Goal: Task Accomplishment & Management: Manage account settings

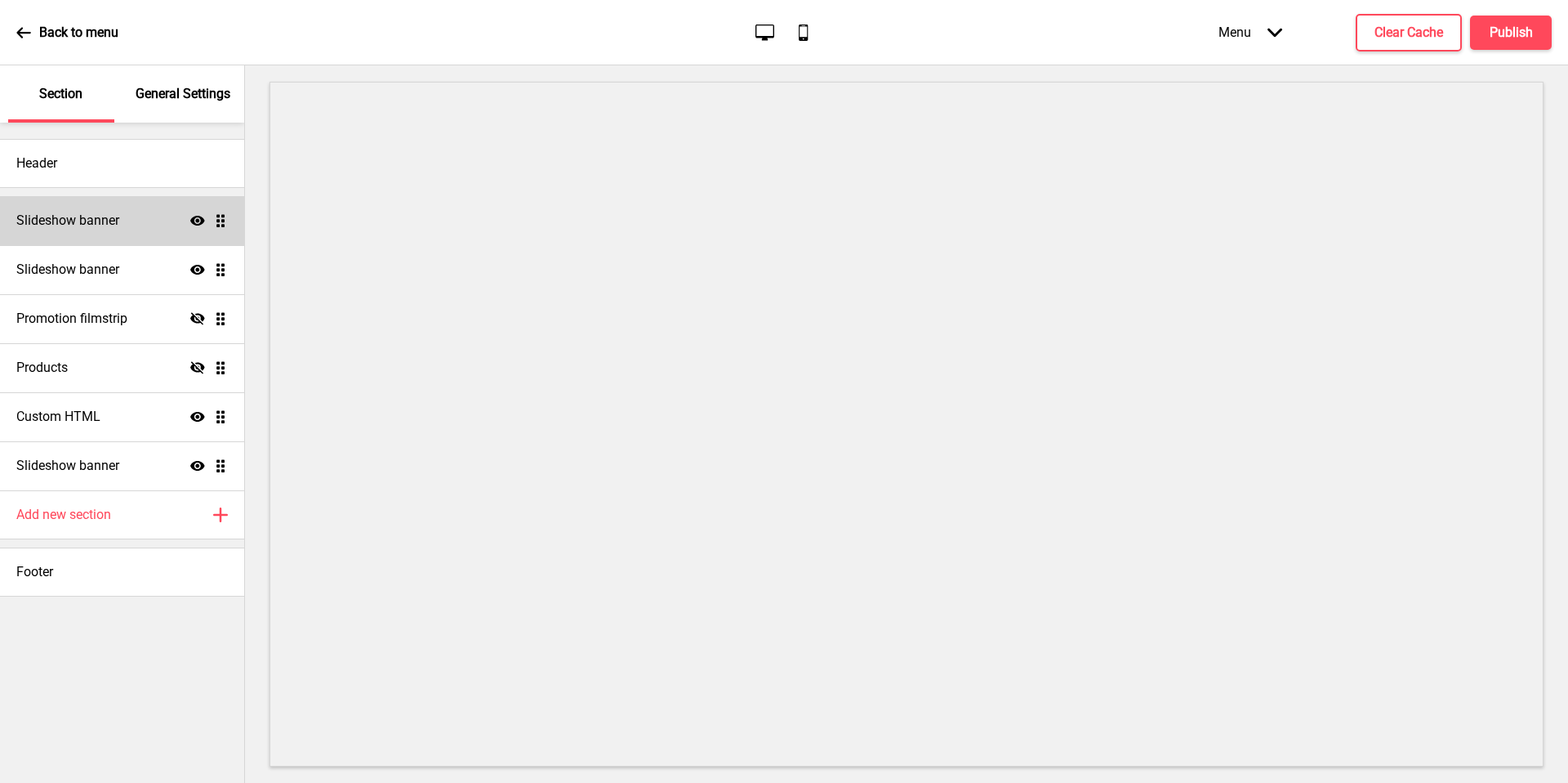
click at [190, 223] on icon "Show" at bounding box center [197, 221] width 15 height 15
click at [191, 419] on icon at bounding box center [197, 416] width 15 height 10
click at [191, 419] on icon "Hide" at bounding box center [197, 417] width 15 height 15
click at [116, 426] on div "Custom HTML Show Drag" at bounding box center [122, 417] width 244 height 49
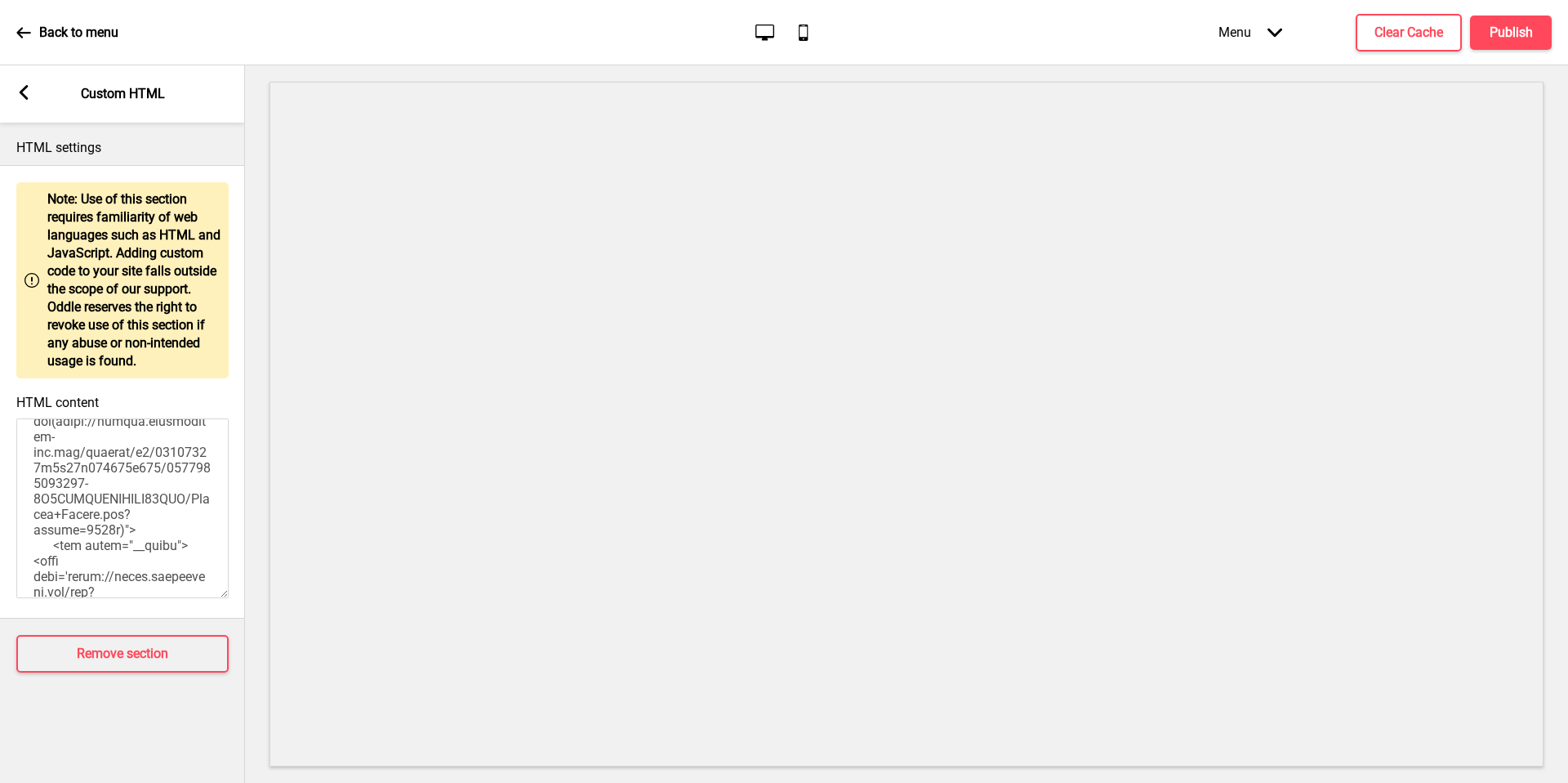
scroll to position [2046, 0]
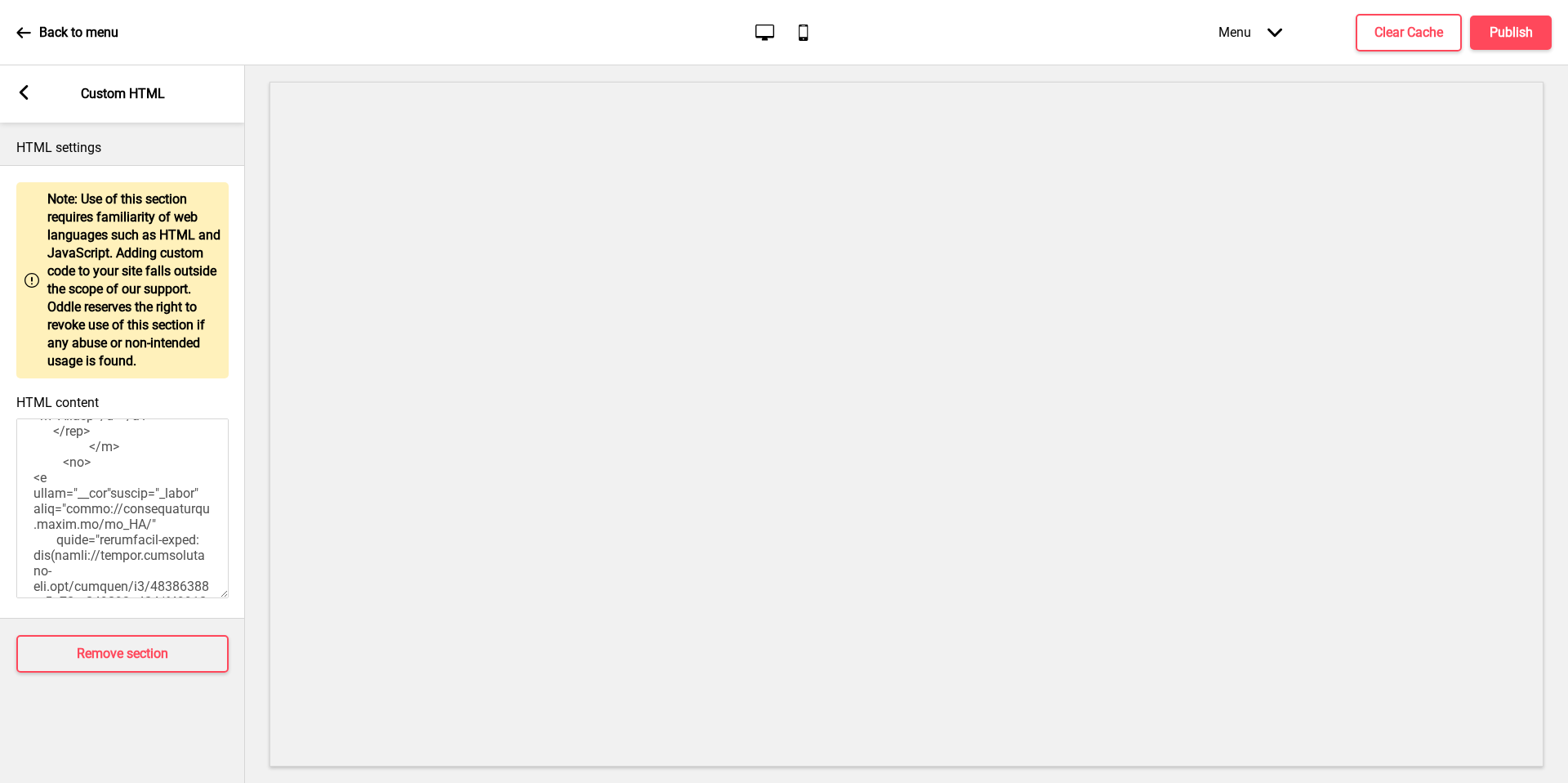
click at [29, 95] on rect at bounding box center [24, 92] width 15 height 15
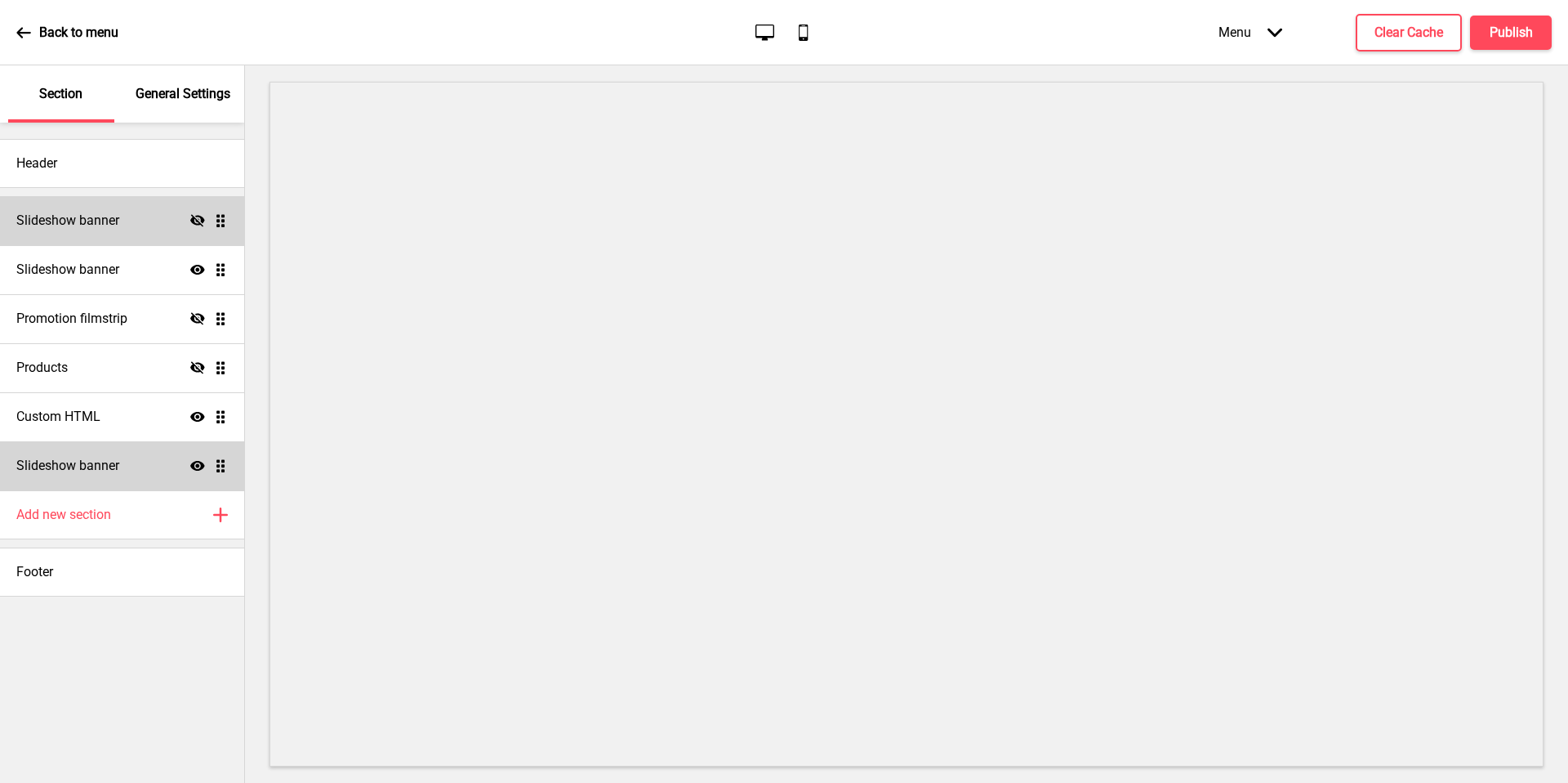
click at [190, 456] on div "Slideshow banner Show Drag" at bounding box center [122, 466] width 244 height 49
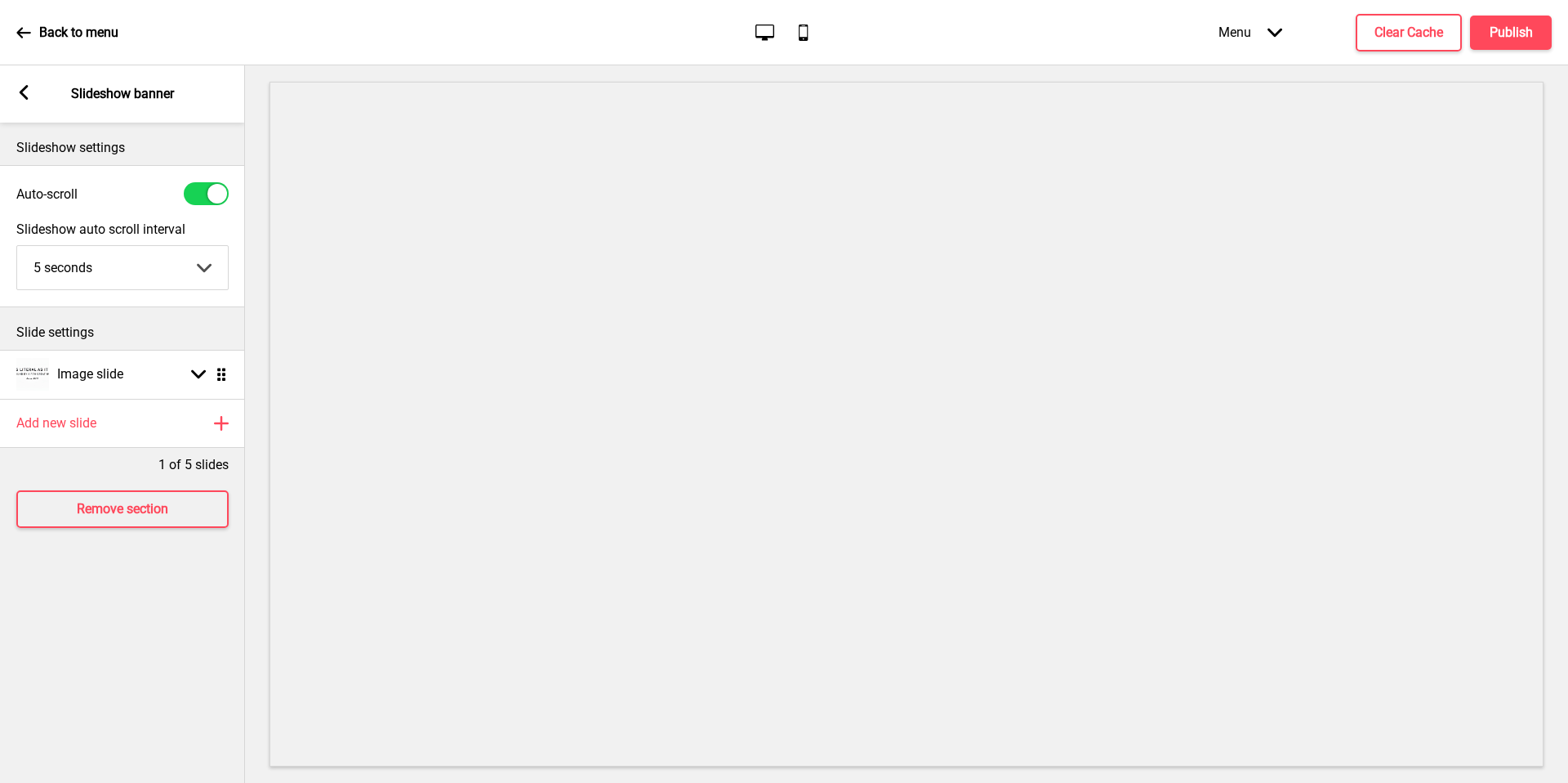
click at [173, 269] on select "5 seconds 6 seconds 7 seconds 8 seconds 9 seconds 10 seconds" at bounding box center [123, 268] width 211 height 44
click at [141, 373] on div "Image slide Arrow down Drag" at bounding box center [122, 374] width 245 height 49
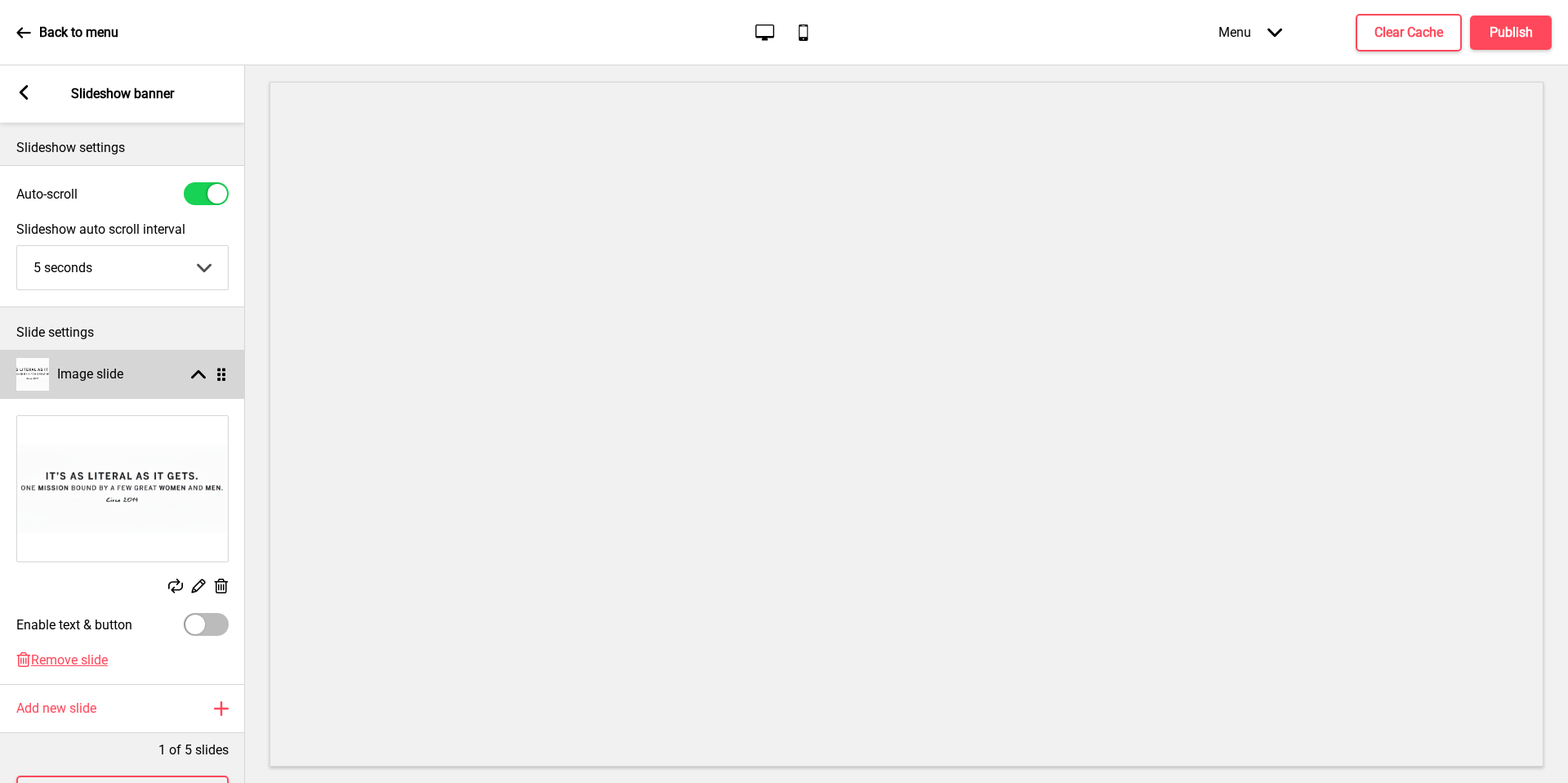
click at [141, 373] on div "Image slide Arrow up Drag" at bounding box center [122, 374] width 245 height 49
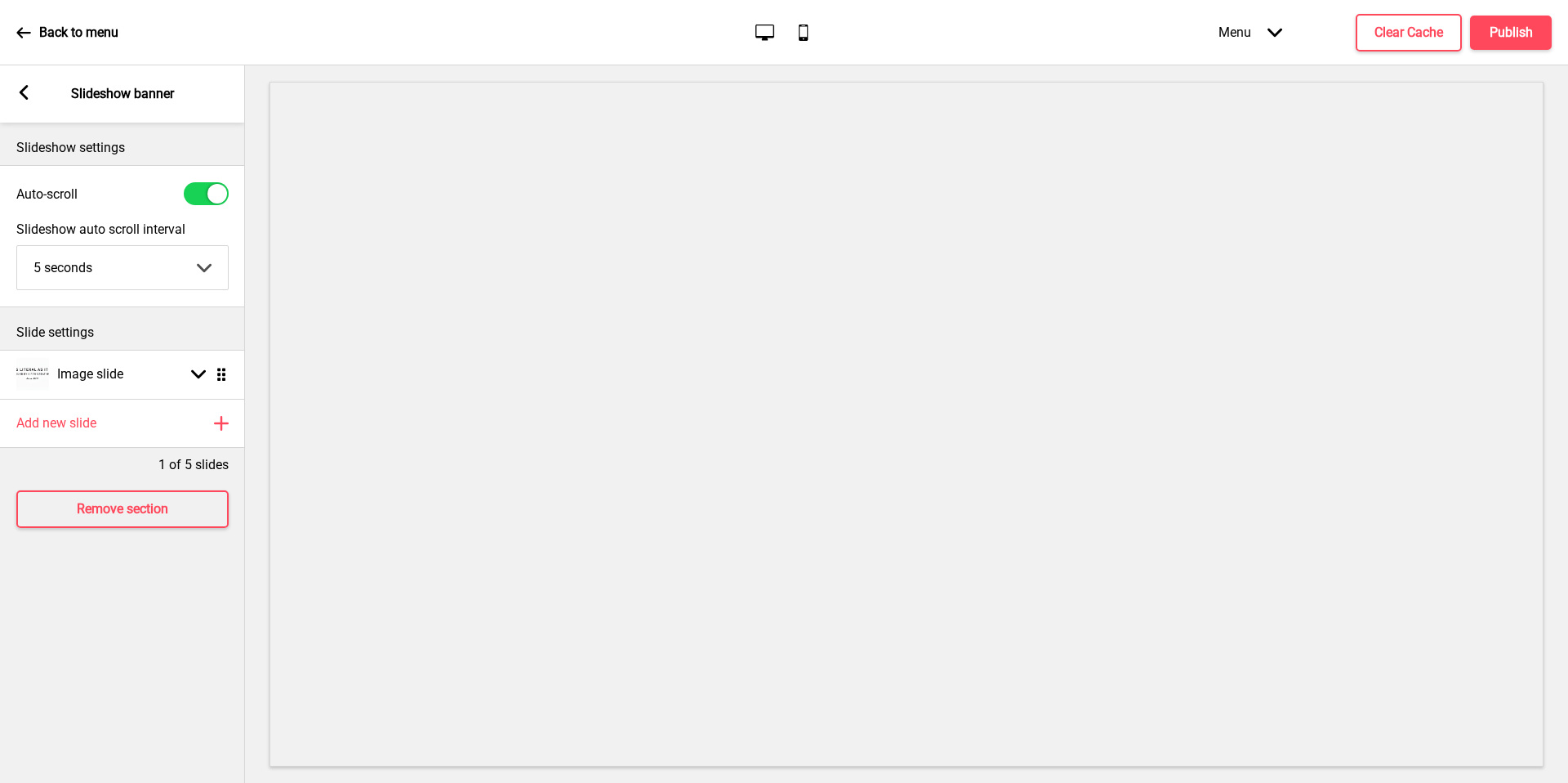
click at [24, 106] on div "Arrow left Slideshow banner" at bounding box center [122, 94] width 245 height 58
click at [12, 85] on div "Arrow left Slideshow banner" at bounding box center [122, 94] width 245 height 58
click at [25, 90] on g at bounding box center [24, 92] width 15 height 15
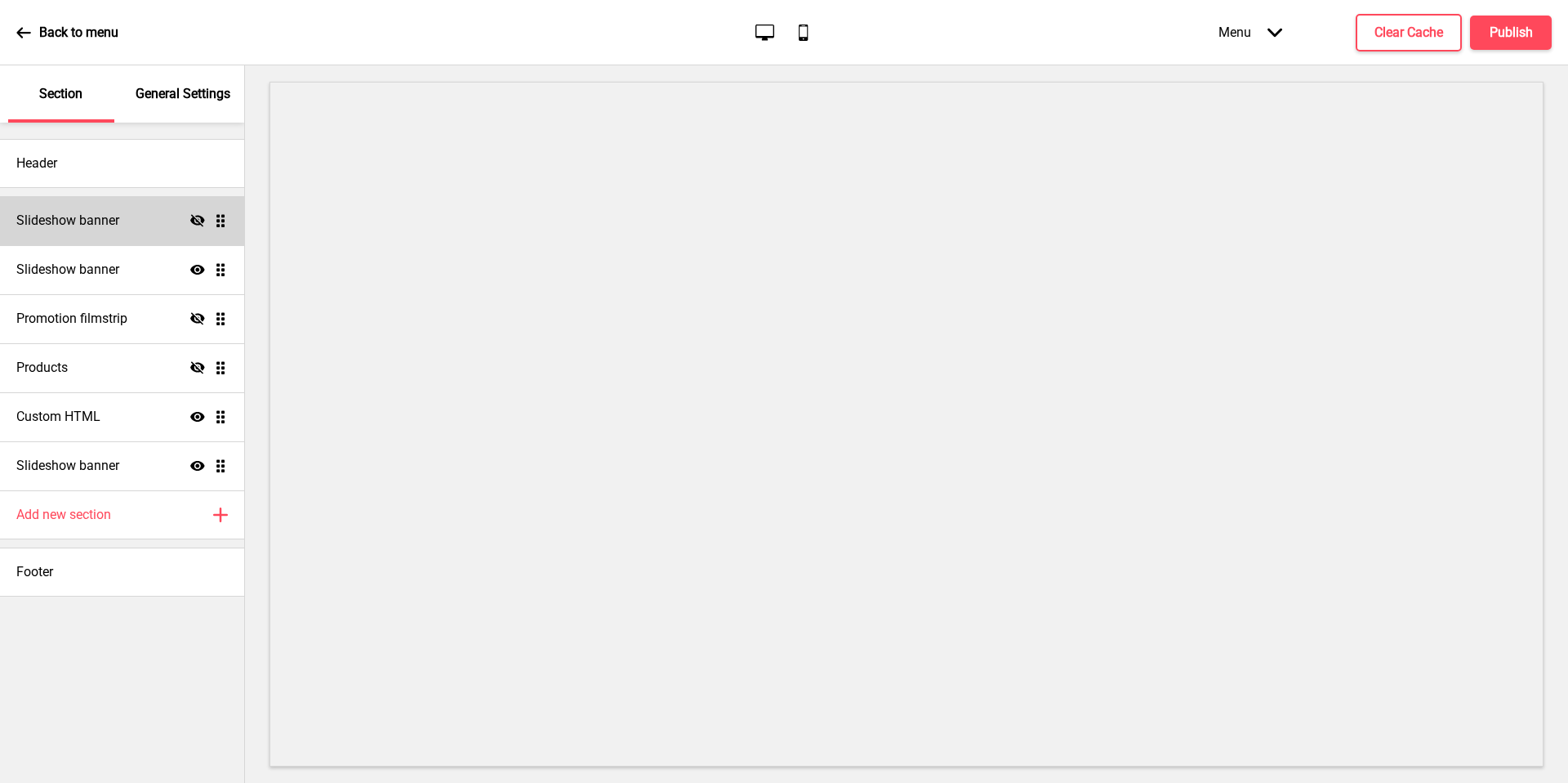
click at [931, 82] on iframe at bounding box center [906, 424] width 1274 height 684
click at [124, 156] on div "Header" at bounding box center [122, 163] width 244 height 49
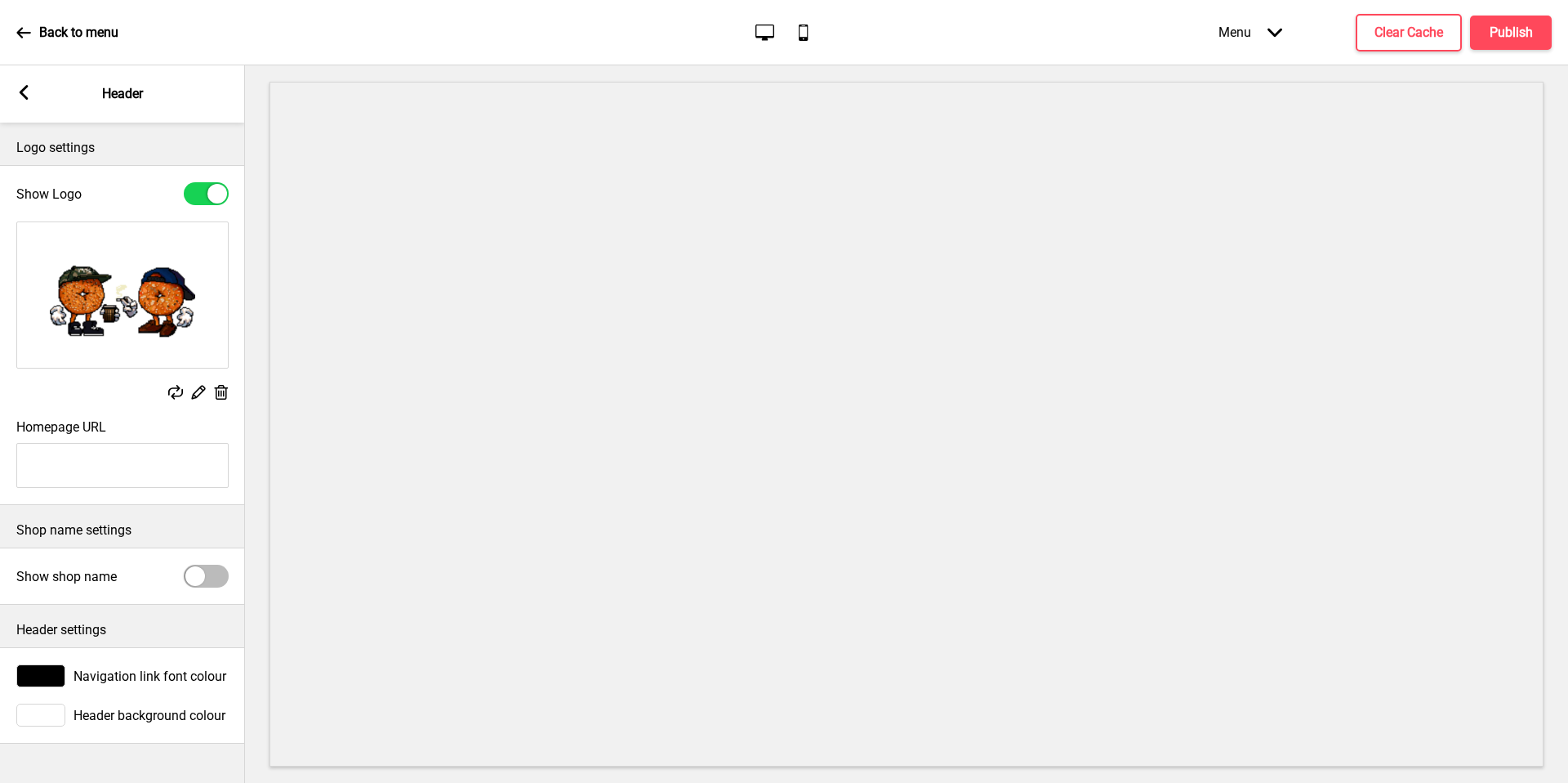
click at [111, 474] on input "Homepage URL" at bounding box center [123, 466] width 213 height 45
click at [213, 580] on div at bounding box center [207, 576] width 45 height 23
checkbox input "true"
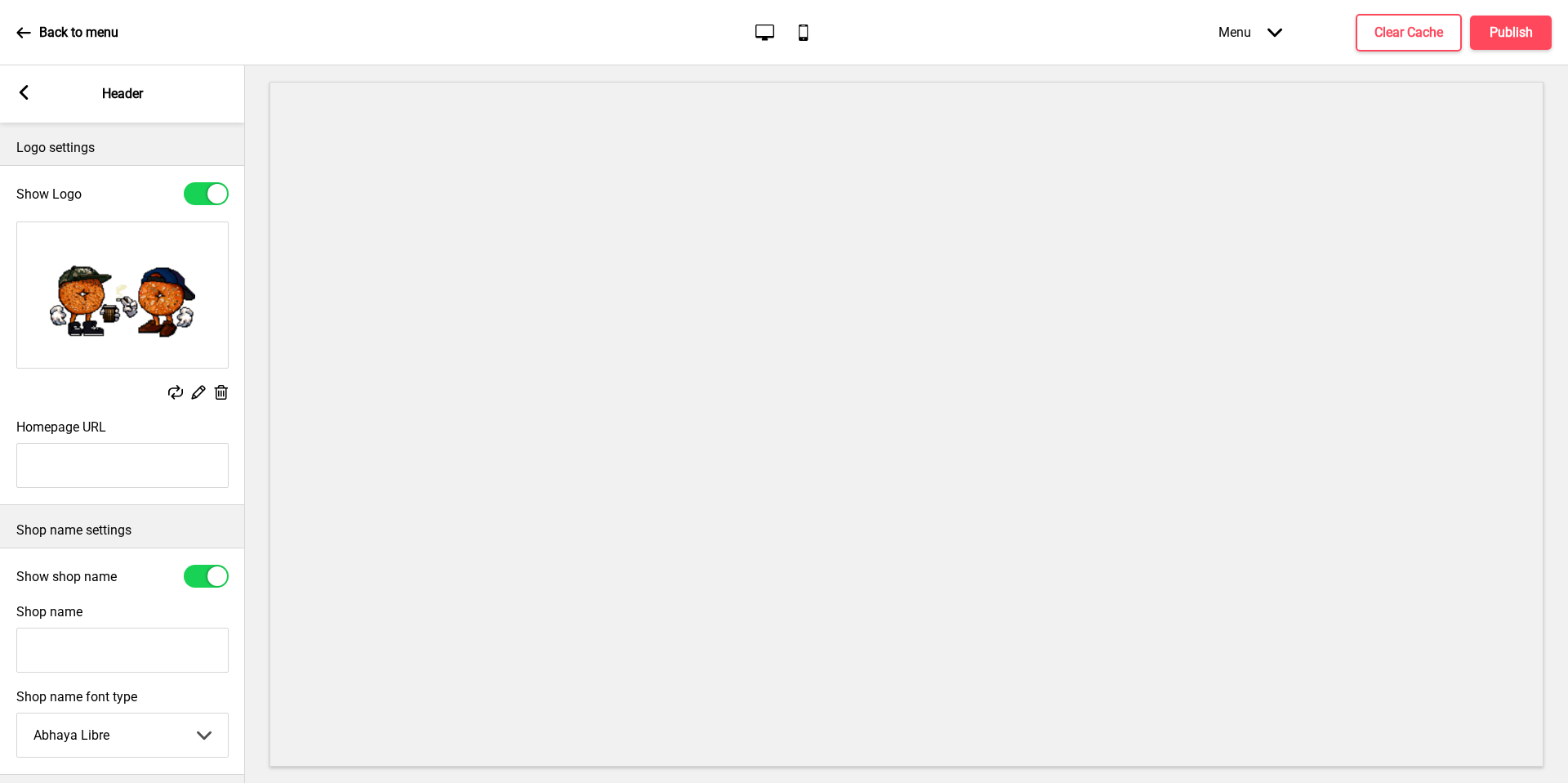
scroll to position [159, 0]
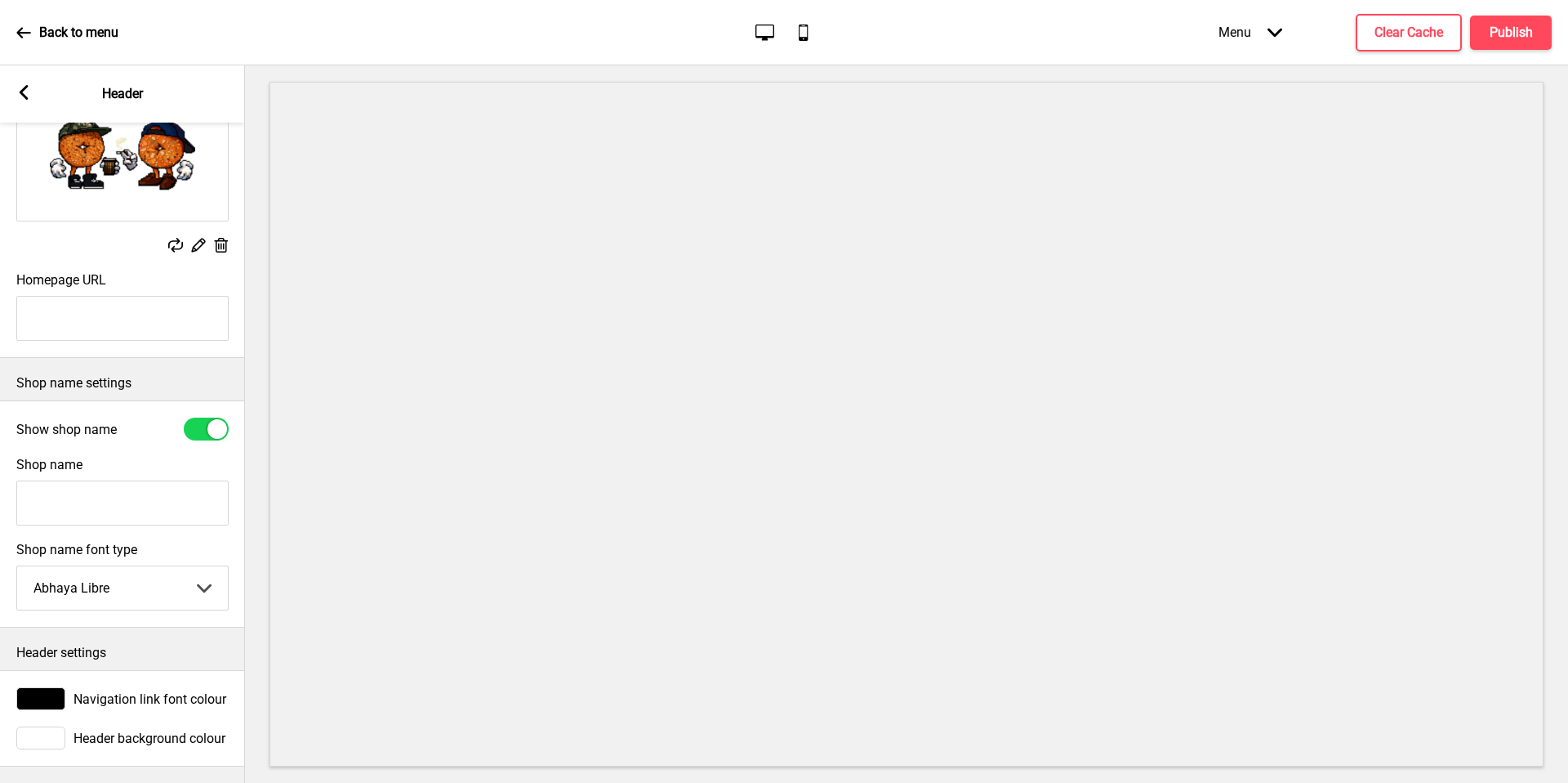
click at [195, 577] on select "Abhaya Libre Abril Fatface Adobe Garamond Pro Arimo Arsenal Arvo Berkshire Swas…" at bounding box center [123, 588] width 211 height 44
select select "Josefin Sans"
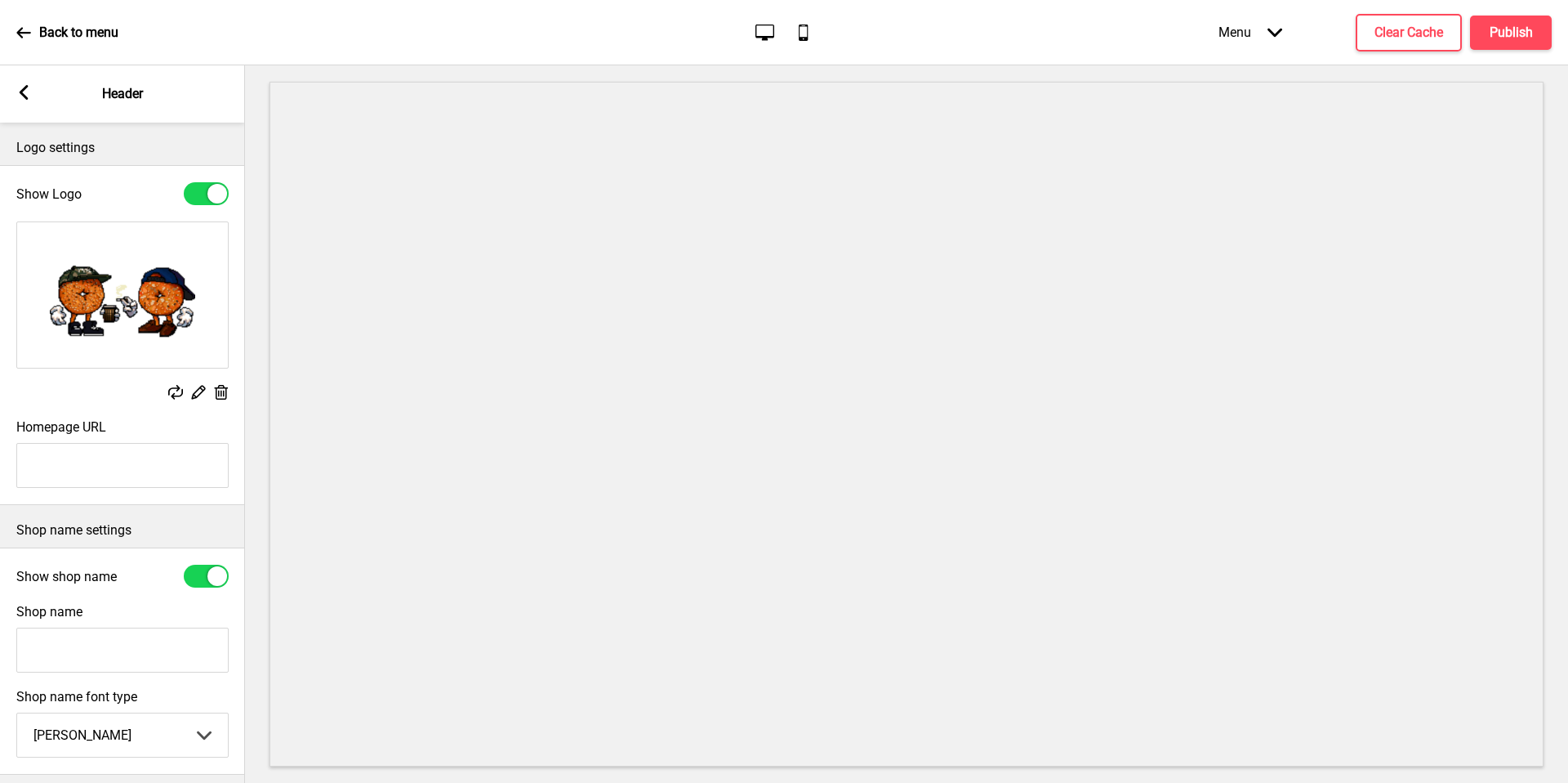
click at [21, 100] on div "Arrow left" at bounding box center [24, 93] width 15 height 18
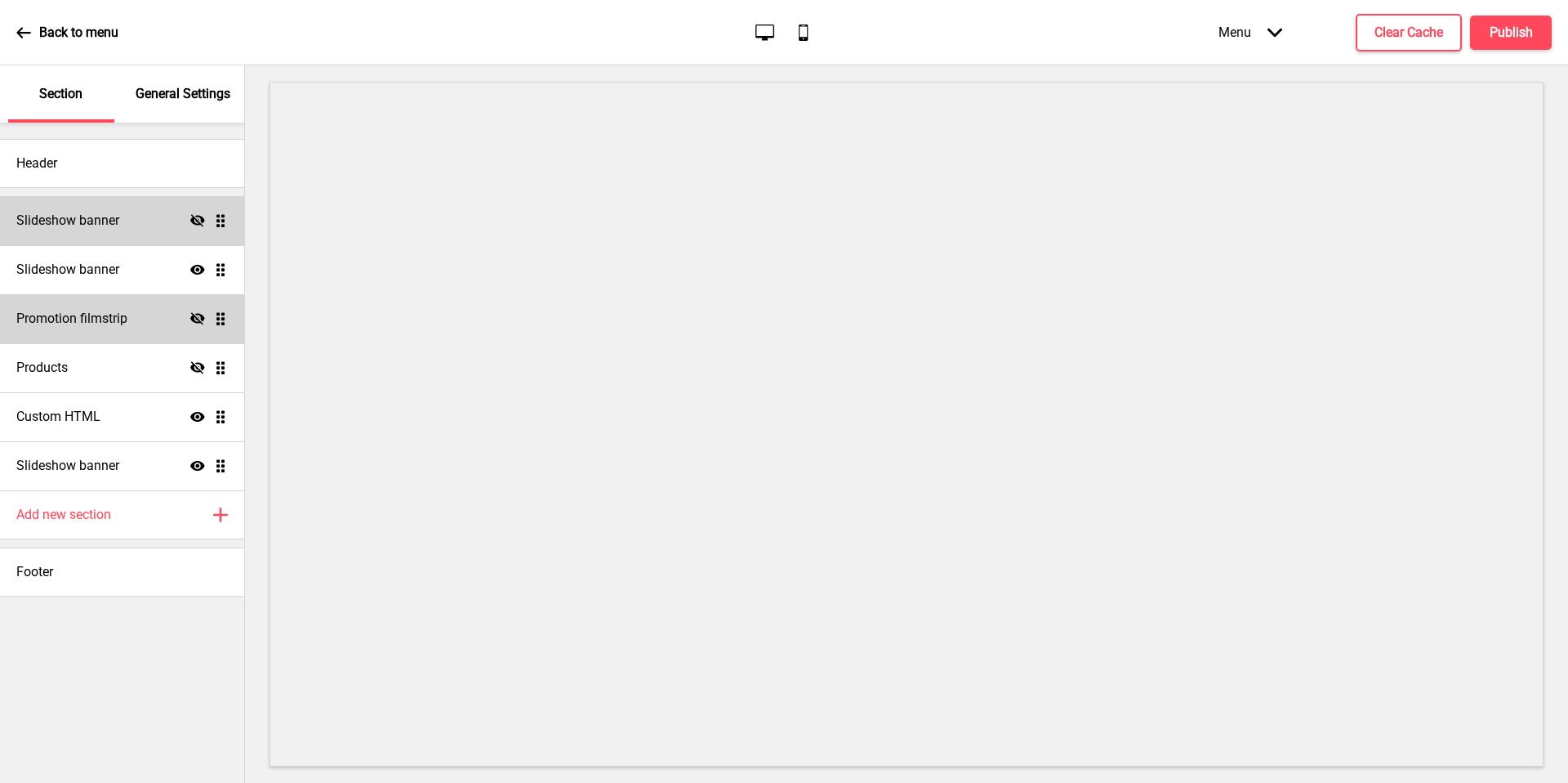
click at [112, 294] on div "Promotion filmstrip Hide Drag" at bounding box center [122, 318] width 244 height 49
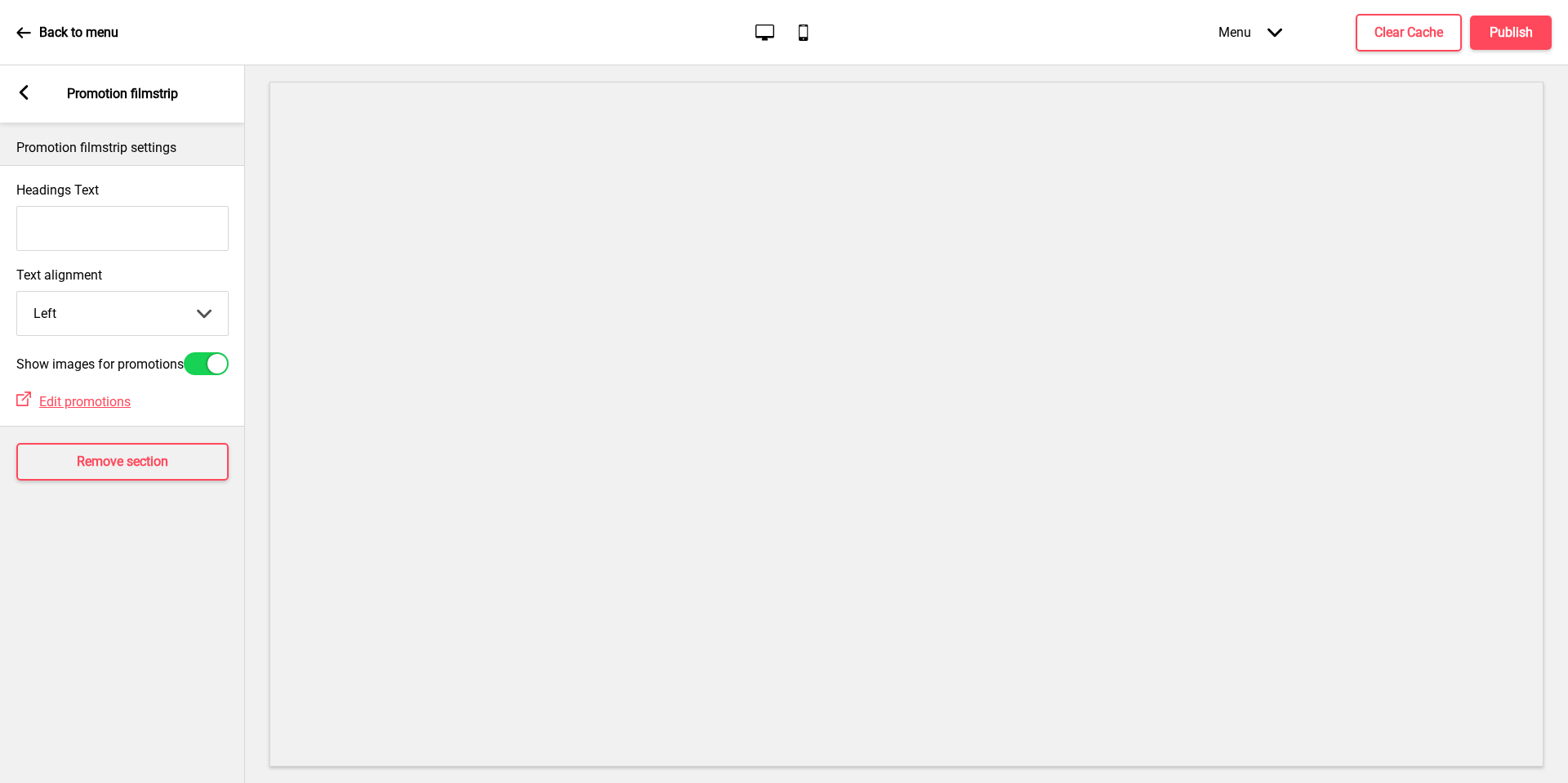
click at [14, 77] on div "Arrow left Promotion filmstrip" at bounding box center [122, 94] width 245 height 58
click at [18, 81] on div "Arrow left Promotion filmstrip" at bounding box center [122, 94] width 245 height 58
click at [24, 95] on icon at bounding box center [24, 92] width 9 height 15
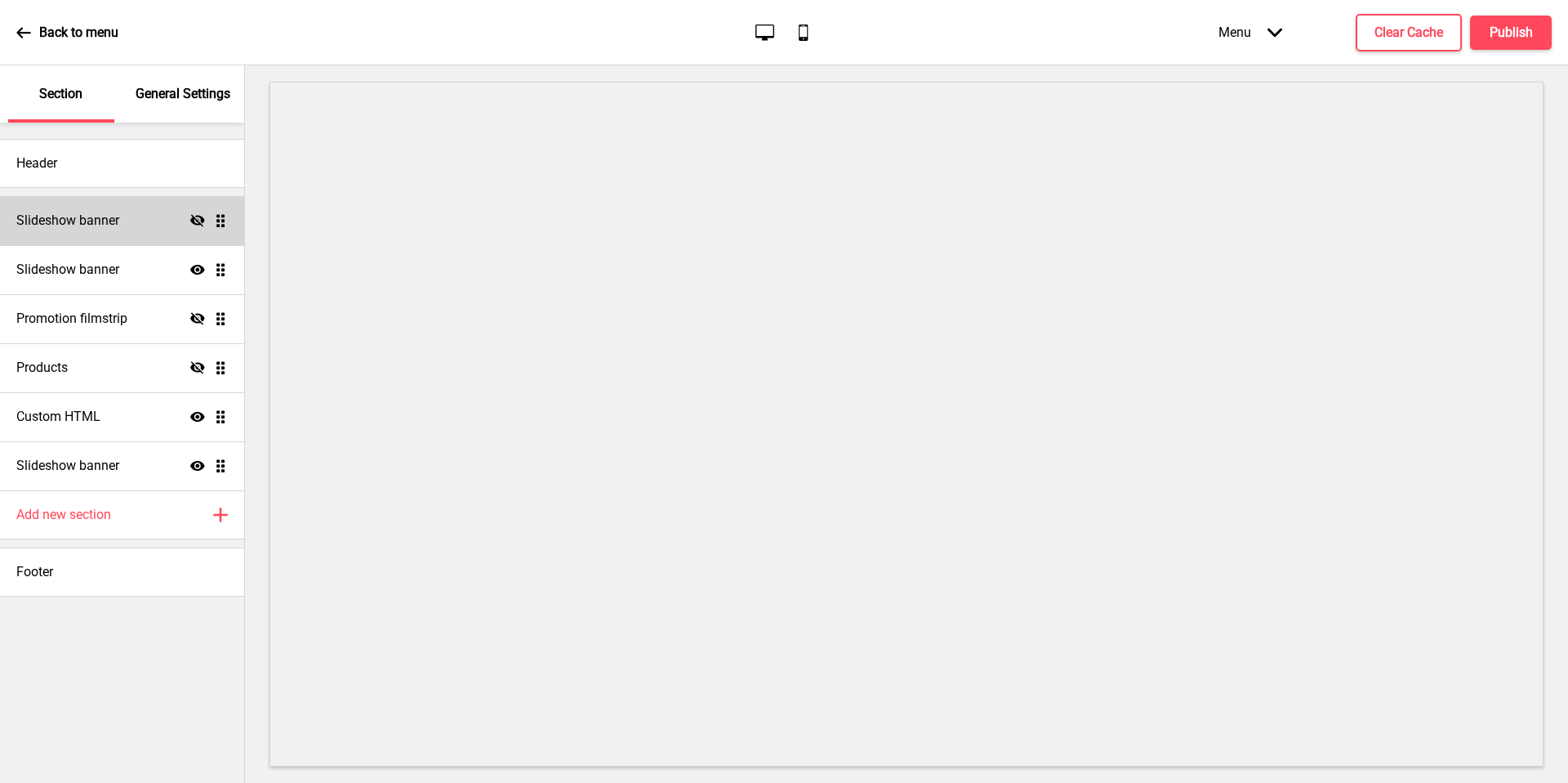
click at [95, 237] on div "Slideshow banner Hide Drag" at bounding box center [122, 221] width 244 height 49
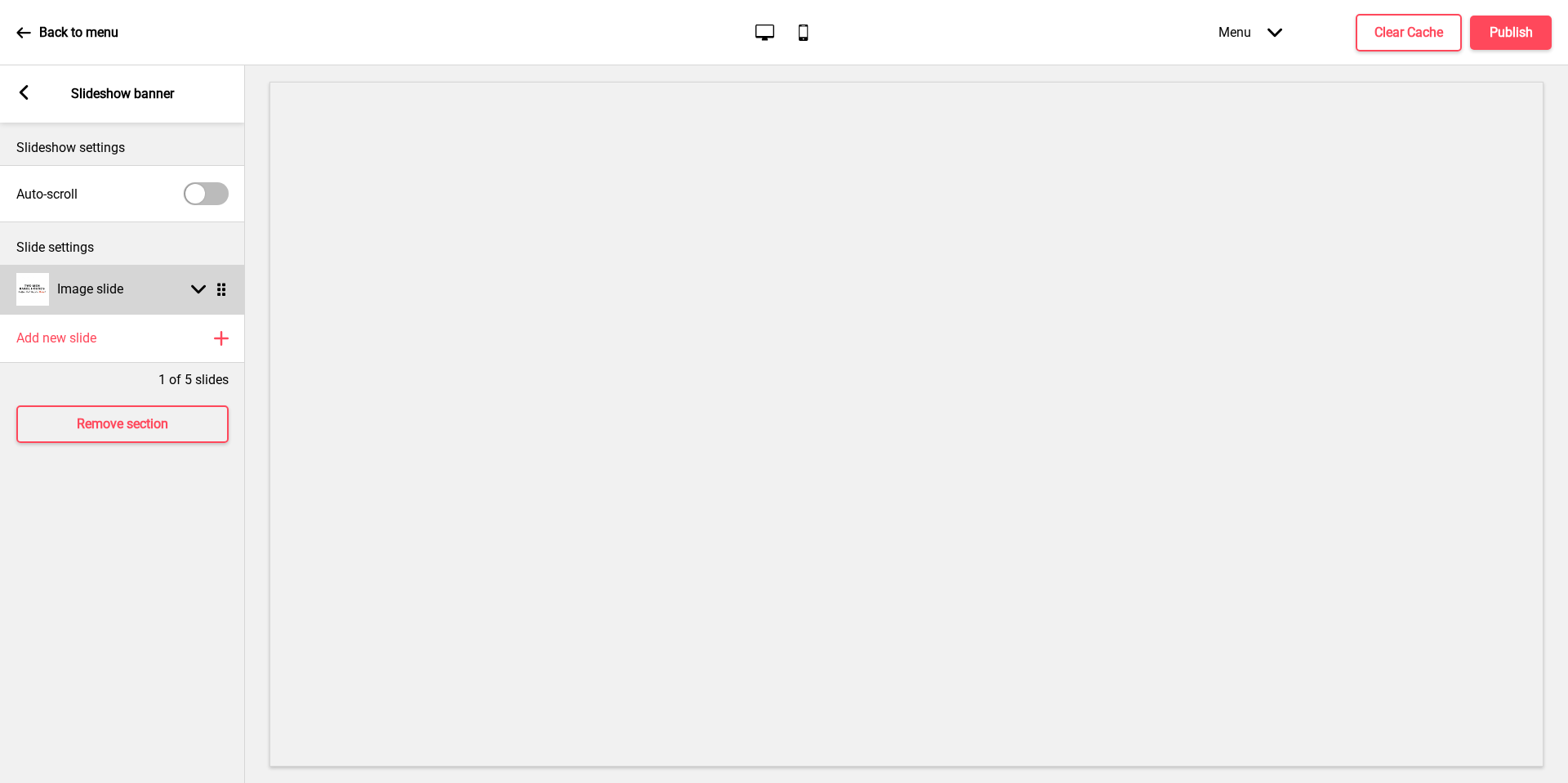
click at [146, 286] on div "Image slide Arrow down Drag" at bounding box center [122, 289] width 245 height 49
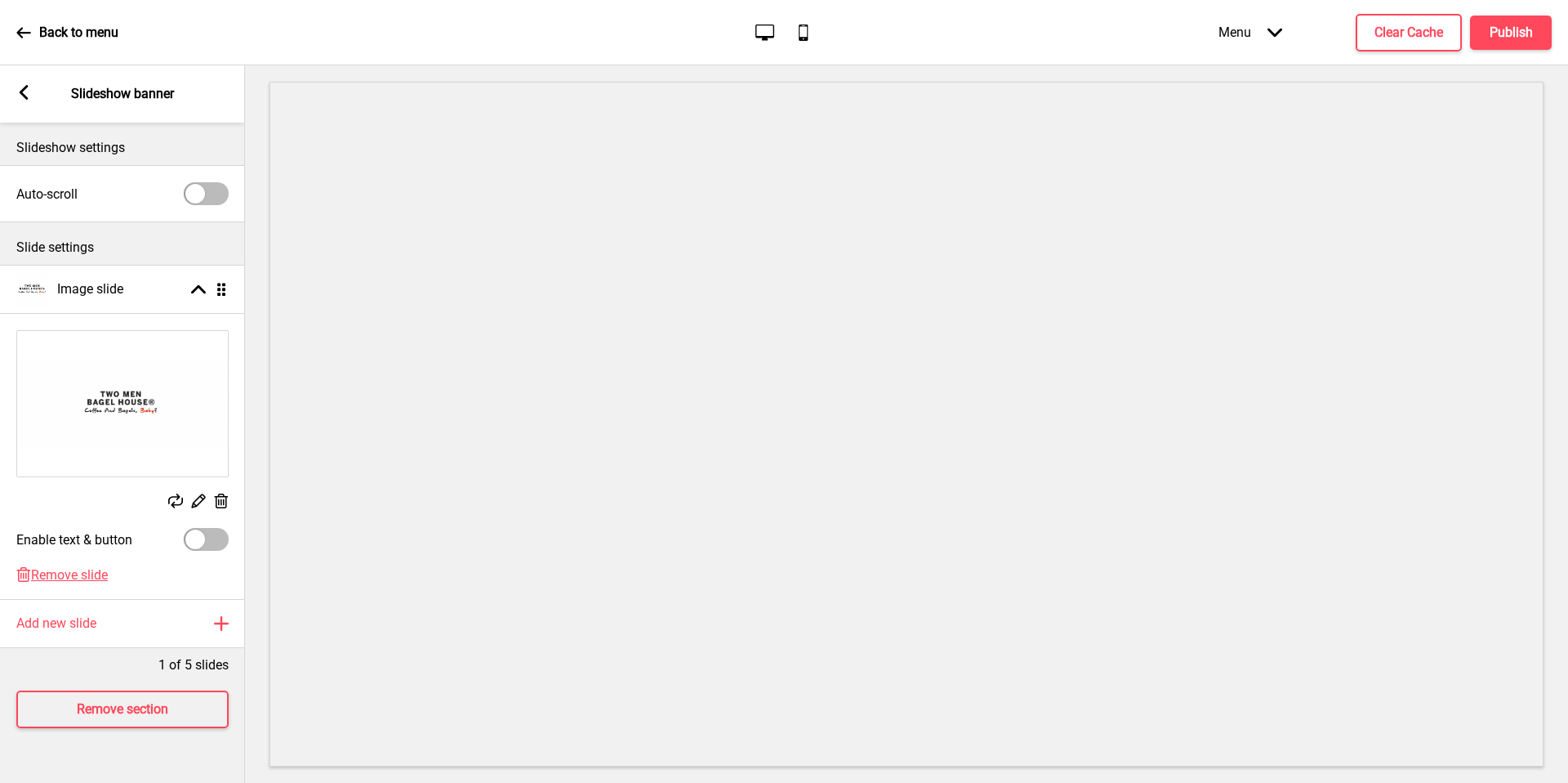
click at [27, 97] on rect at bounding box center [24, 92] width 15 height 15
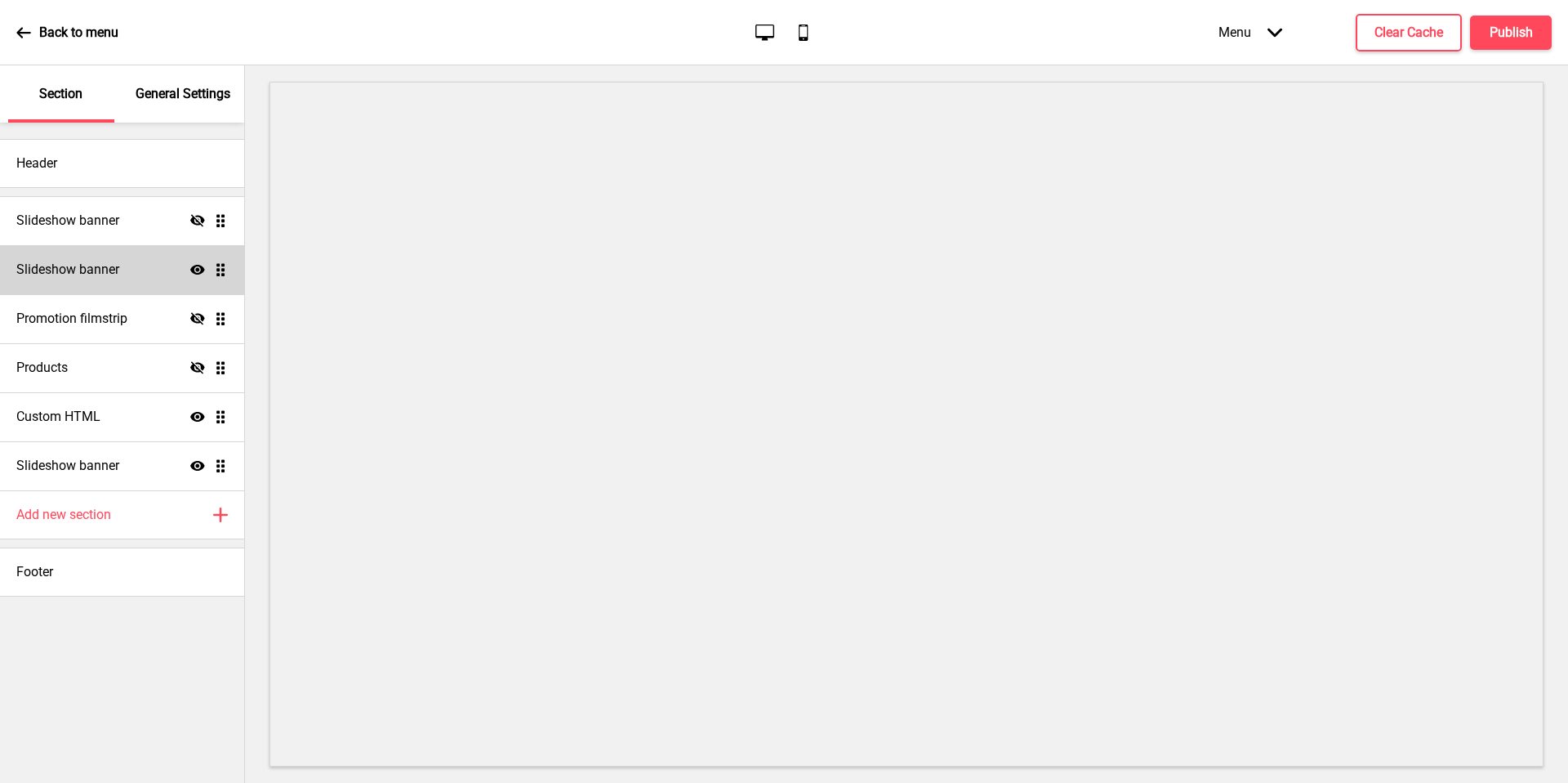
click at [134, 258] on div "Slideshow banner Show Drag" at bounding box center [122, 269] width 244 height 49
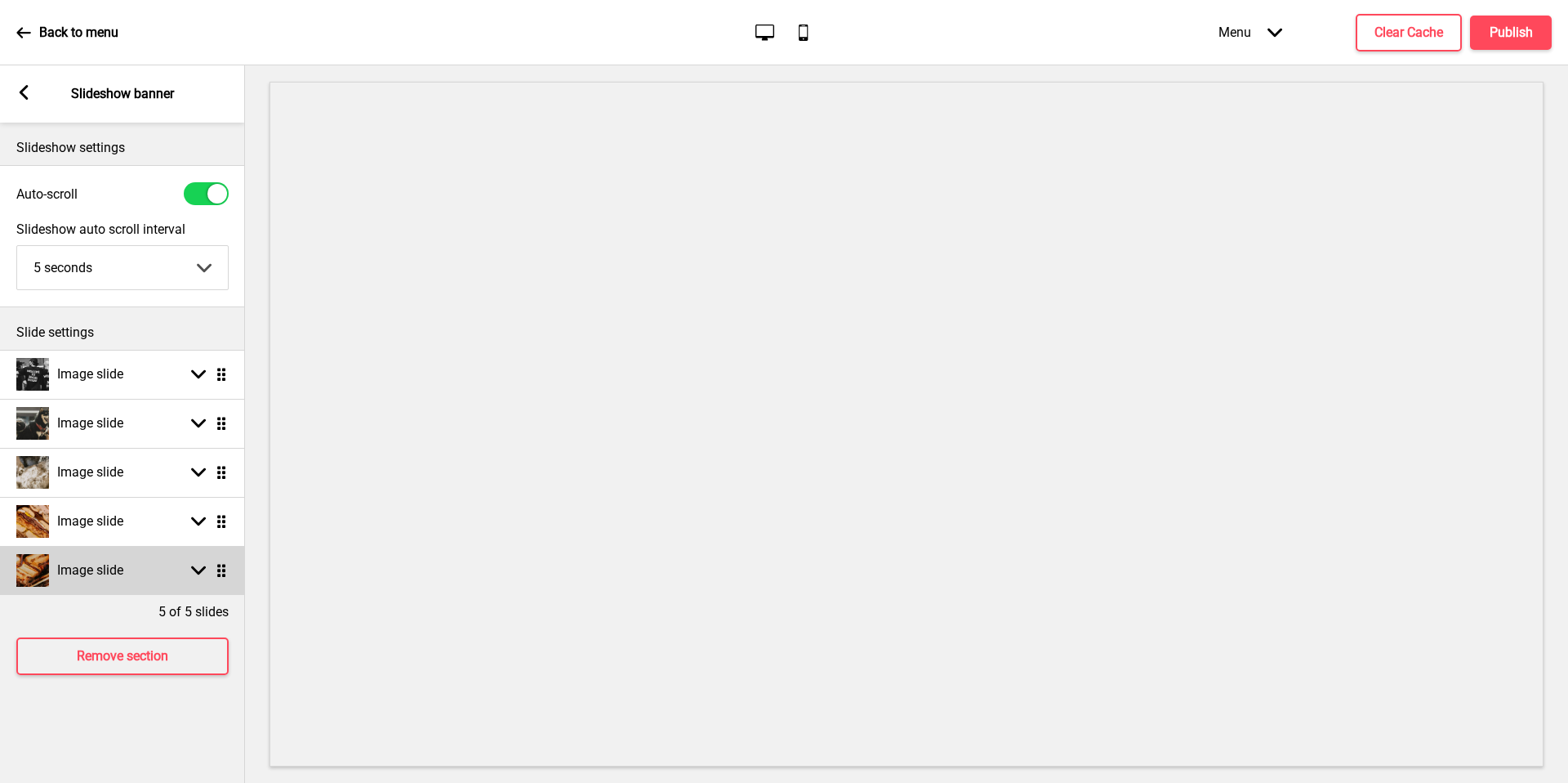
click at [113, 582] on div "Image slide" at bounding box center [70, 569] width 107 height 32
select select "right"
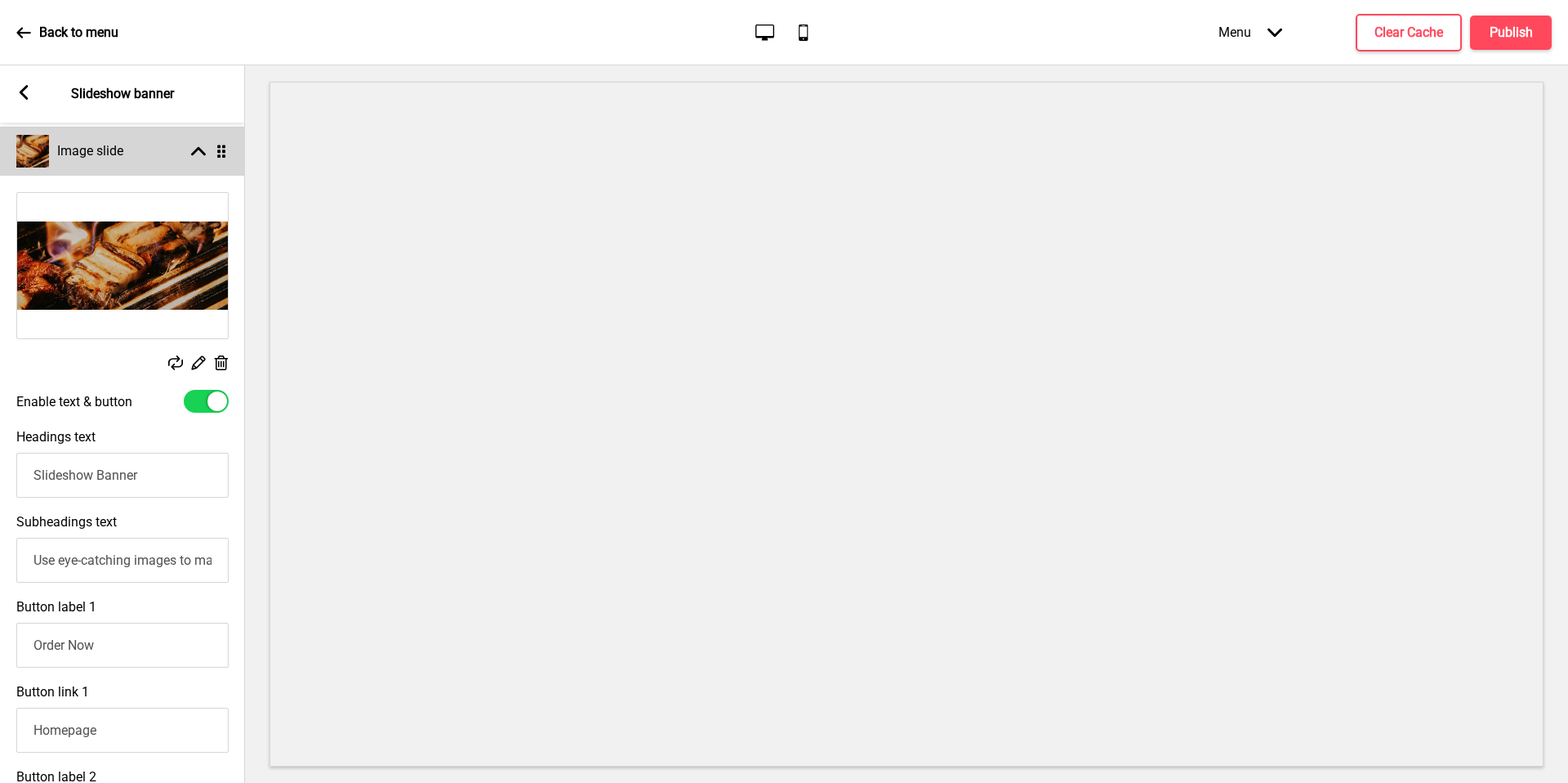
scroll to position [561, 0]
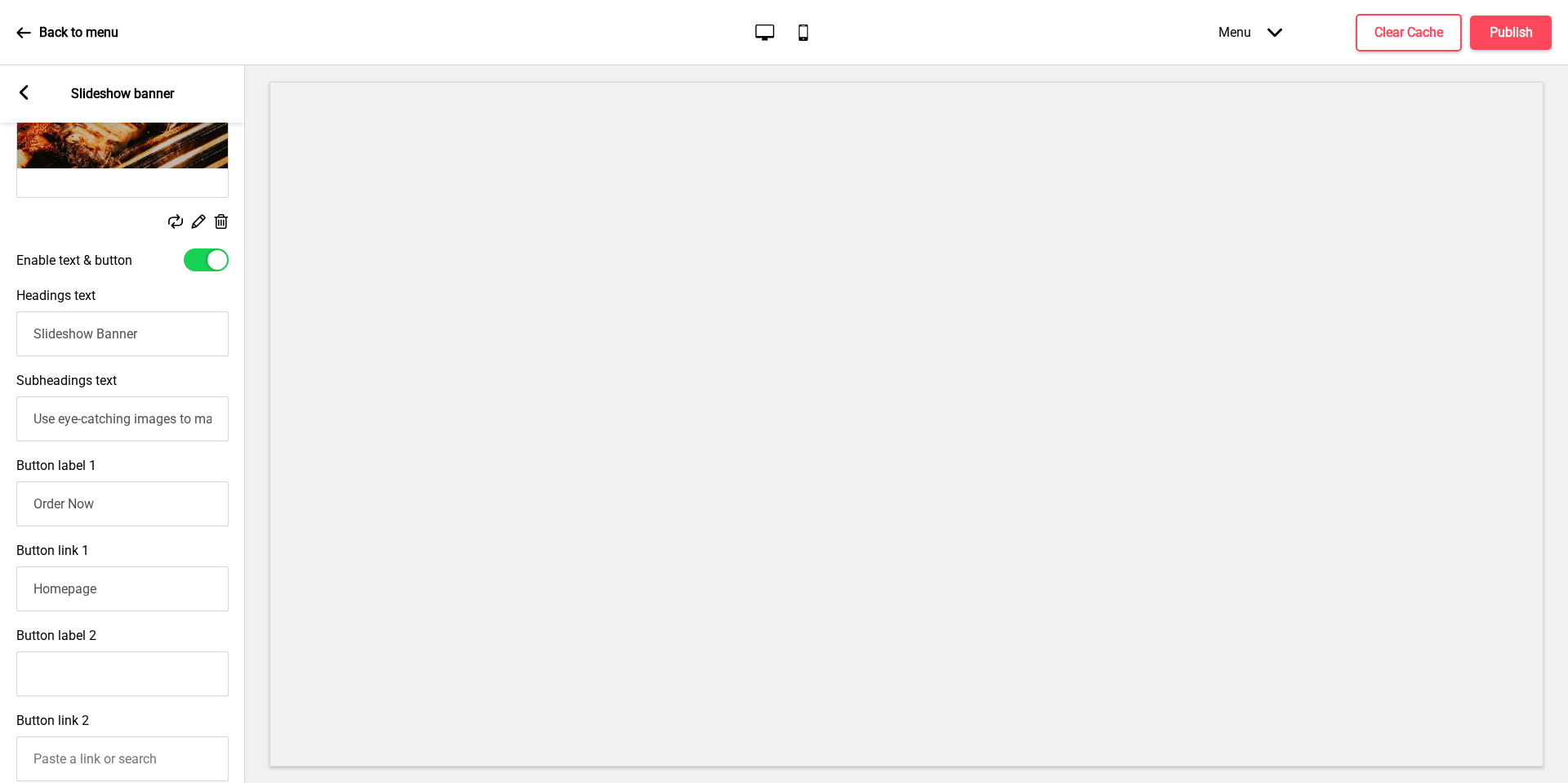
click at [201, 259] on div at bounding box center [207, 260] width 45 height 23
checkbox input "false"
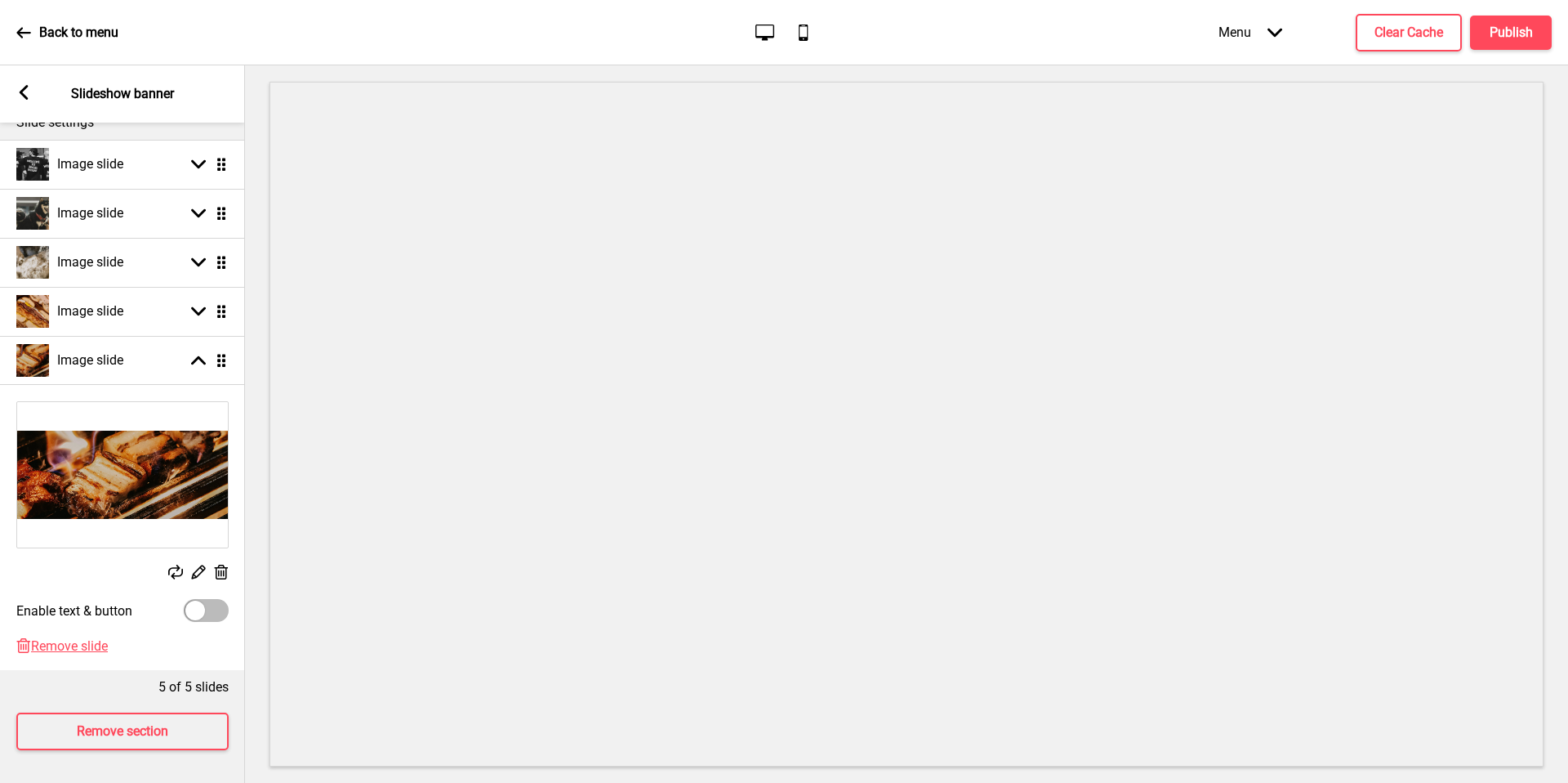
scroll to position [221, 0]
click at [29, 92] on rect at bounding box center [24, 92] width 15 height 15
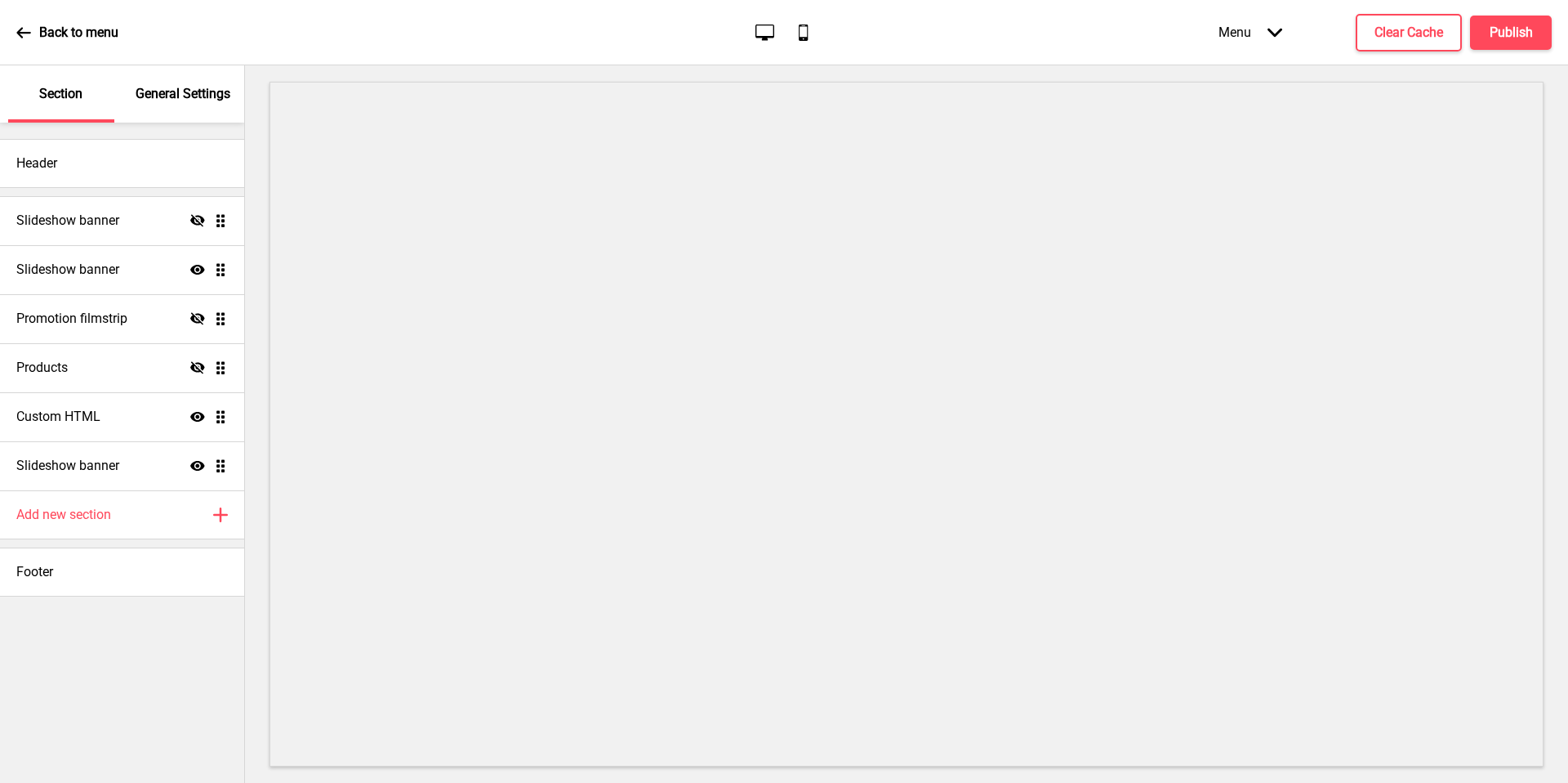
scroll to position [234, 0]
click at [1487, 44] on button "Publish" at bounding box center [1511, 32] width 82 height 34
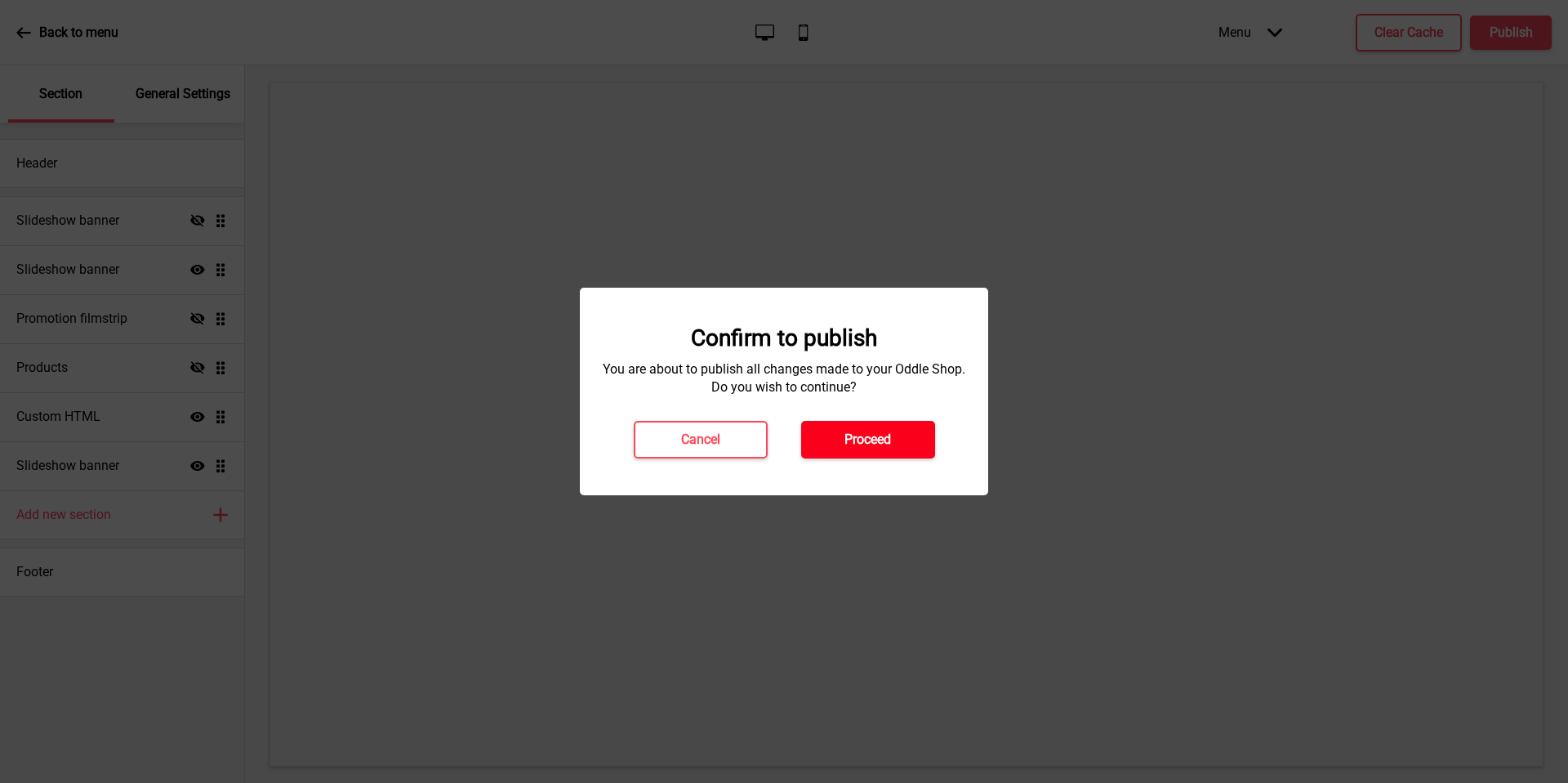
click at [907, 435] on button "Proceed" at bounding box center [868, 439] width 134 height 37
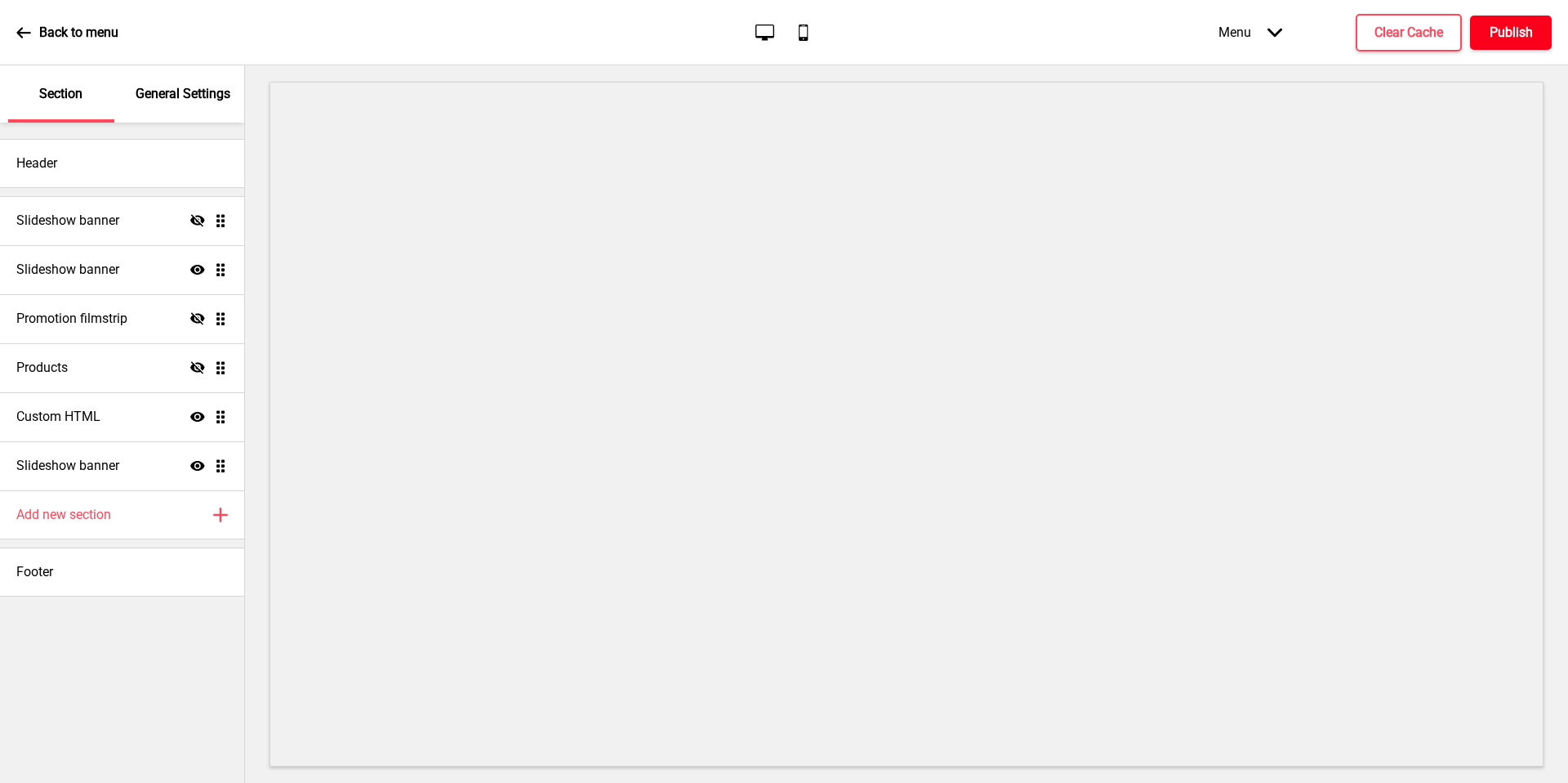
click at [1488, 34] on button "Publish" at bounding box center [1511, 32] width 82 height 34
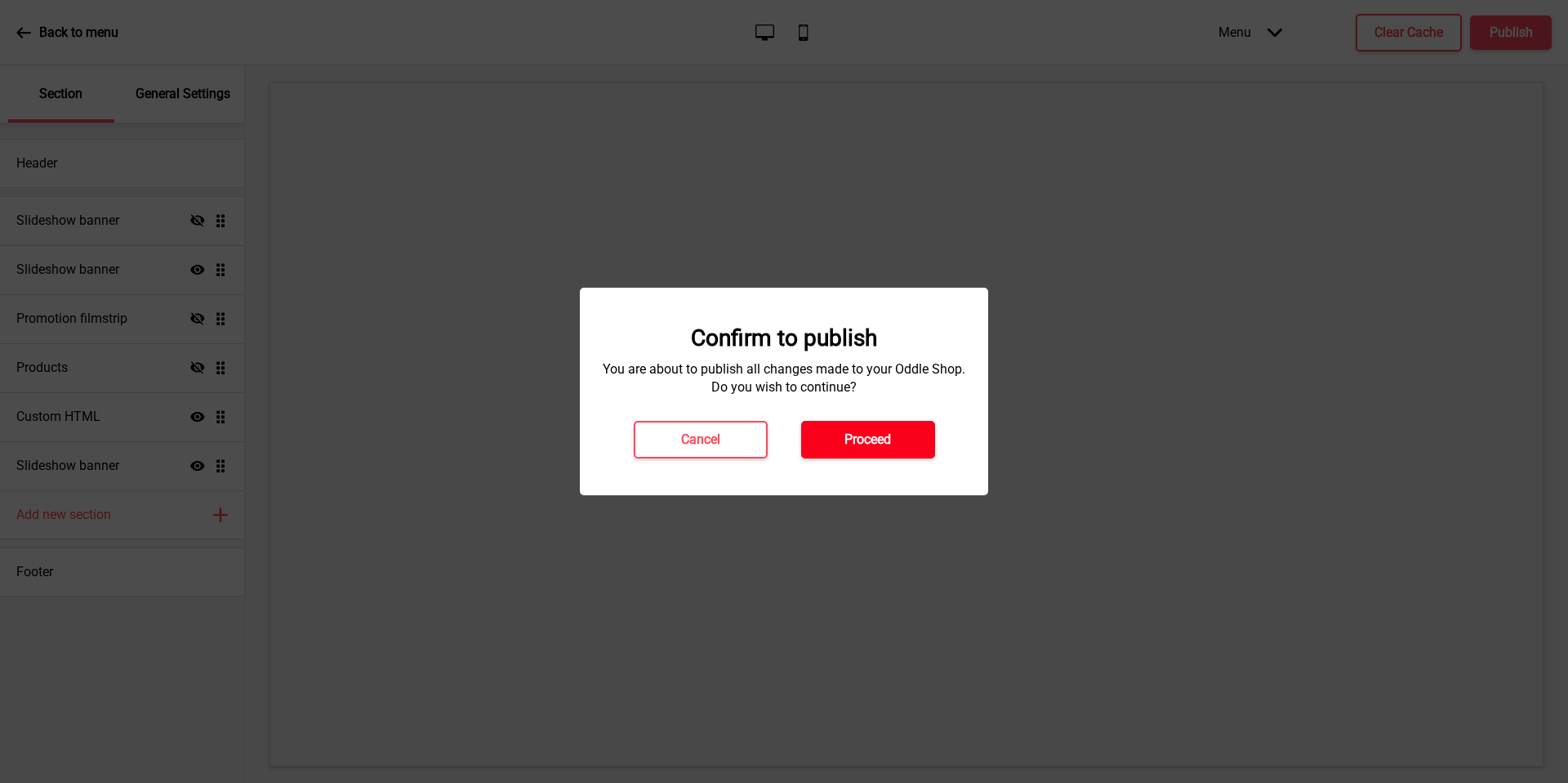
click at [892, 432] on button "Proceed" at bounding box center [868, 439] width 134 height 37
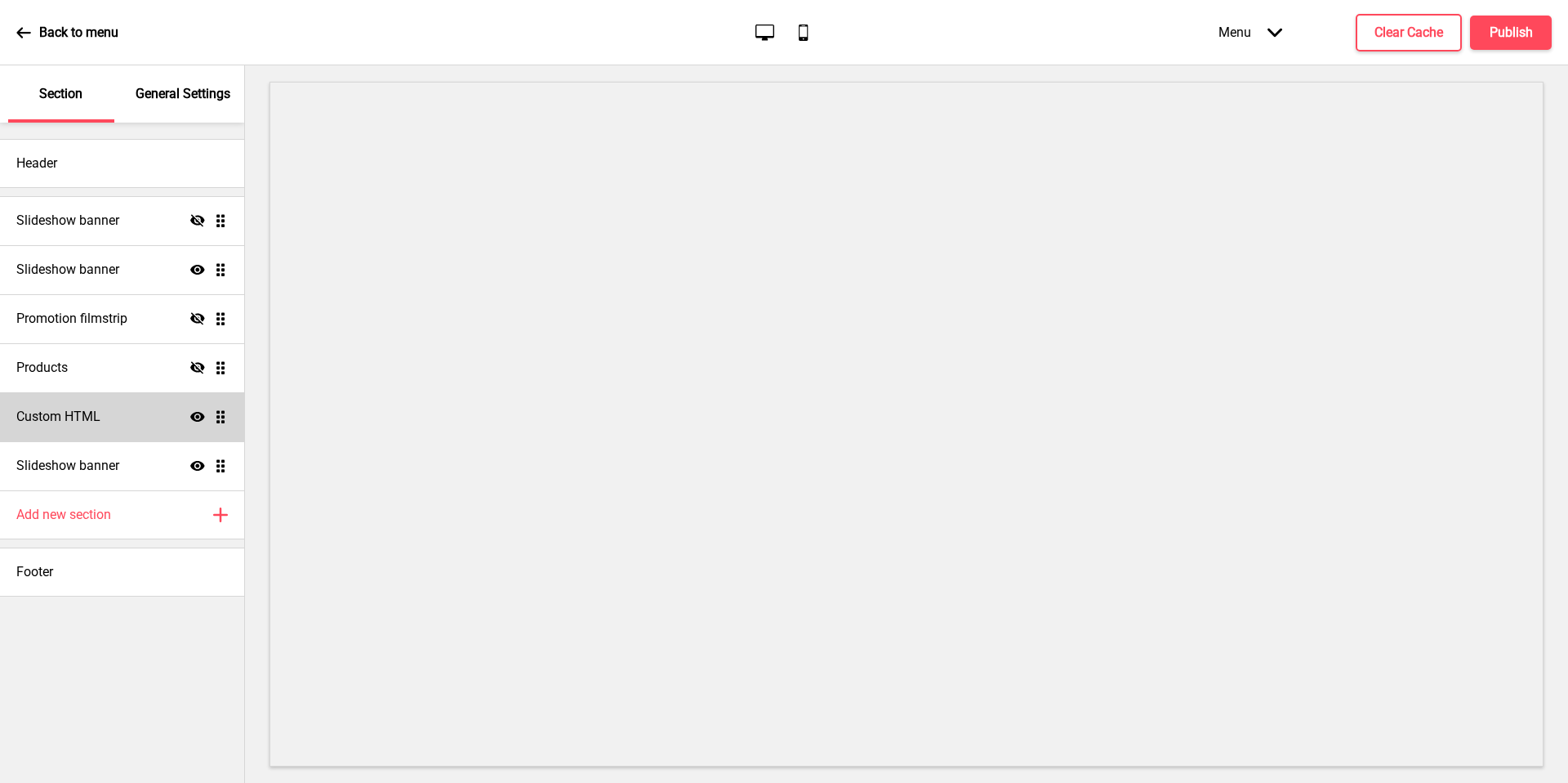
click at [149, 423] on div "Custom HTML Show Drag" at bounding box center [122, 417] width 244 height 49
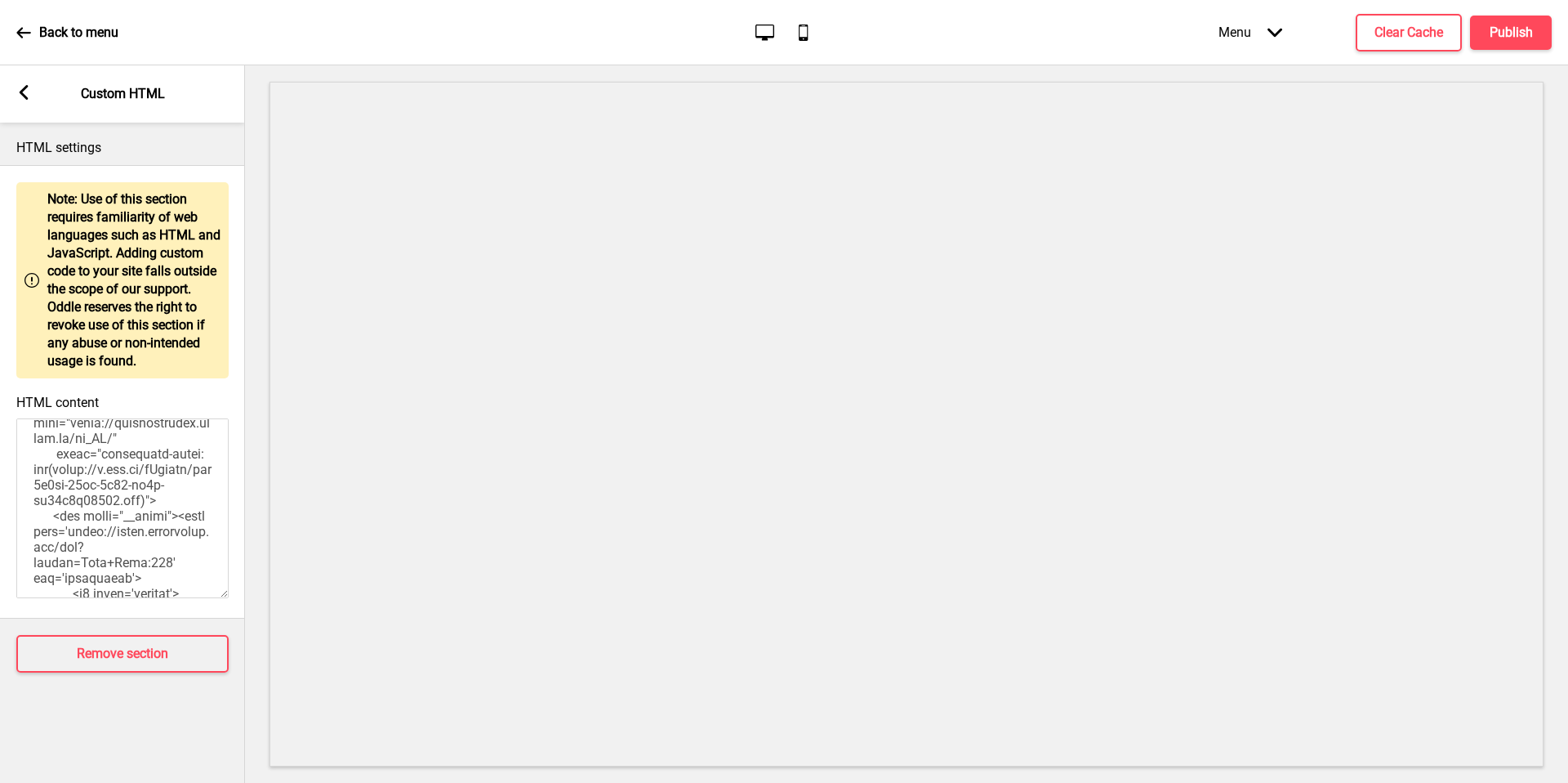
scroll to position [1501, 0]
click at [77, 492] on textarea "HTML content" at bounding box center [123, 508] width 213 height 180
click at [128, 512] on textarea "HTML content" at bounding box center [123, 508] width 213 height 180
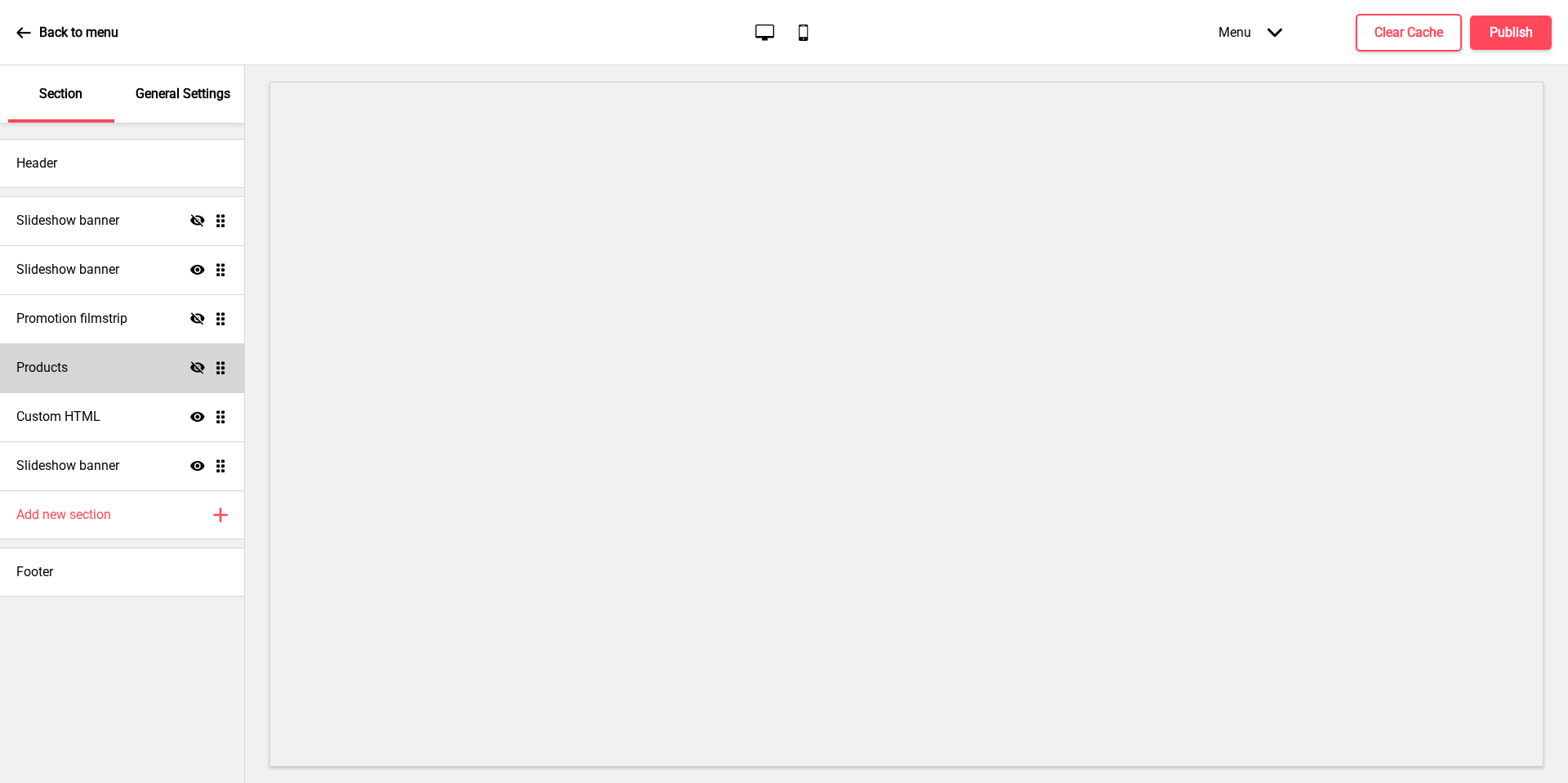
click at [188, 372] on div "Products Hide Drag" at bounding box center [122, 368] width 244 height 49
select select "side"
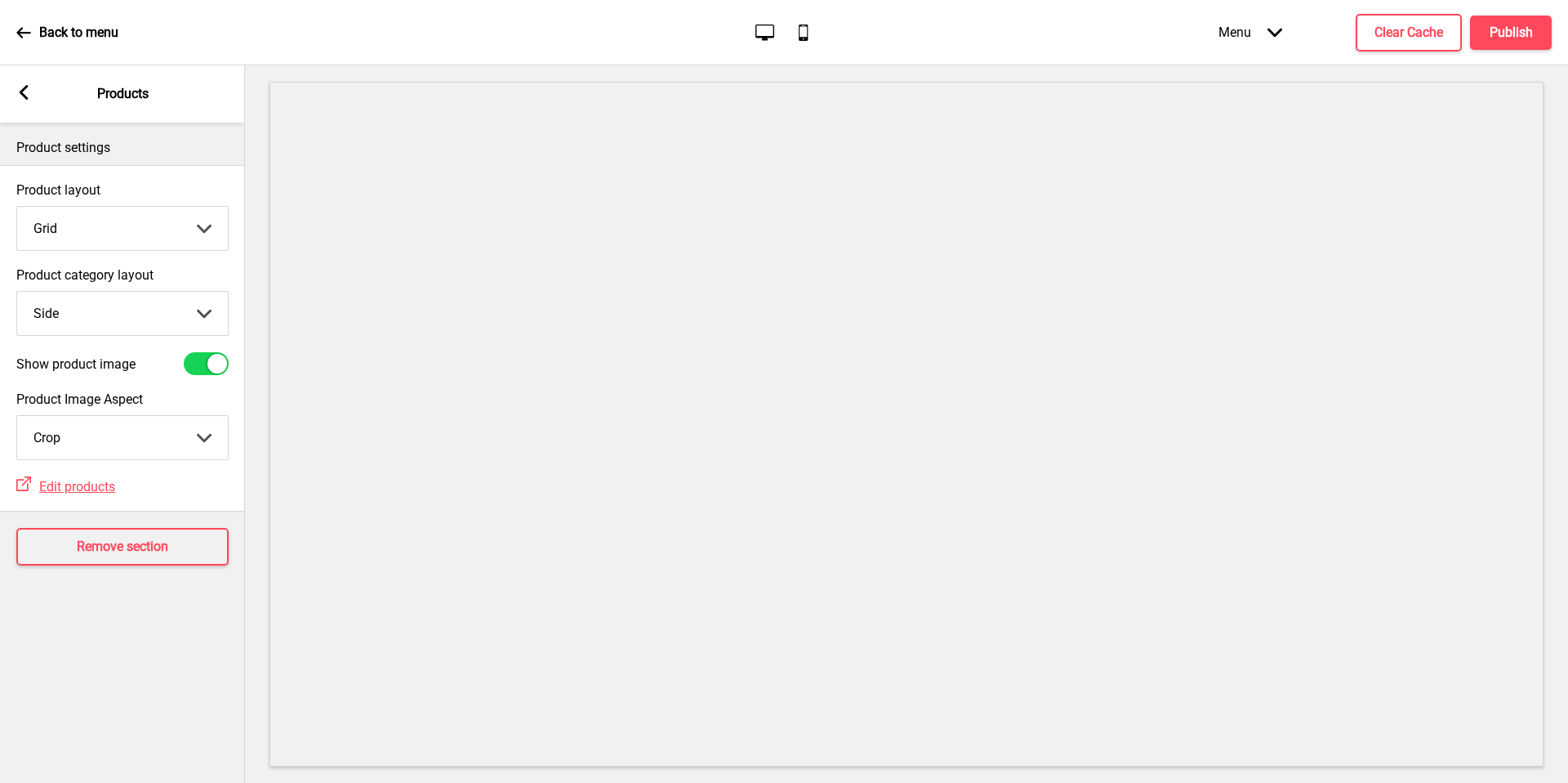
click at [24, 102] on div "Arrow left Products" at bounding box center [122, 94] width 245 height 58
click at [27, 98] on icon at bounding box center [24, 92] width 9 height 15
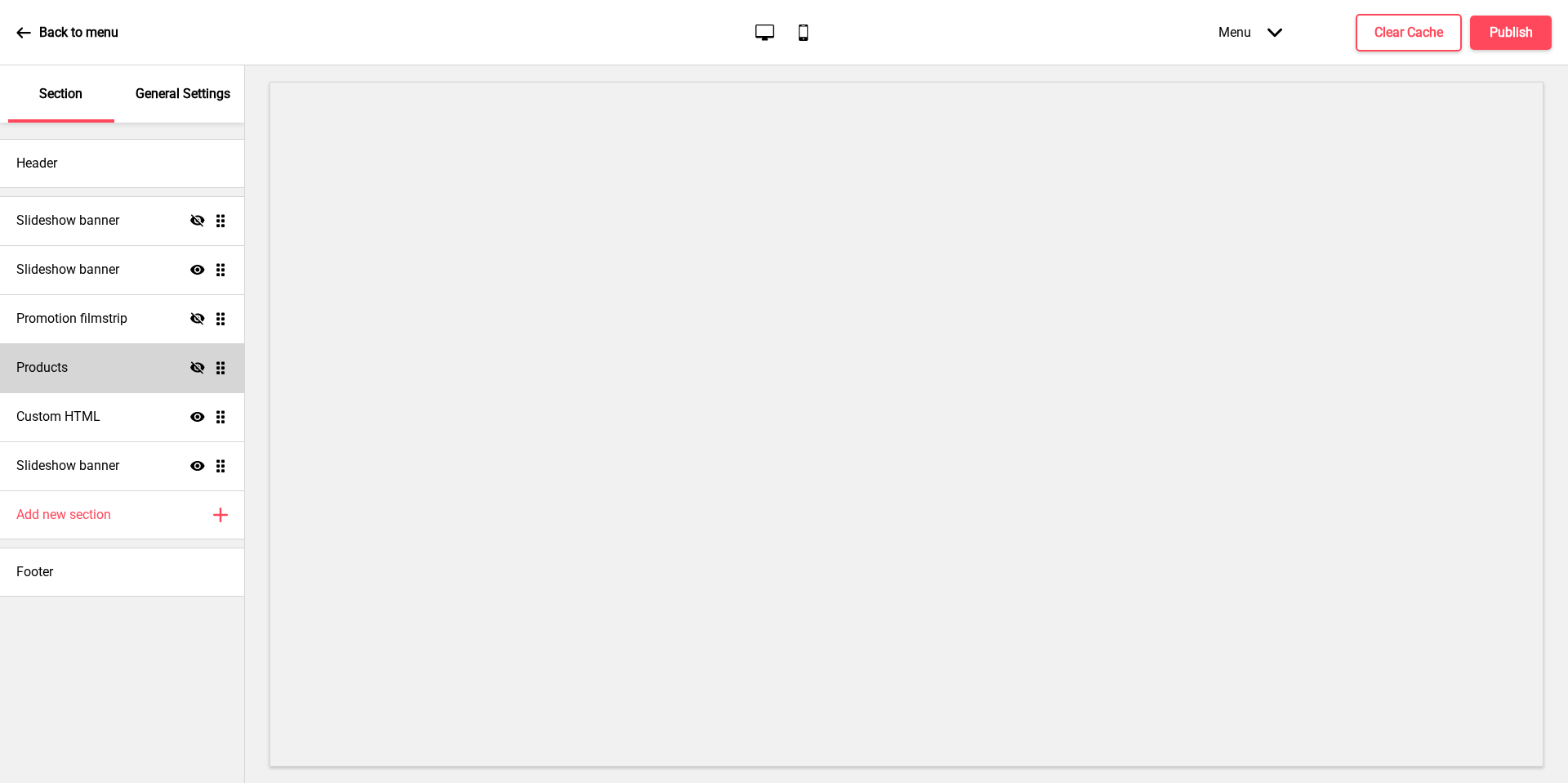
click at [201, 370] on icon at bounding box center [197, 367] width 15 height 12
click at [195, 364] on icon at bounding box center [197, 367] width 15 height 10
click at [197, 366] on icon "Hide" at bounding box center [197, 367] width 15 height 15
click at [124, 426] on div "Custom HTML Show Drag" at bounding box center [122, 417] width 244 height 49
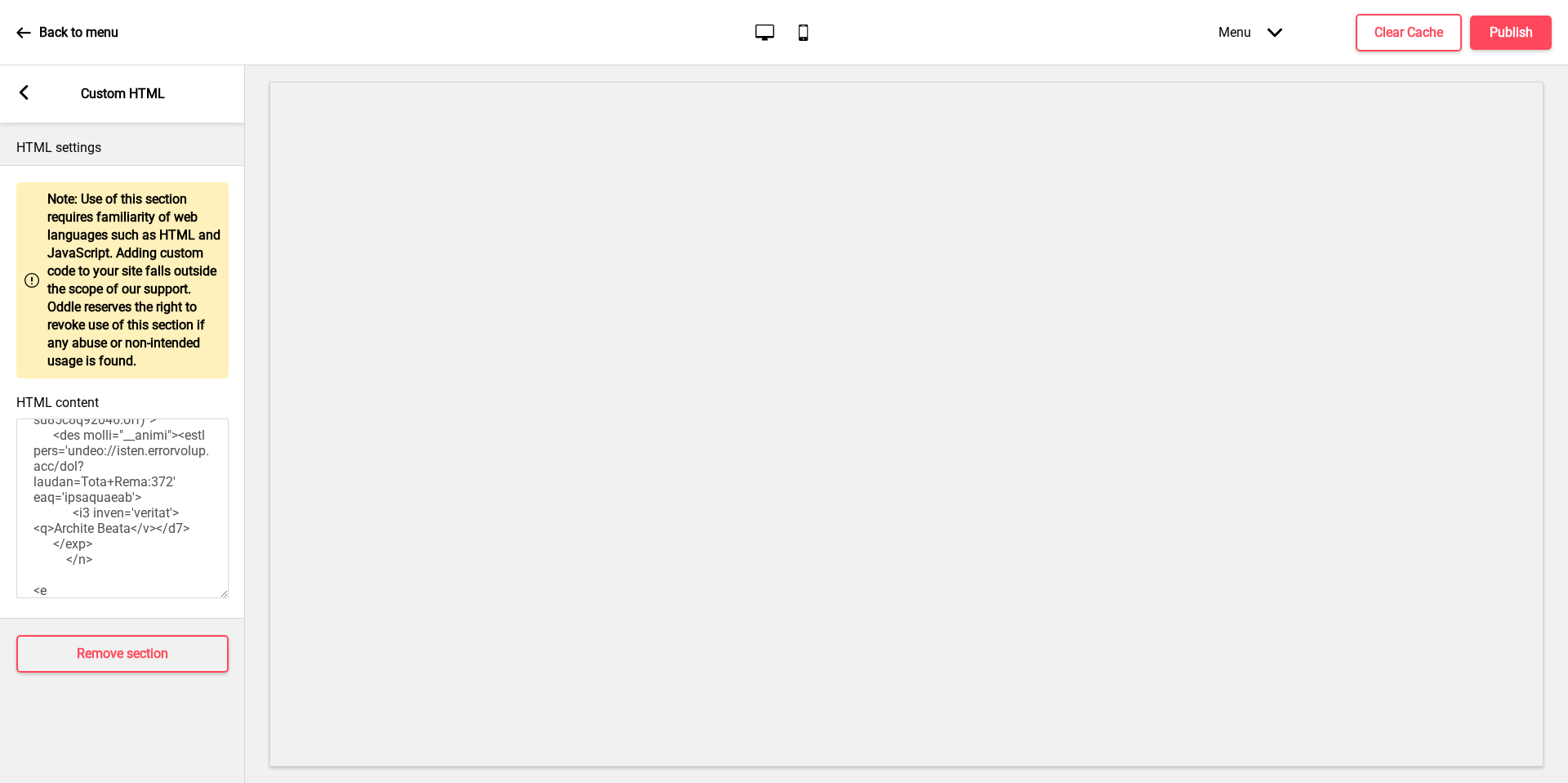
scroll to position [1562, 0]
click at [67, 449] on textarea "HTML content" at bounding box center [123, 508] width 213 height 180
click at [71, 441] on textarea "HTML content" at bounding box center [123, 508] width 213 height 180
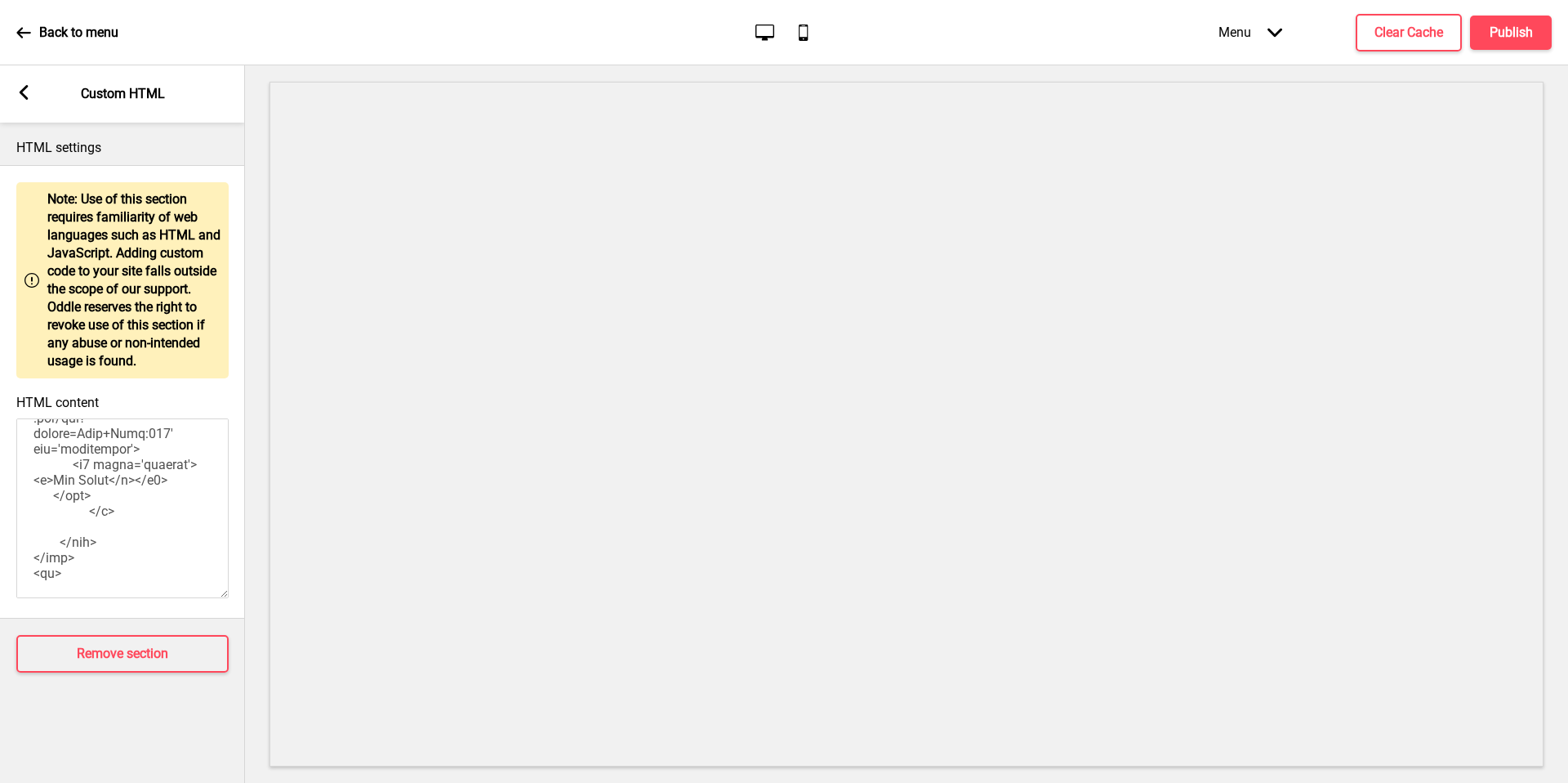
click at [86, 583] on textarea "HTML content" at bounding box center [123, 508] width 213 height 180
click at [78, 592] on textarea "HTML content" at bounding box center [123, 508] width 213 height 180
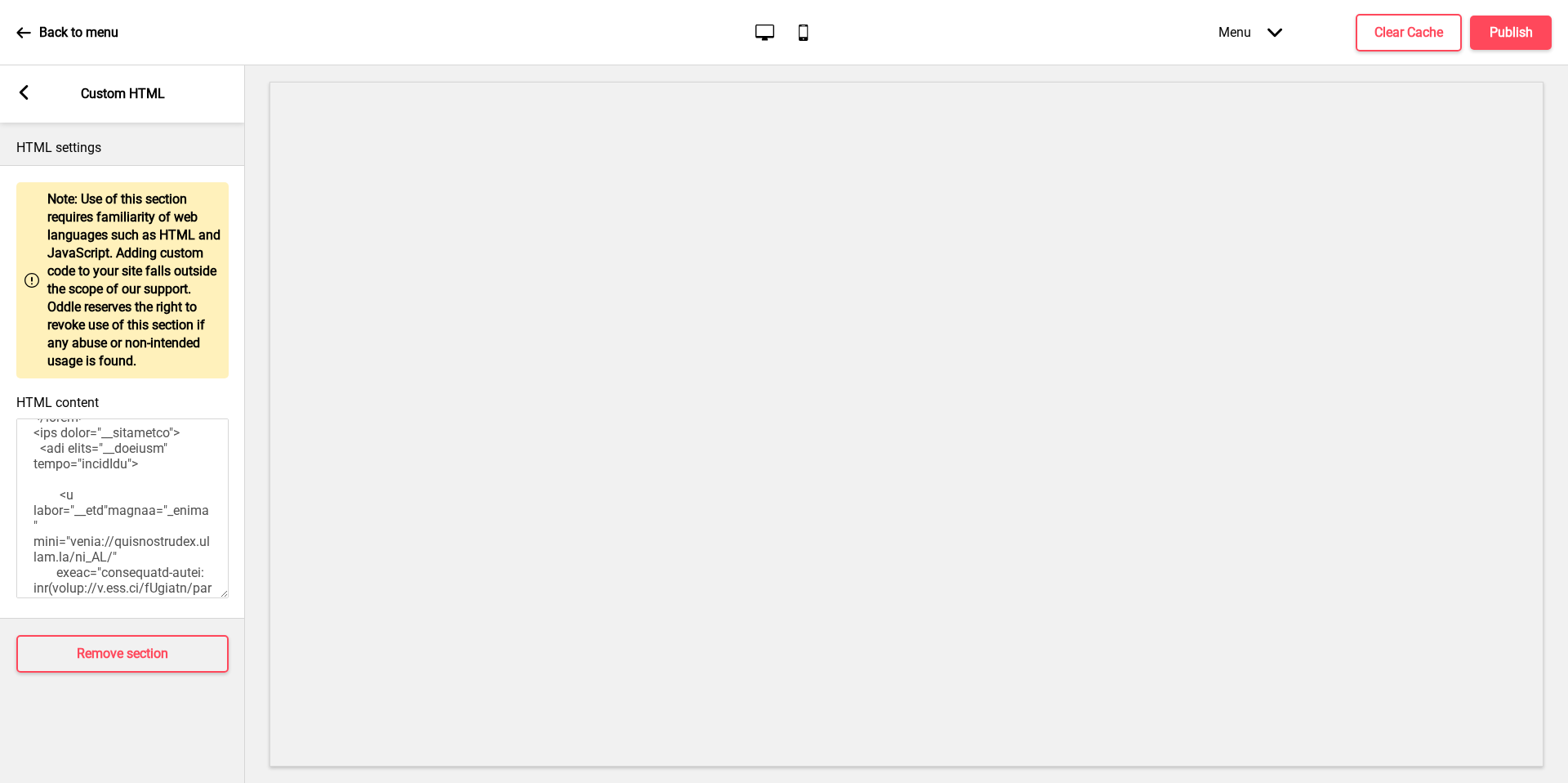
scroll to position [0, 0]
drag, startPoint x: 148, startPoint y: 584, endPoint x: 101, endPoint y: 179, distance: 407.7
click at [101, 179] on div "Warning Note: Use of this section requires familiarity of web languages such as…" at bounding box center [122, 392] width 245 height 453
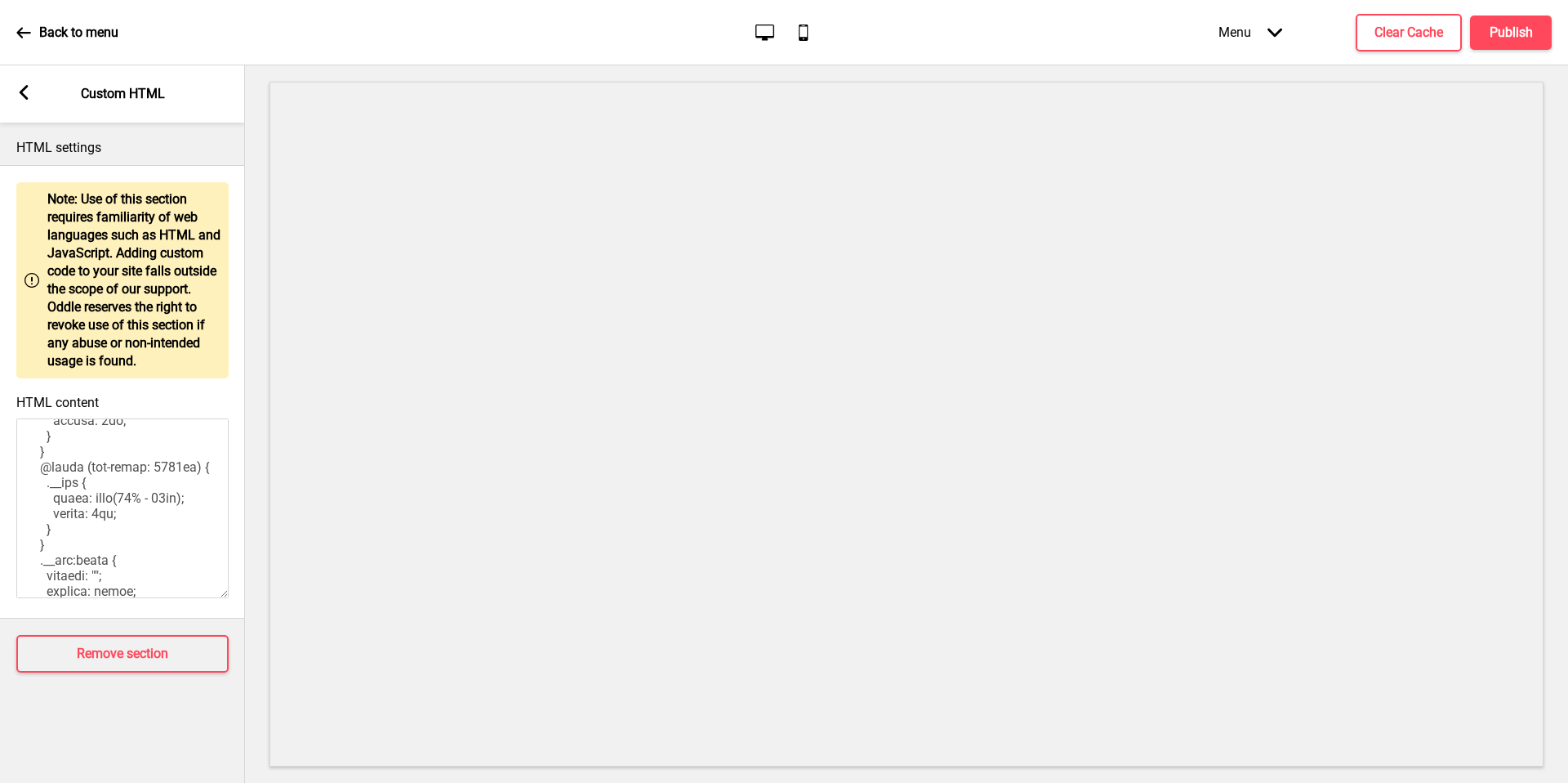
click at [130, 500] on textarea "HTML content" at bounding box center [123, 508] width 213 height 180
click at [118, 527] on textarea "HTML content" at bounding box center [123, 508] width 213 height 180
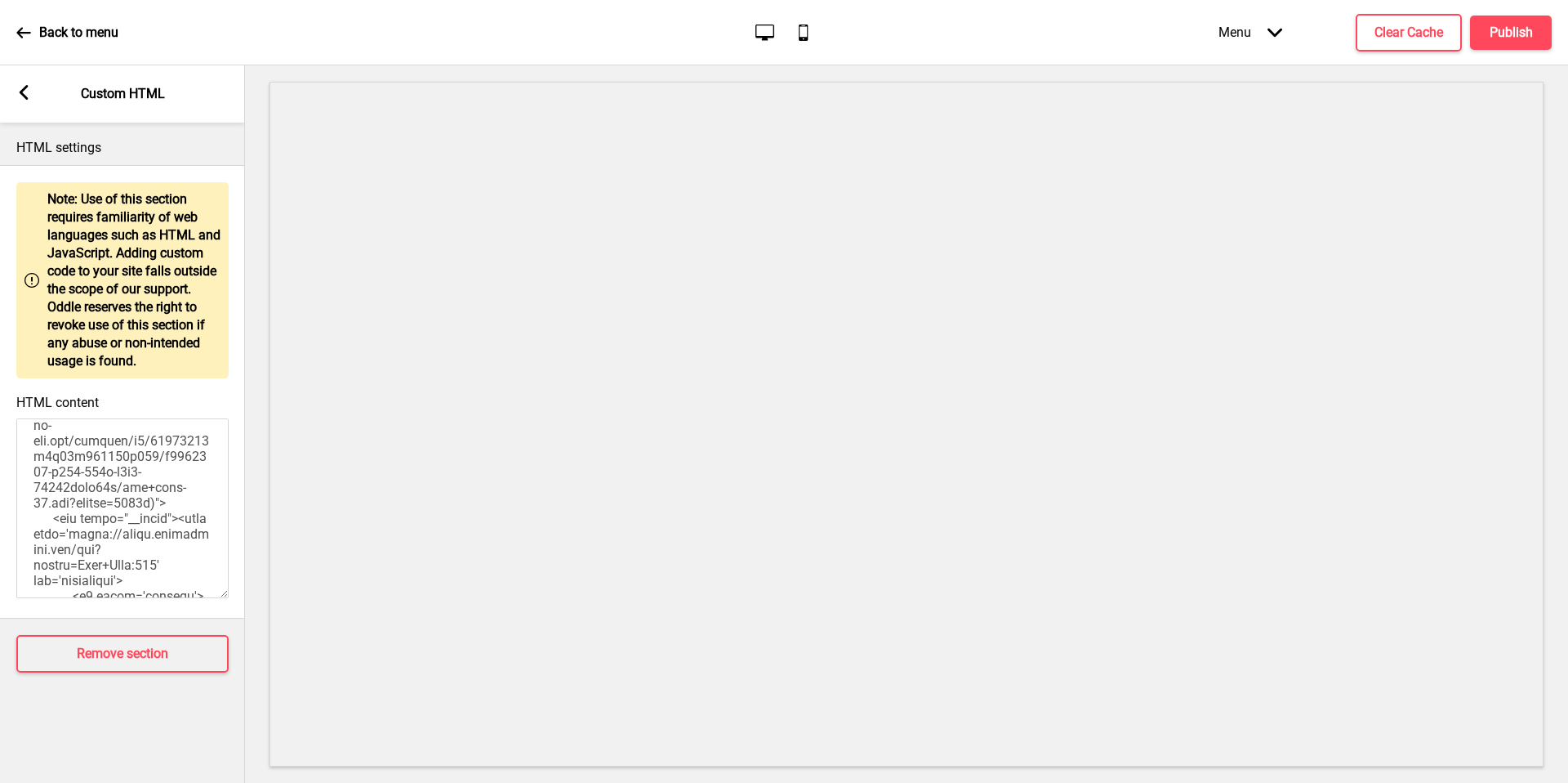
scroll to position [2165, 0]
click at [102, 510] on textarea "HTML content" at bounding box center [123, 508] width 213 height 180
click at [83, 546] on textarea "HTML content" at bounding box center [123, 508] width 213 height 180
click at [64, 547] on textarea "HTML content" at bounding box center [123, 508] width 213 height 180
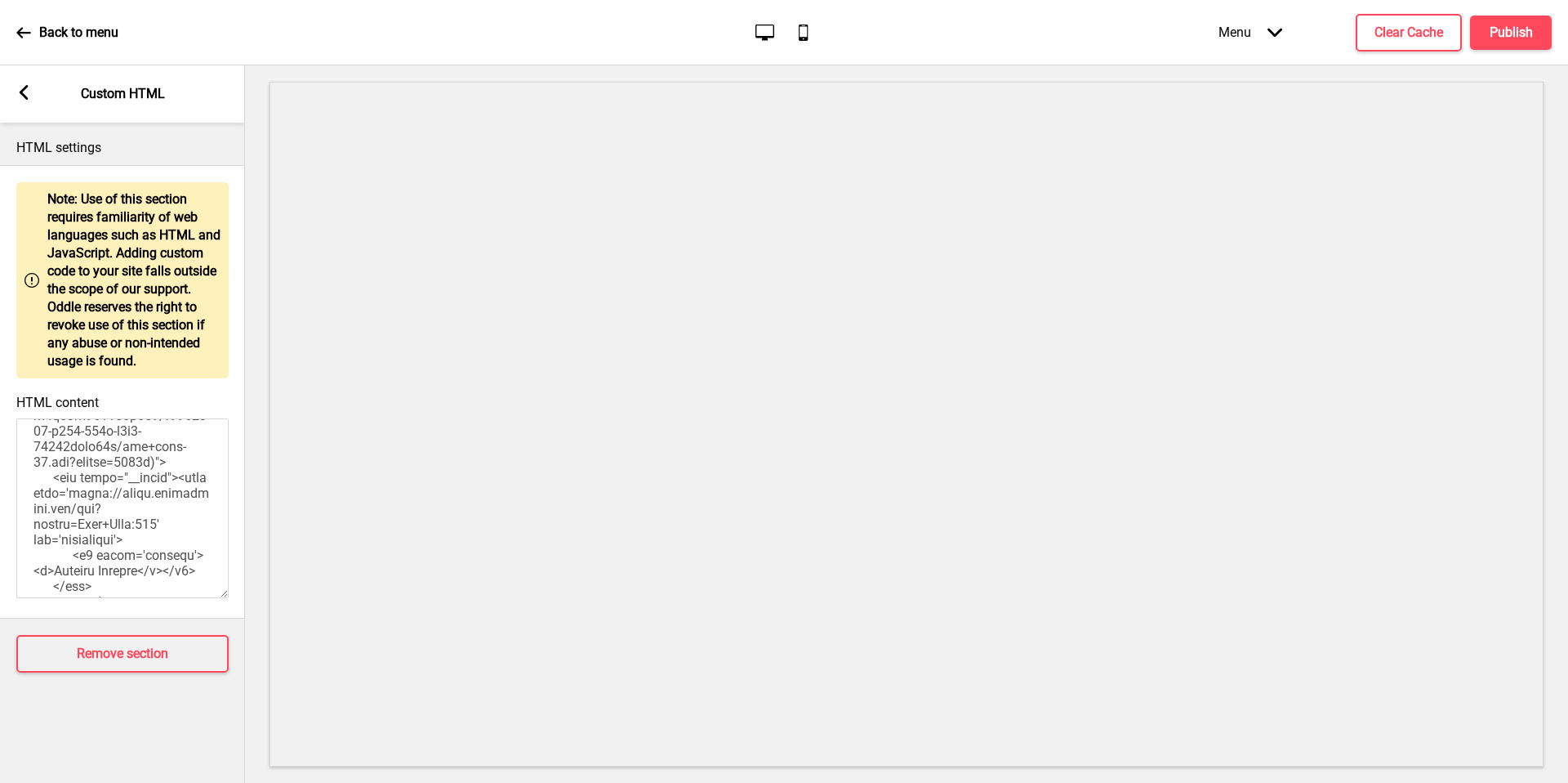
scroll to position [2234, 0]
click at [146, 562] on textarea "HTML content" at bounding box center [123, 508] width 213 height 180
paste textarea "ucarecdn.com/2ed482b5-f882-4878-b297-a1752386fd0d/-/scale_crop/500x500/smart/"
click at [152, 517] on textarea "HTML content" at bounding box center [123, 508] width 213 height 180
type textarea "<style> .__container { max-width: 1200px; margin: 0 auto; text-align: center; }…"
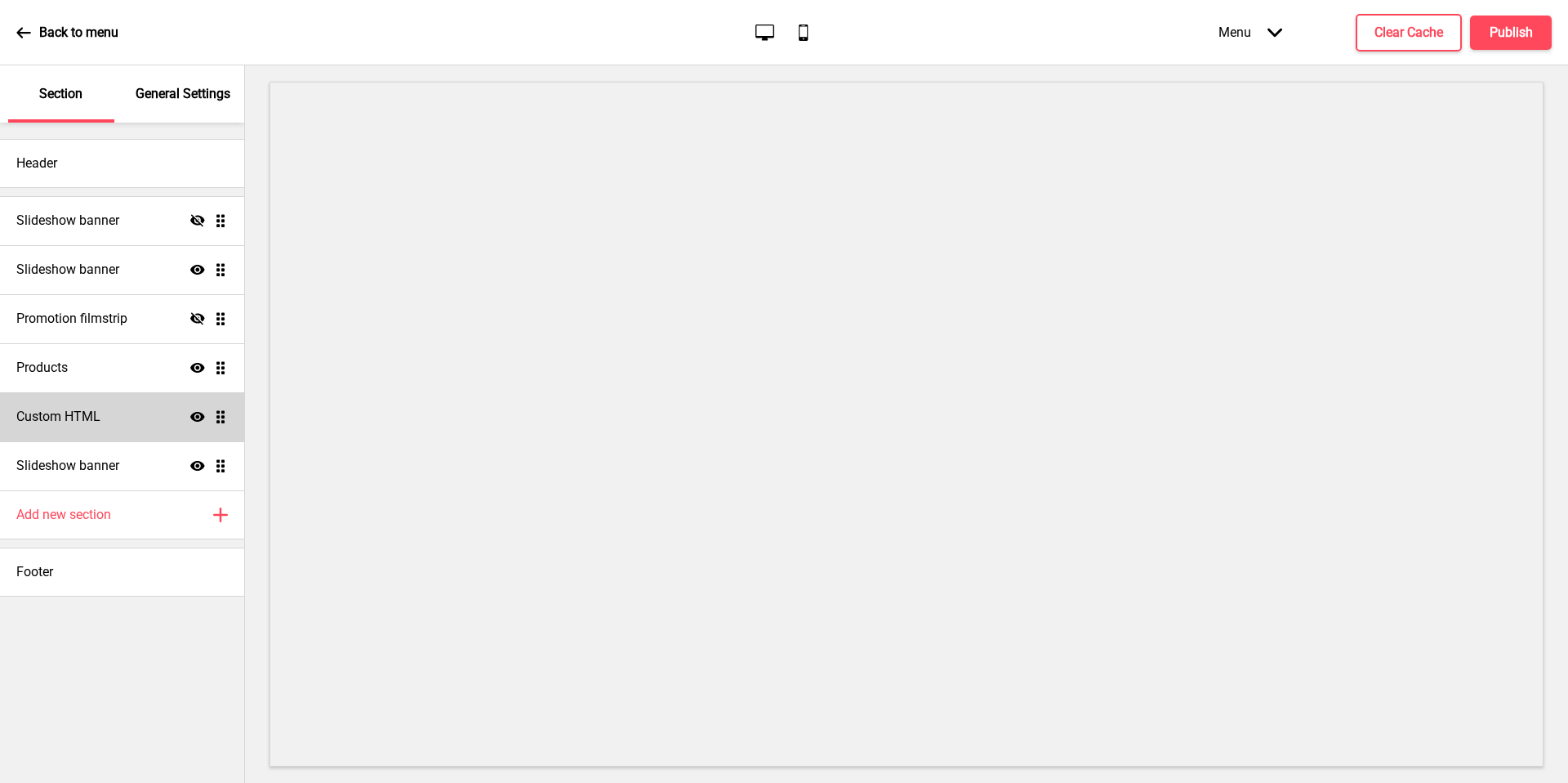
click at [62, 395] on div "Custom HTML Show Drag" at bounding box center [122, 417] width 244 height 49
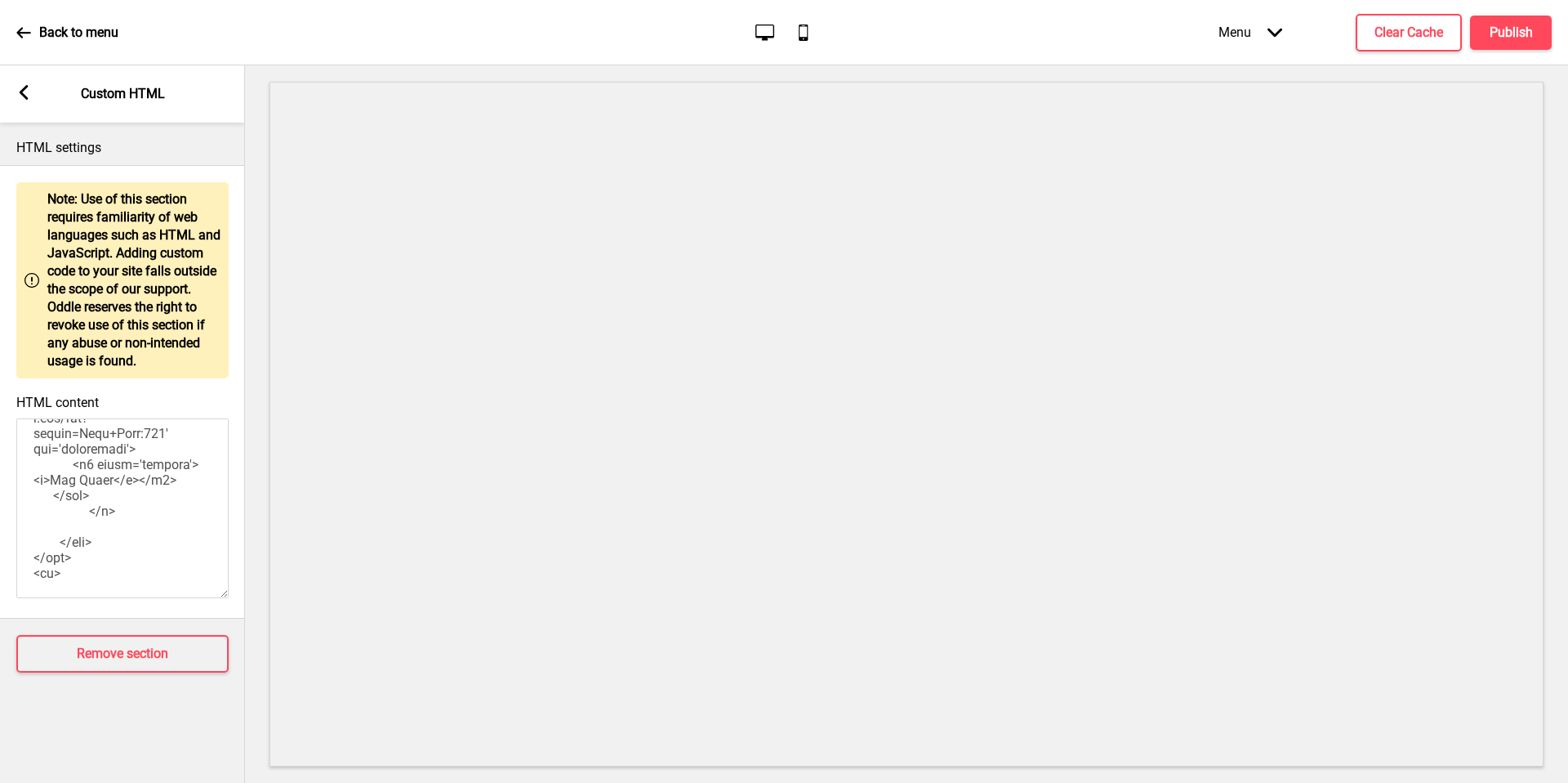
scroll to position [2781, 0]
click at [136, 487] on textarea "HTML content" at bounding box center [123, 508] width 213 height 180
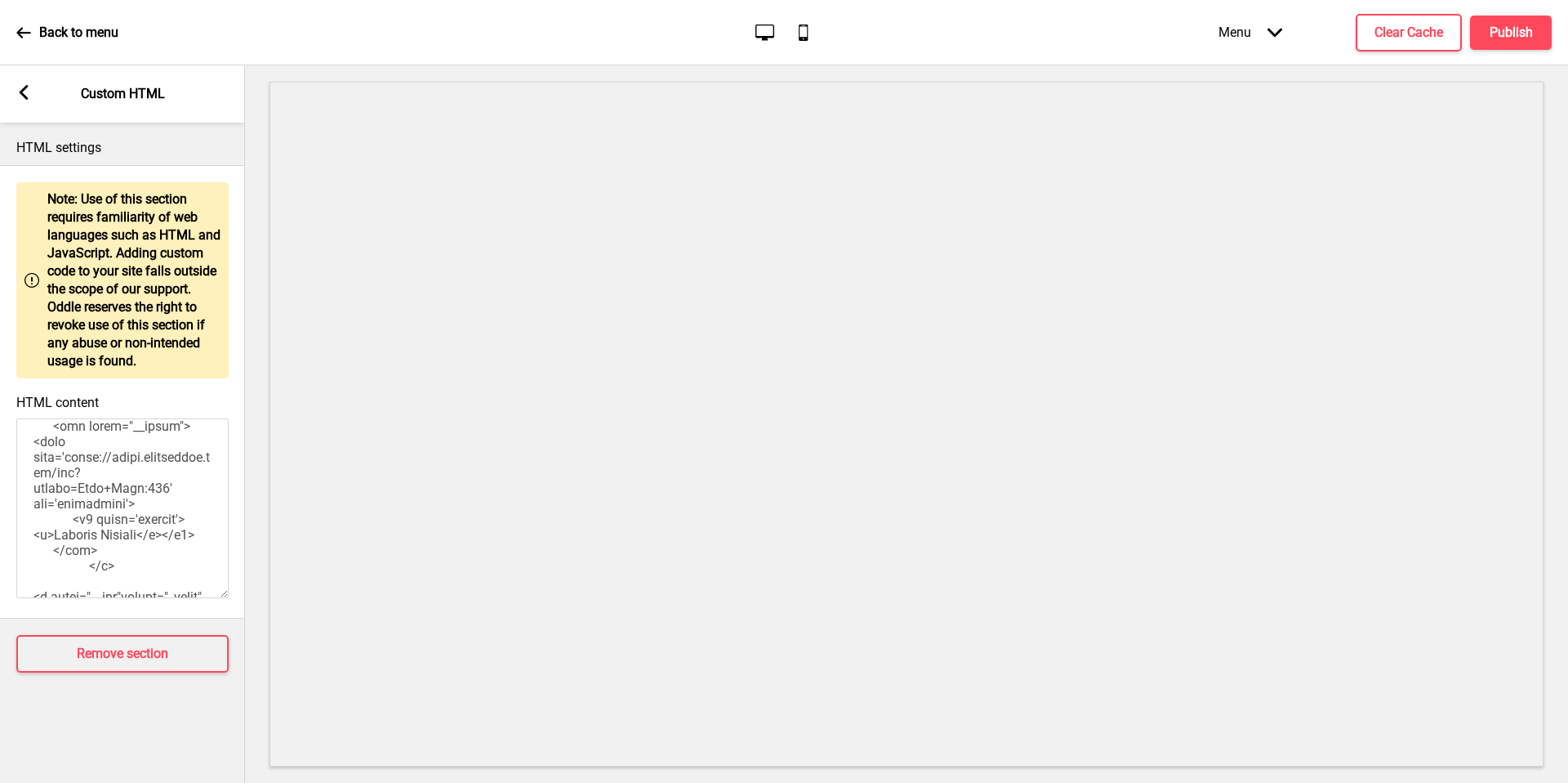
click at [73, 469] on textarea "HTML content" at bounding box center [123, 508] width 213 height 180
click at [120, 510] on textarea "HTML content" at bounding box center [123, 508] width 213 height 180
click at [129, 513] on textarea "HTML content" at bounding box center [123, 508] width 213 height 180
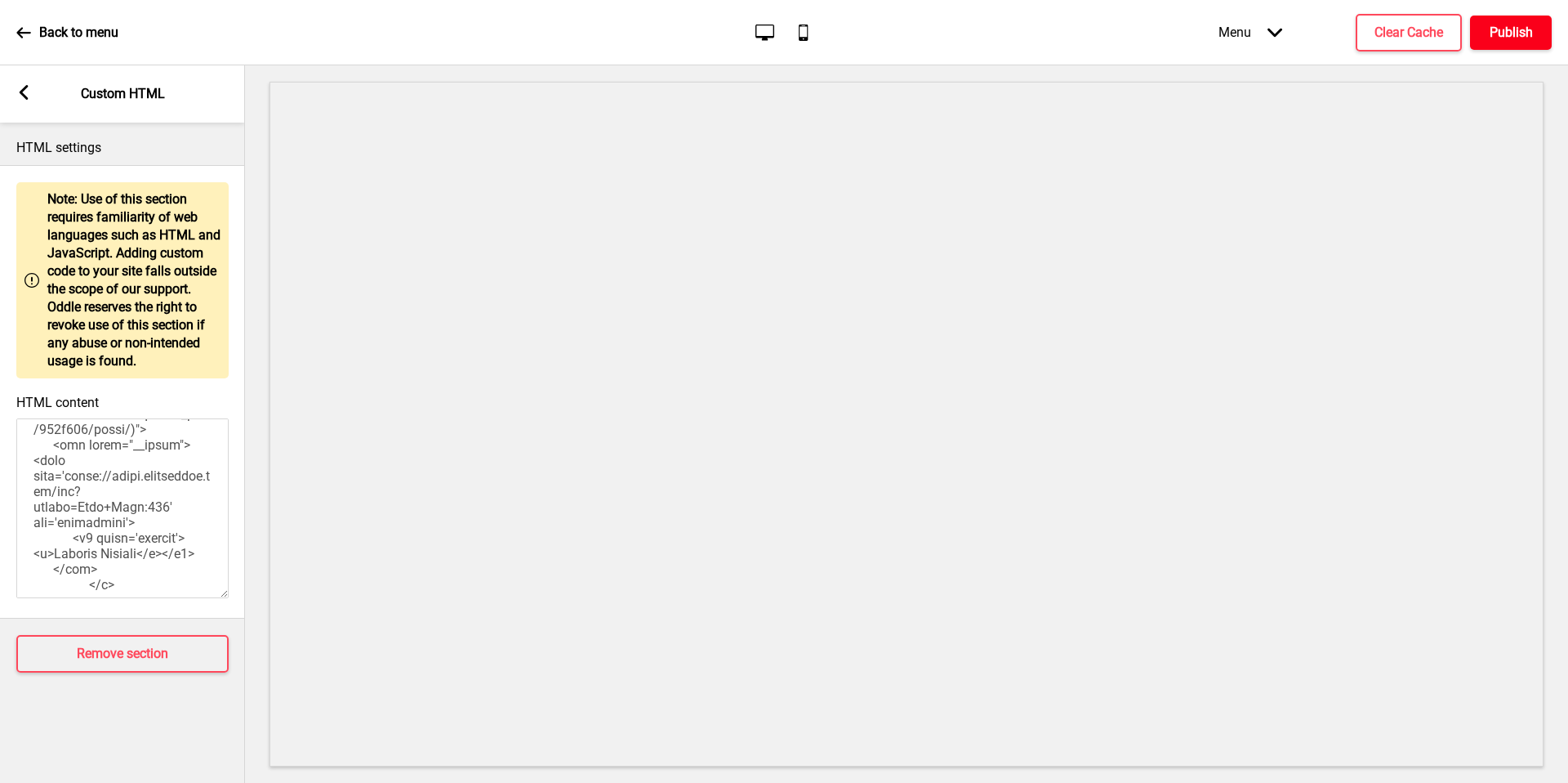
click at [1517, 39] on h4 "Publish" at bounding box center [1511, 32] width 44 height 18
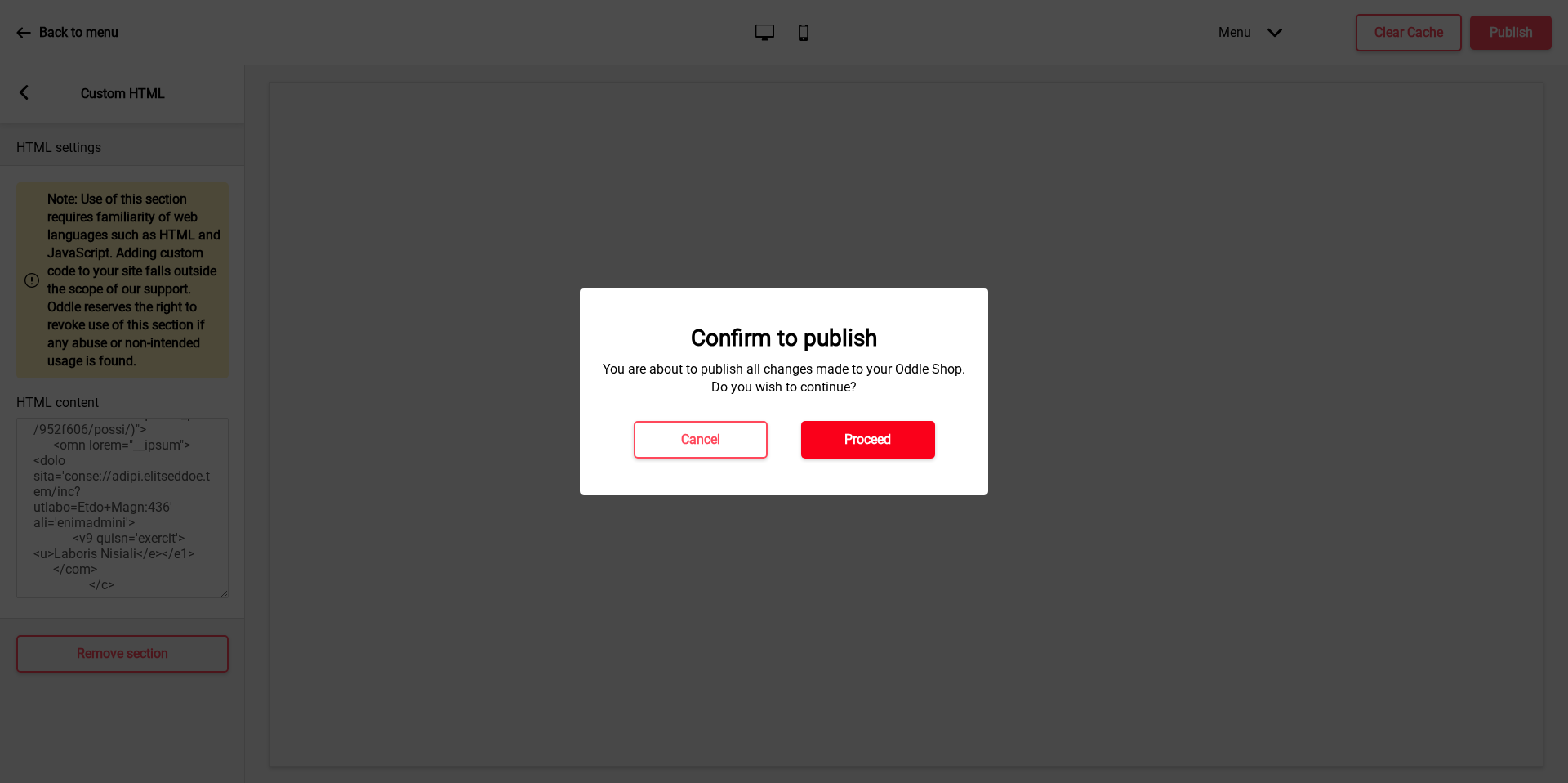
click at [874, 440] on h4 "Proceed" at bounding box center [867, 439] width 46 height 18
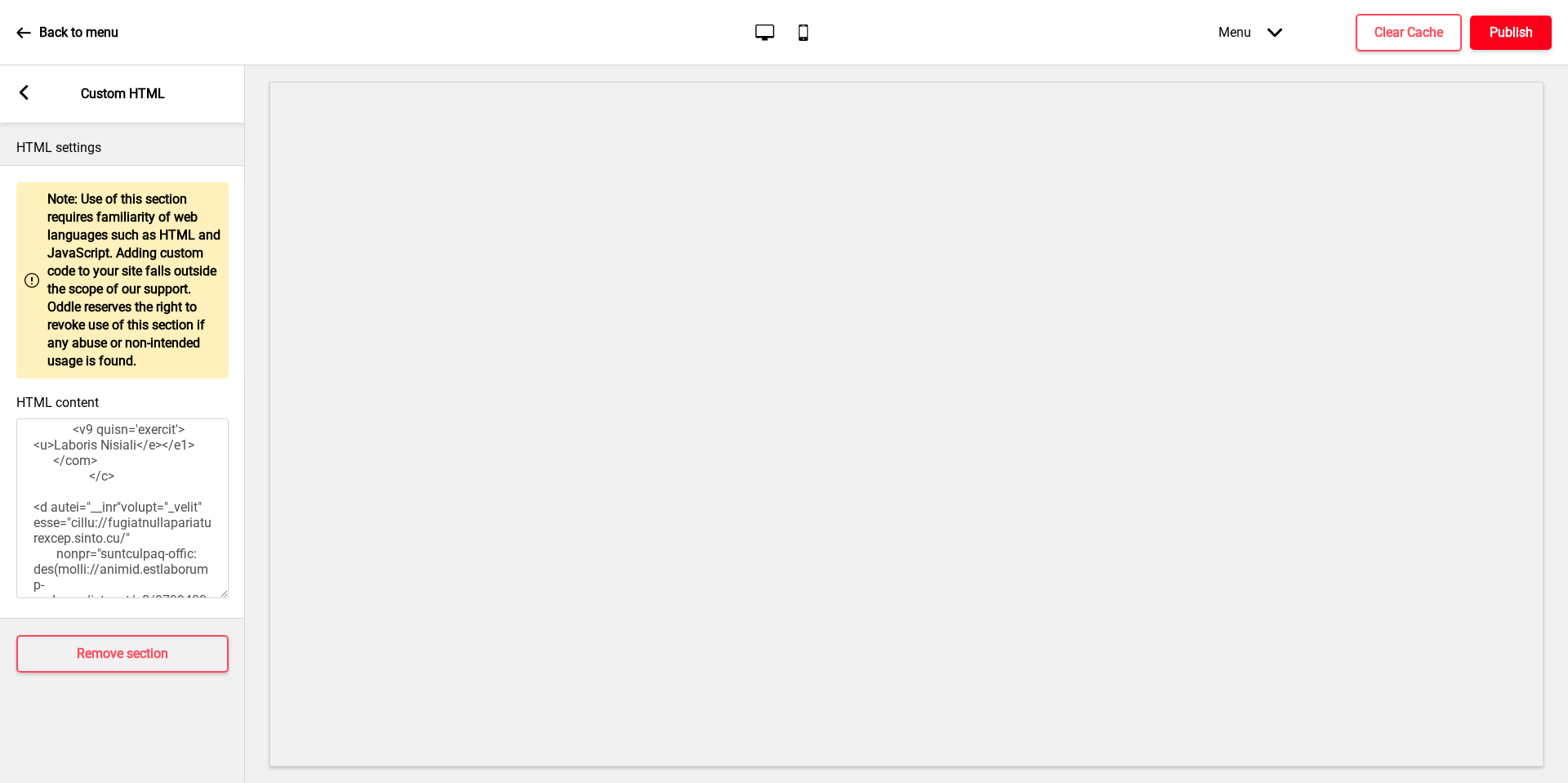
scroll to position [2363, 0]
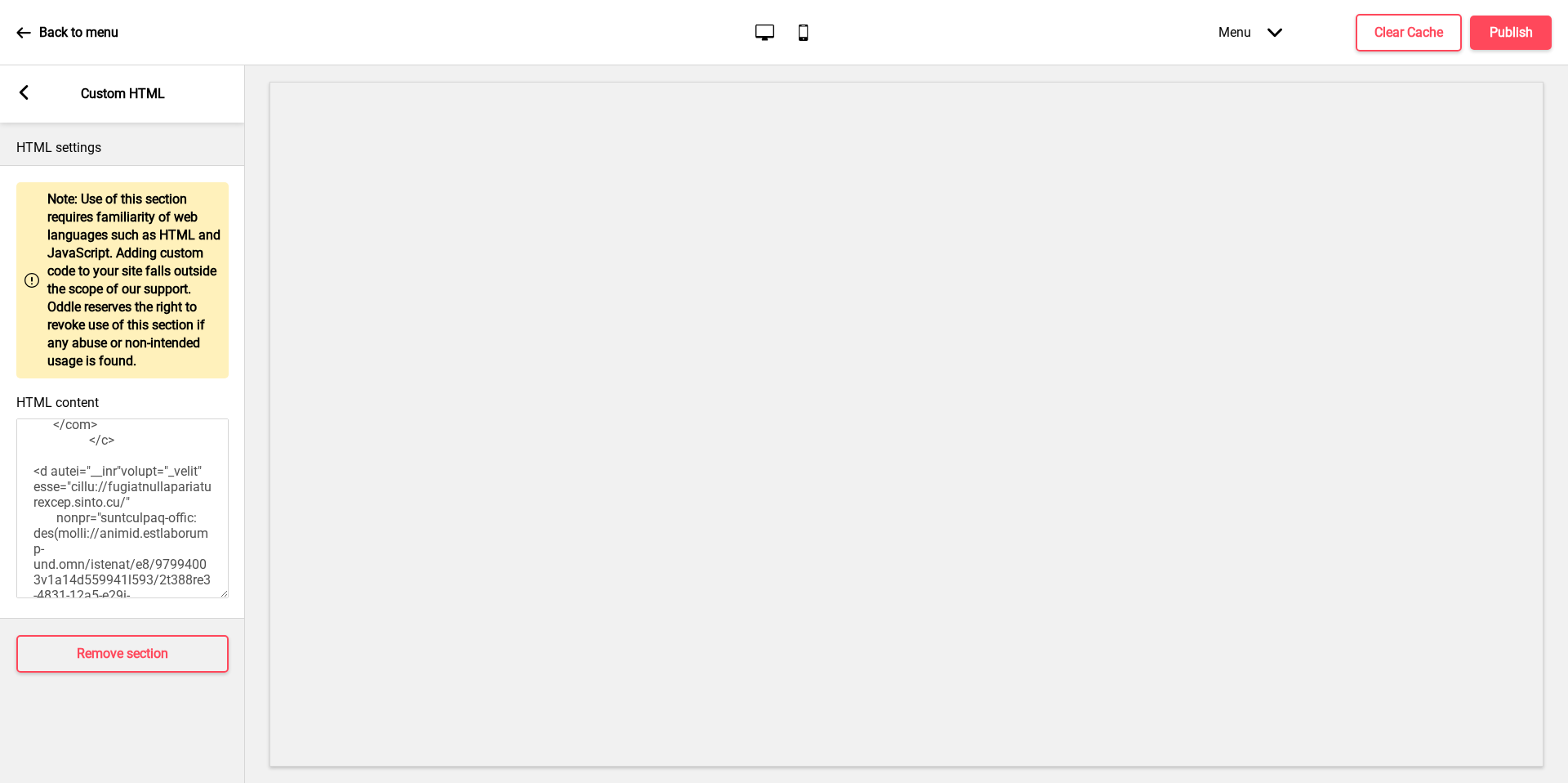
click at [116, 504] on textarea "HTML content" at bounding box center [123, 508] width 213 height 180
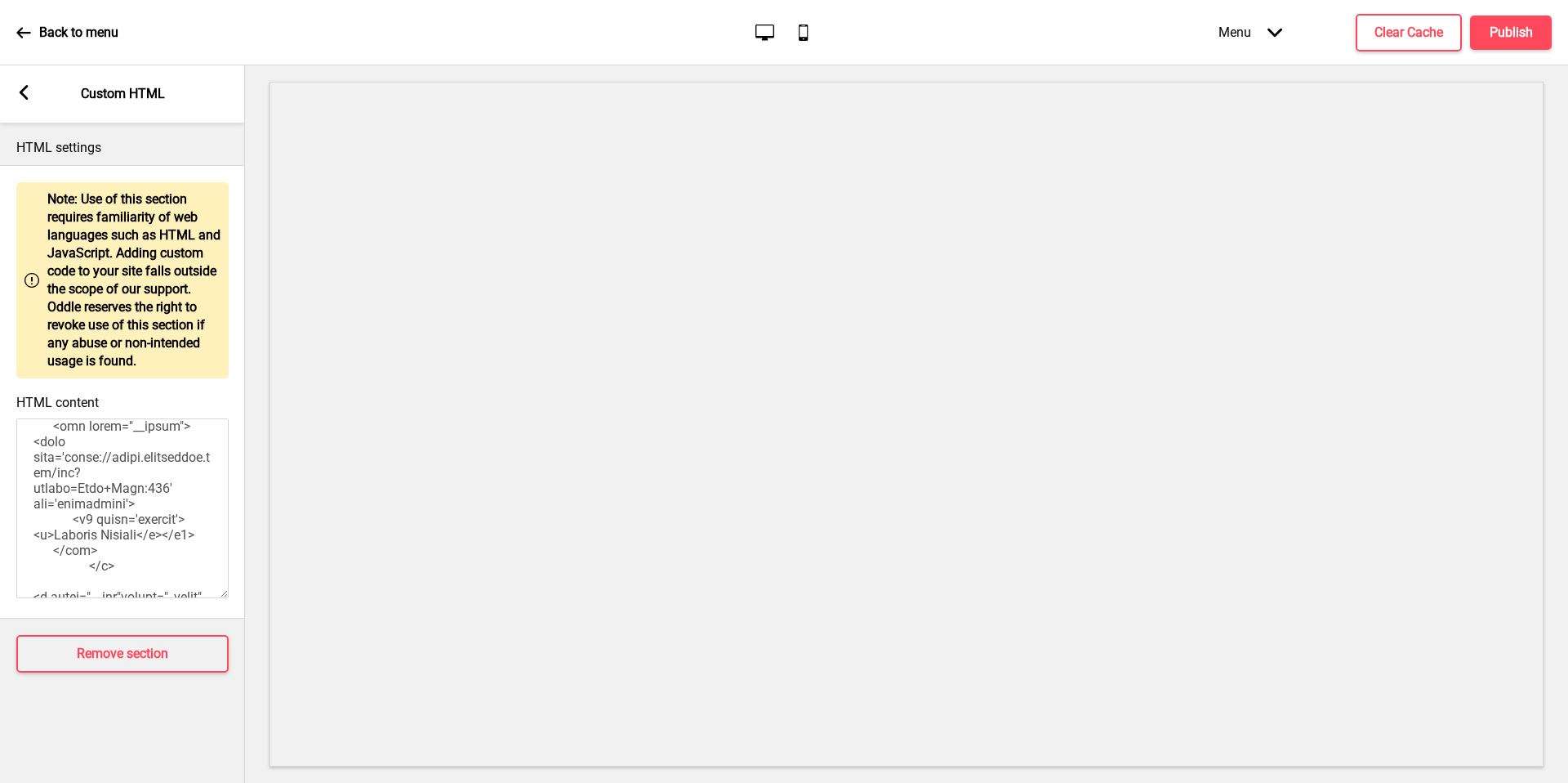
scroll to position [2240, 0]
drag, startPoint x: 133, startPoint y: 516, endPoint x: 54, endPoint y: 469, distance: 91.9
click at [54, 469] on textarea "HTML content" at bounding box center [123, 508] width 213 height 180
click at [186, 508] on textarea "HTML content" at bounding box center [123, 508] width 213 height 180
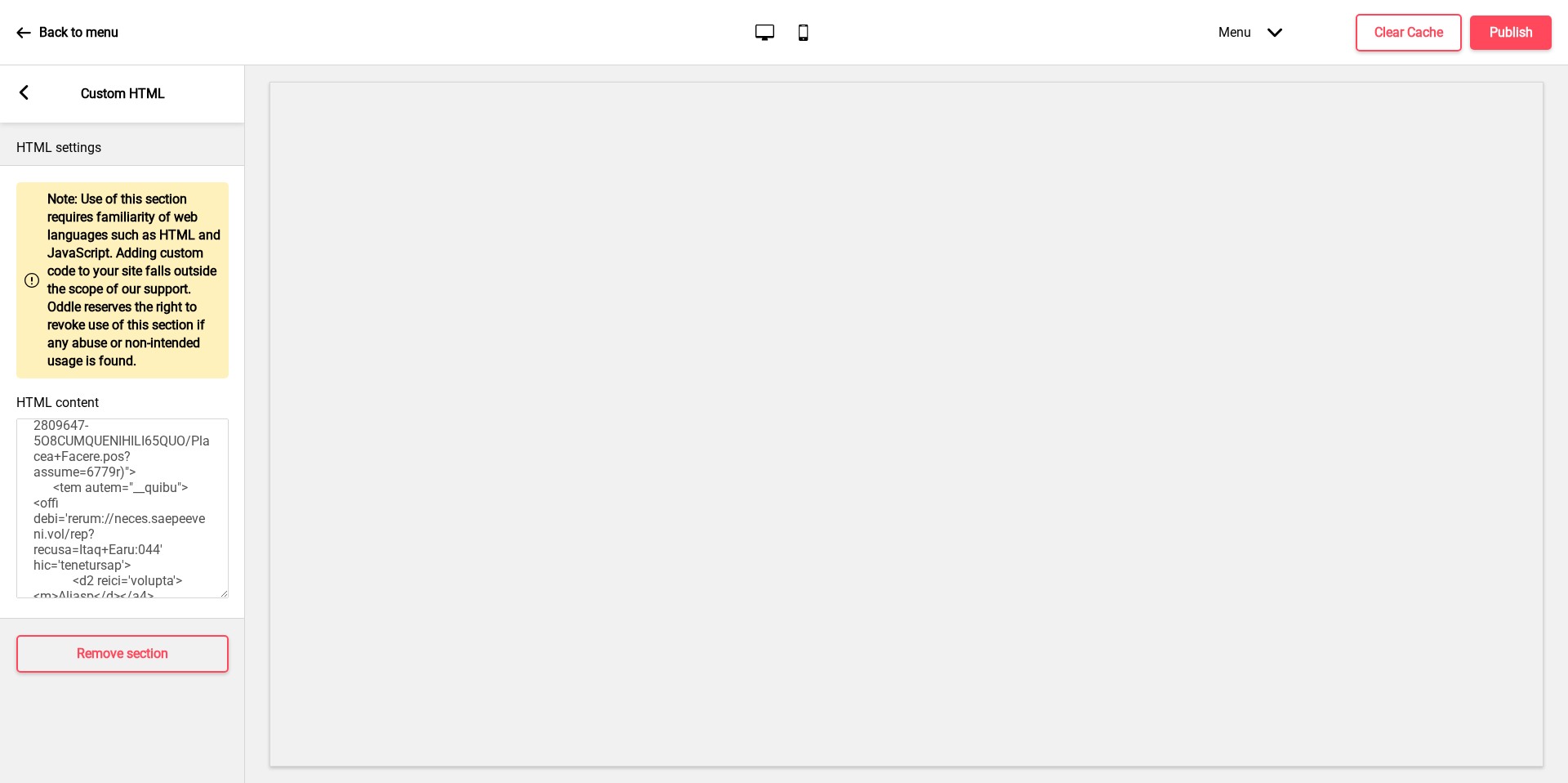
drag, startPoint x: 122, startPoint y: 563, endPoint x: 53, endPoint y: 464, distance: 120.7
click at [53, 464] on textarea "HTML content" at bounding box center [123, 508] width 213 height 180
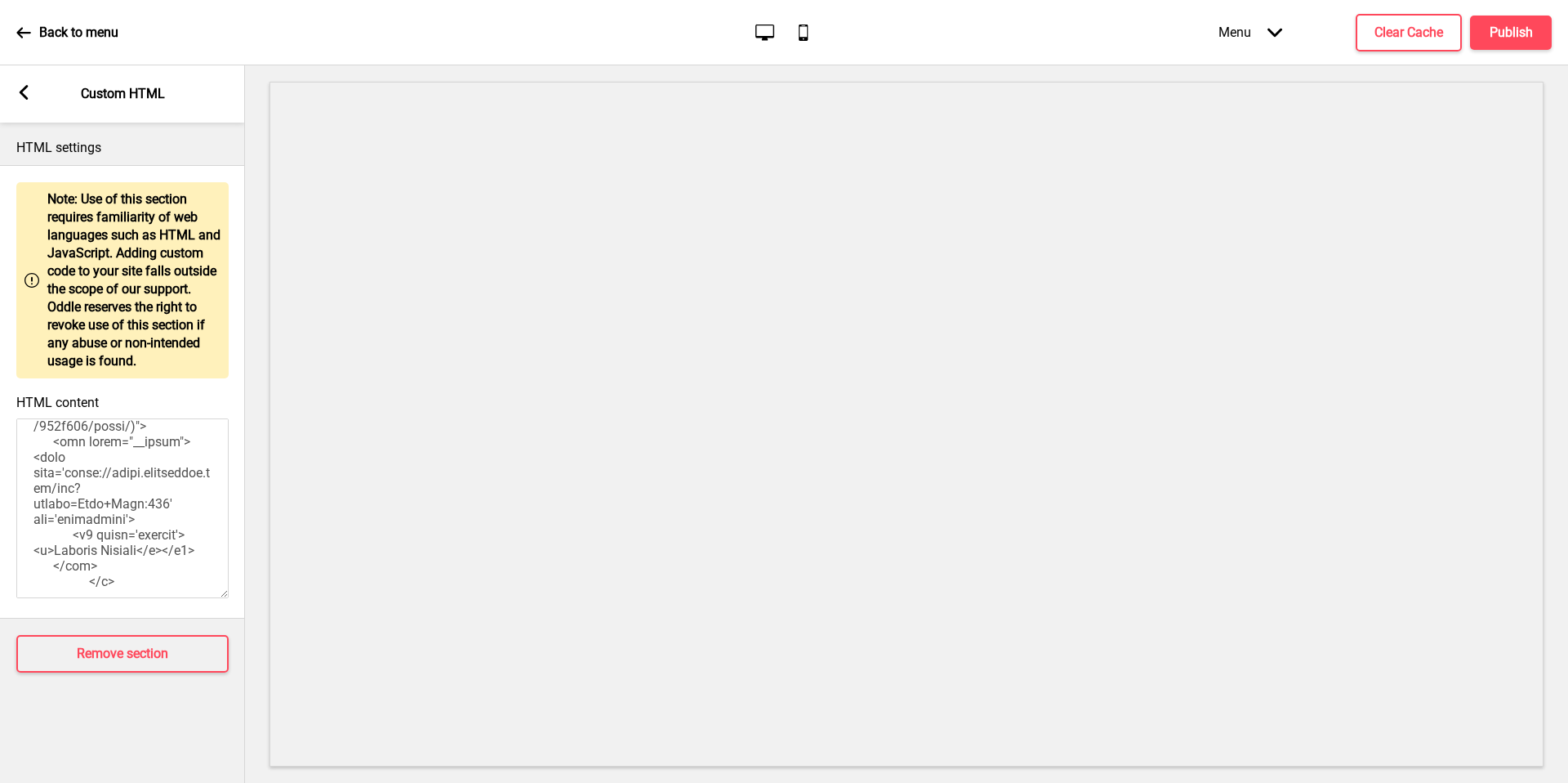
click at [67, 487] on textarea "HTML content" at bounding box center [123, 508] width 213 height 180
click at [127, 528] on textarea "HTML content" at bounding box center [123, 508] width 213 height 180
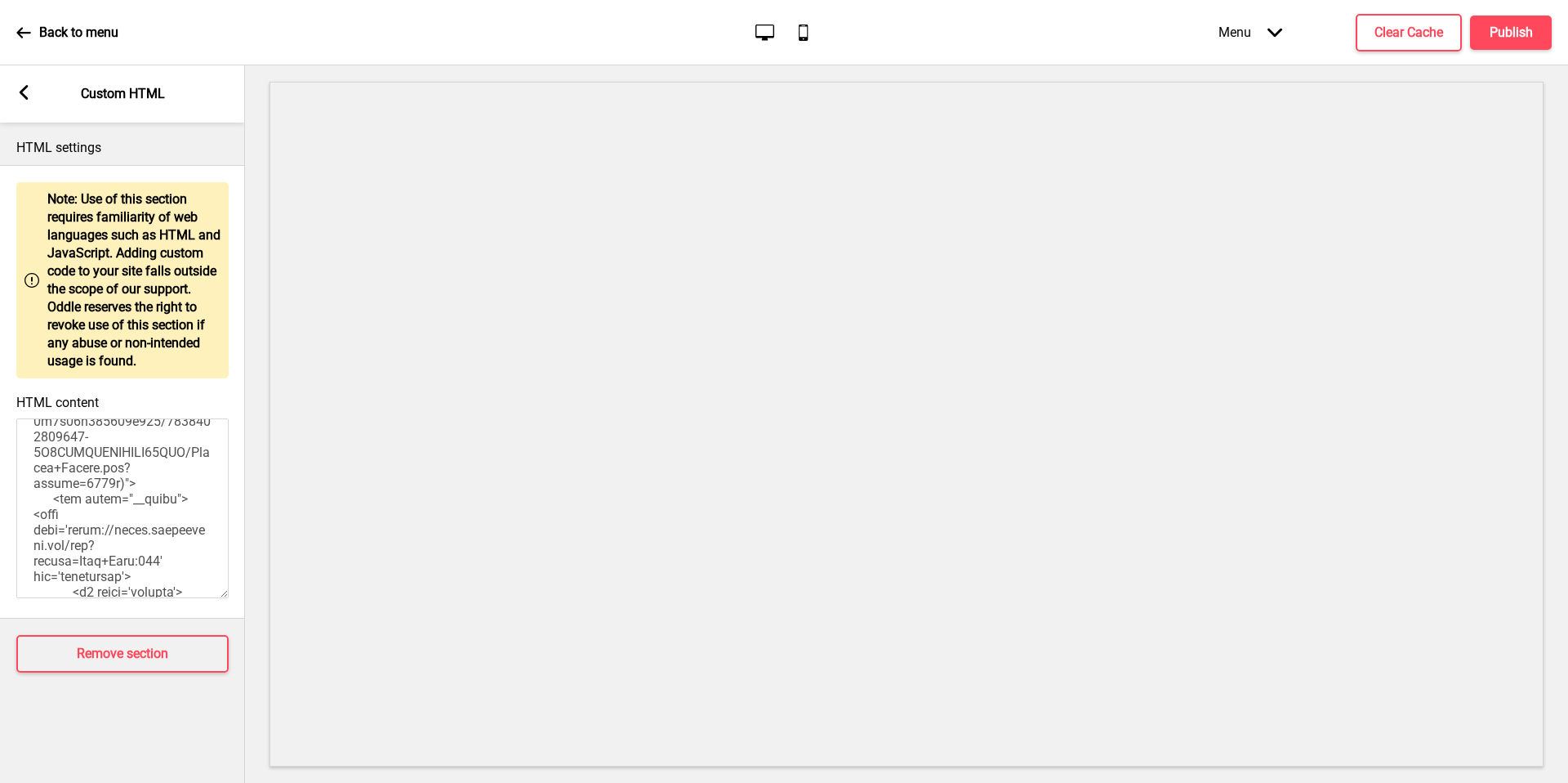
scroll to position [1885, 0]
click at [80, 442] on textarea "HTML content" at bounding box center [123, 508] width 213 height 180
click at [111, 542] on textarea "HTML content" at bounding box center [123, 508] width 213 height 180
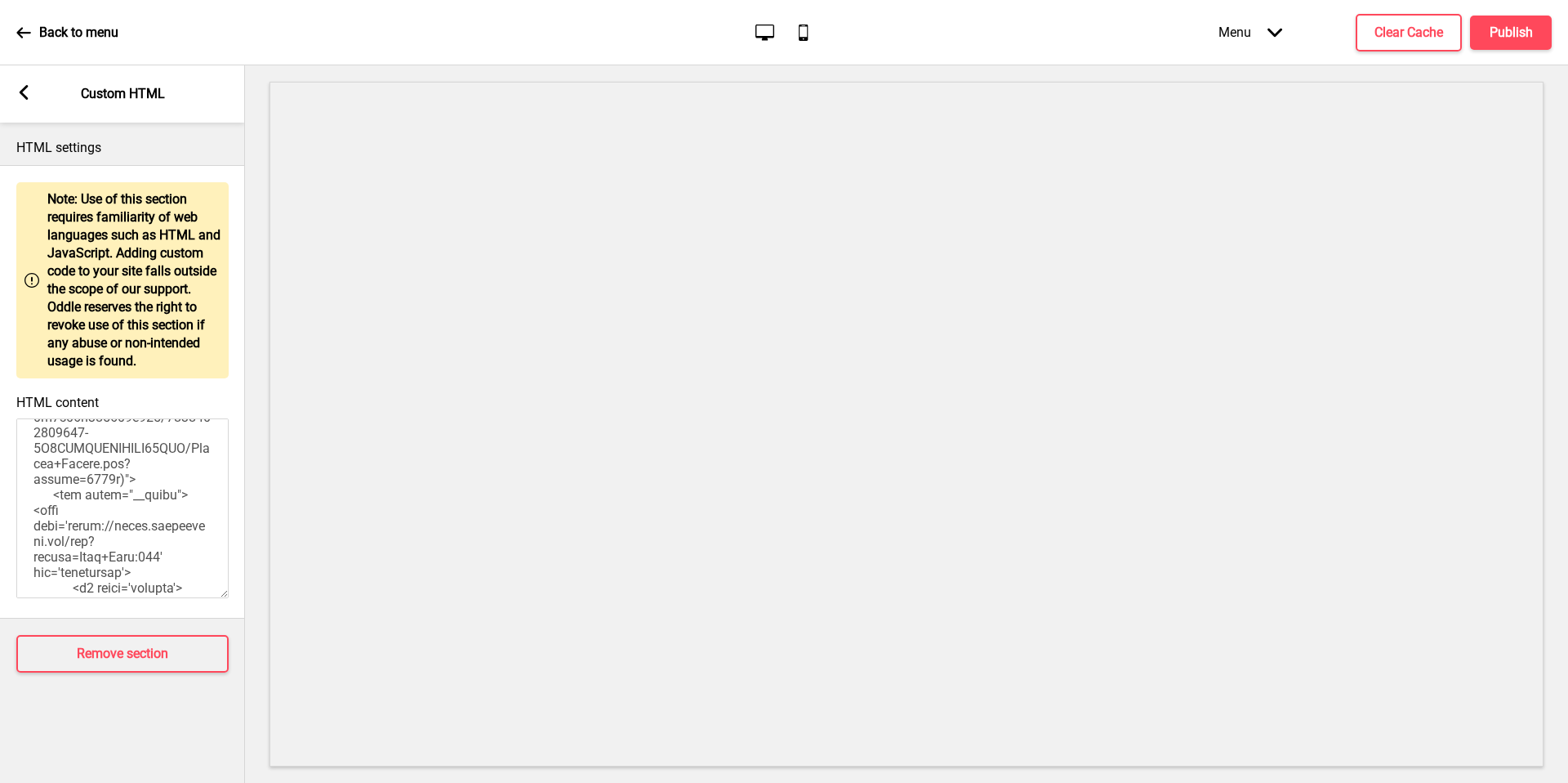
paste textarea "ucarecdn.com/e627c149-2057-4bf2-a5c4-29ccac8819fa/-/resize/x1000/"
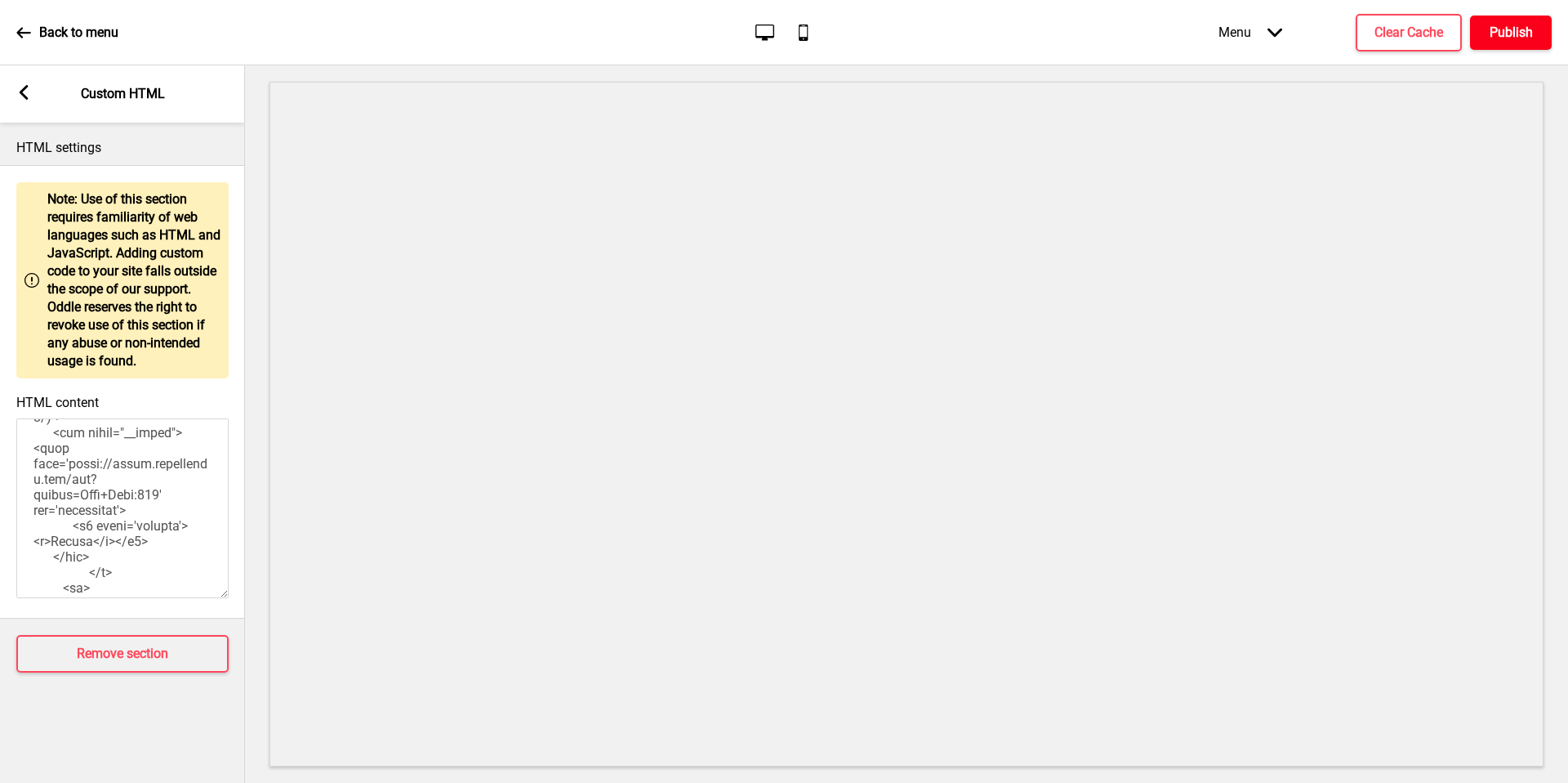
click at [1501, 37] on h4 "Publish" at bounding box center [1511, 32] width 44 height 18
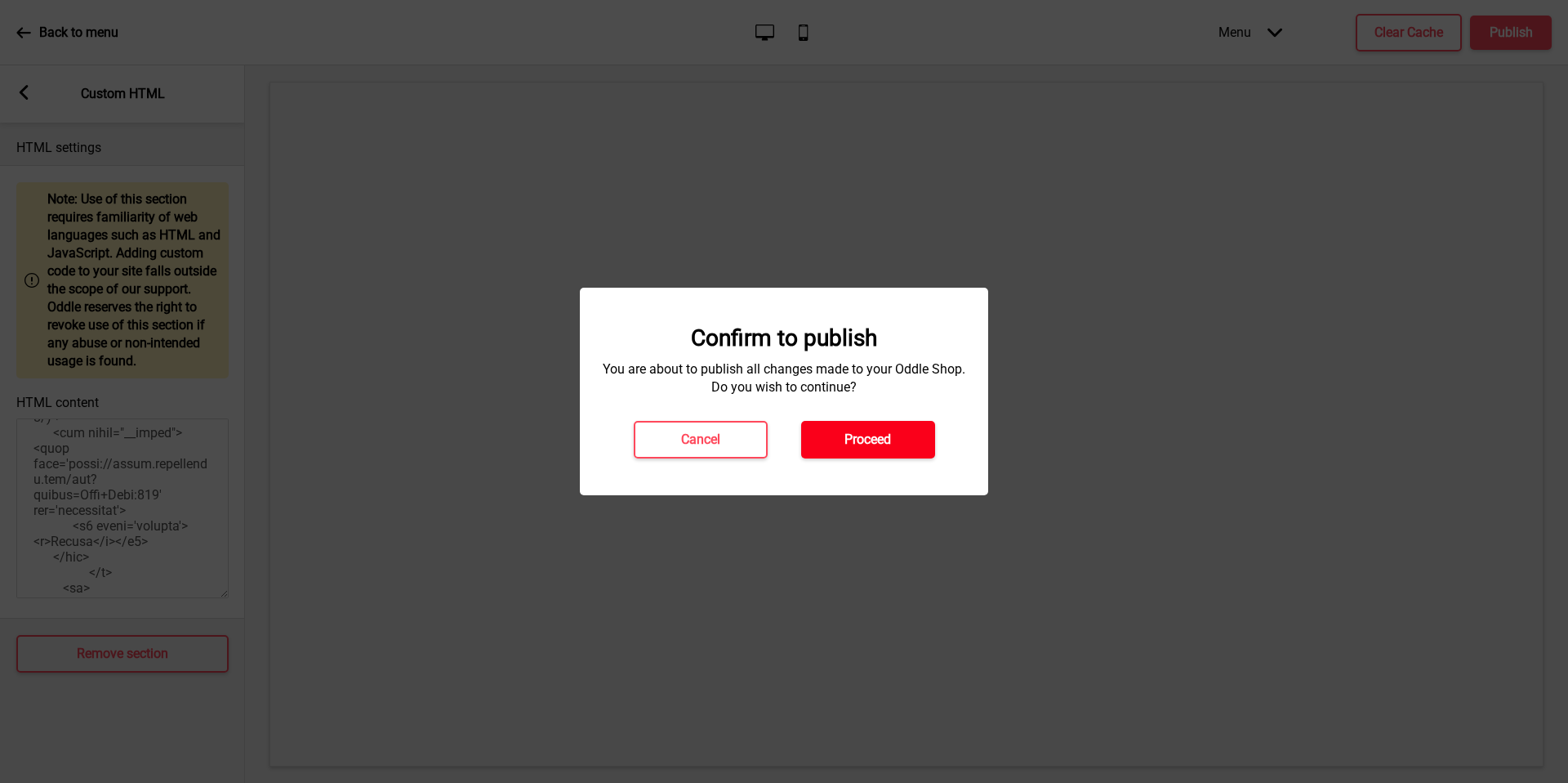
click at [830, 447] on button "Proceed" at bounding box center [868, 439] width 134 height 37
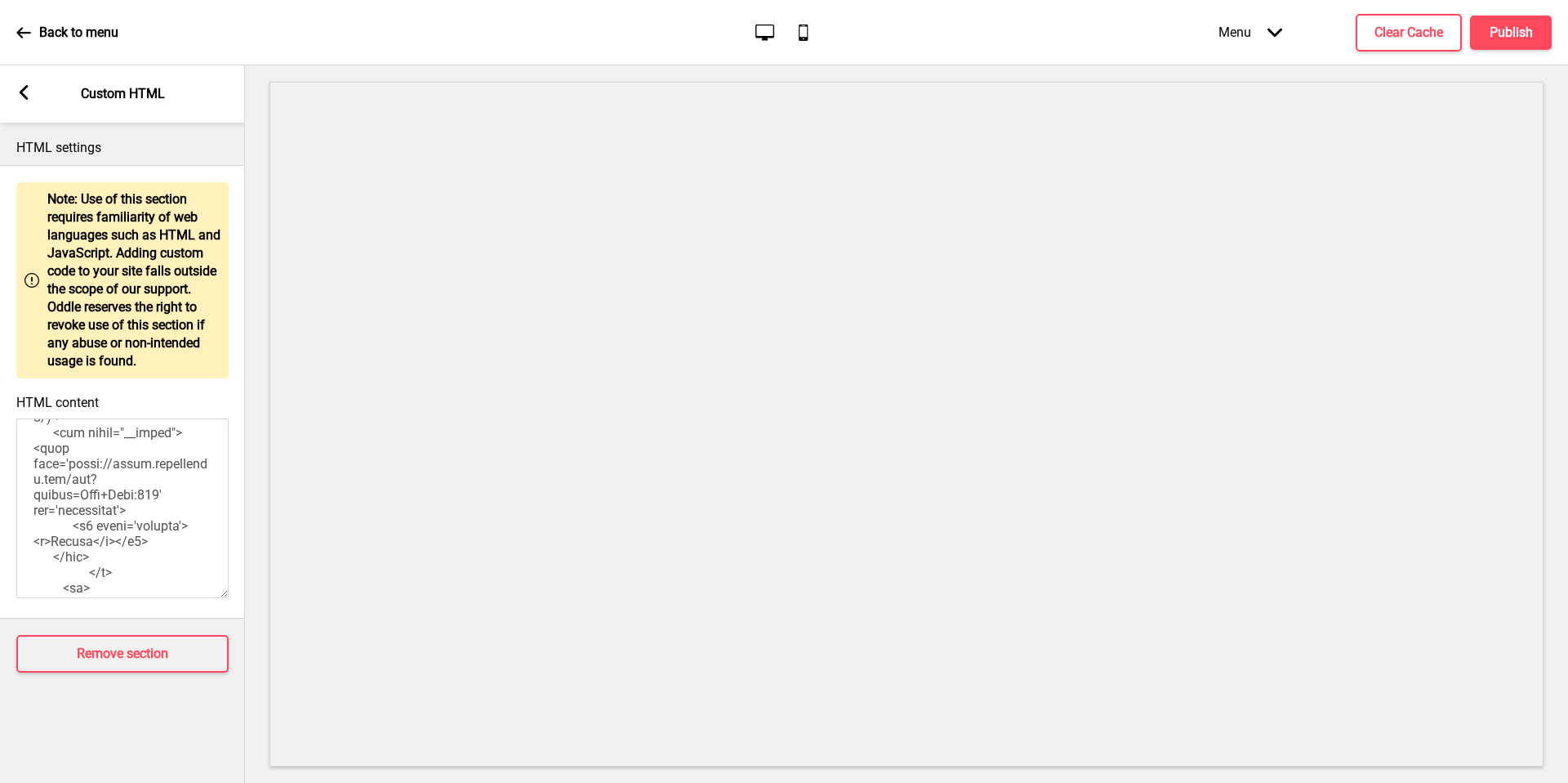
scroll to position [2435, 0]
click at [64, 532] on textarea "HTML content" at bounding box center [123, 508] width 213 height 180
click at [108, 574] on textarea "HTML content" at bounding box center [123, 508] width 213 height 180
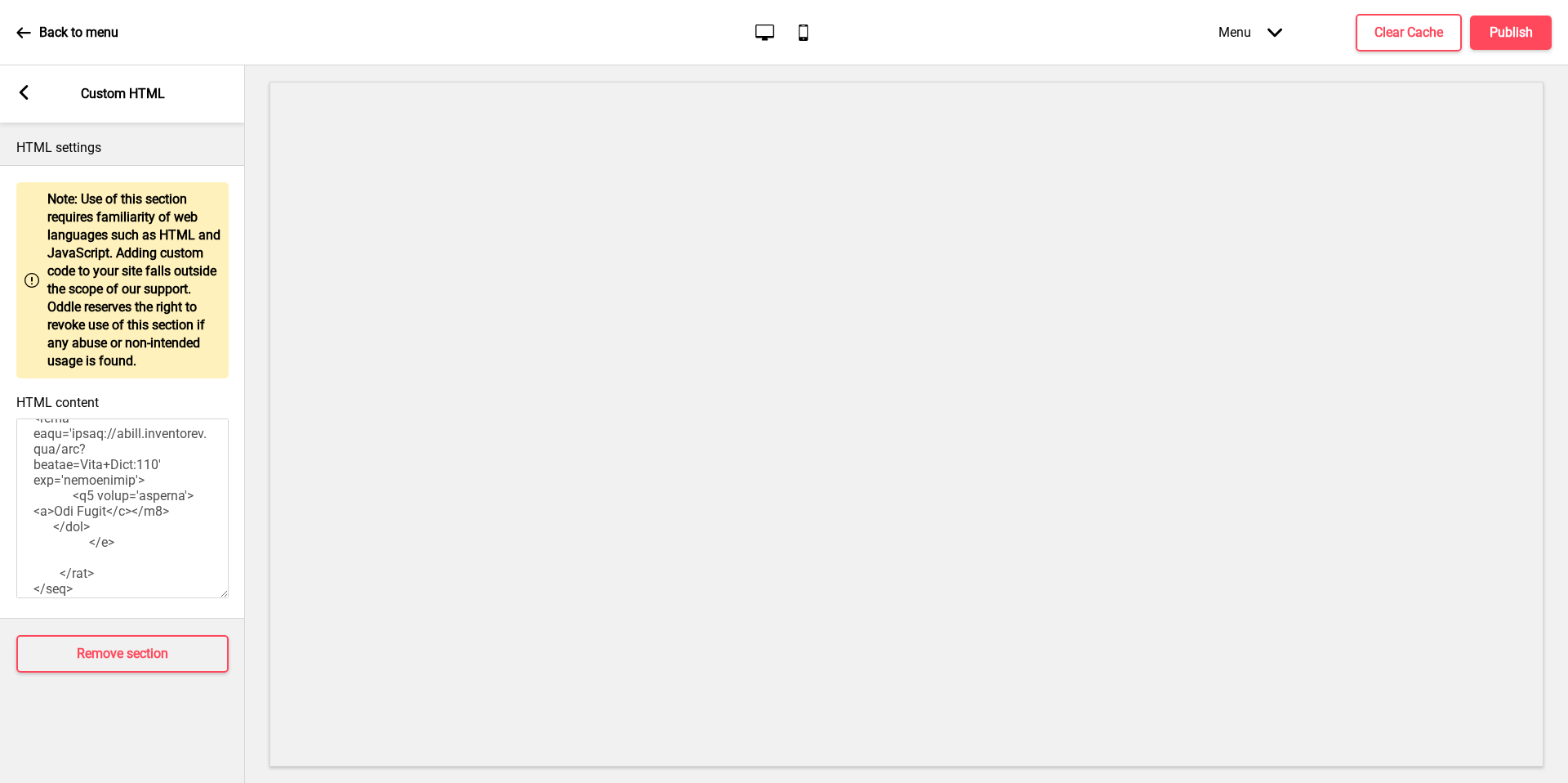
scroll to position [2535, 0]
paste textarea "ucarecdn.com/d6301b35-66ac-4d1f-89d4-8327a4e44df4/-/resize/x1000/"
click at [177, 509] on textarea "HTML content" at bounding box center [123, 508] width 213 height 180
paste textarea "ucarecdn.com/d6301b35-66ac-4d1f-89d4-8327a4e44df4/-/resize/x1000/"
click at [1490, 37] on h4 "Publish" at bounding box center [1511, 32] width 44 height 18
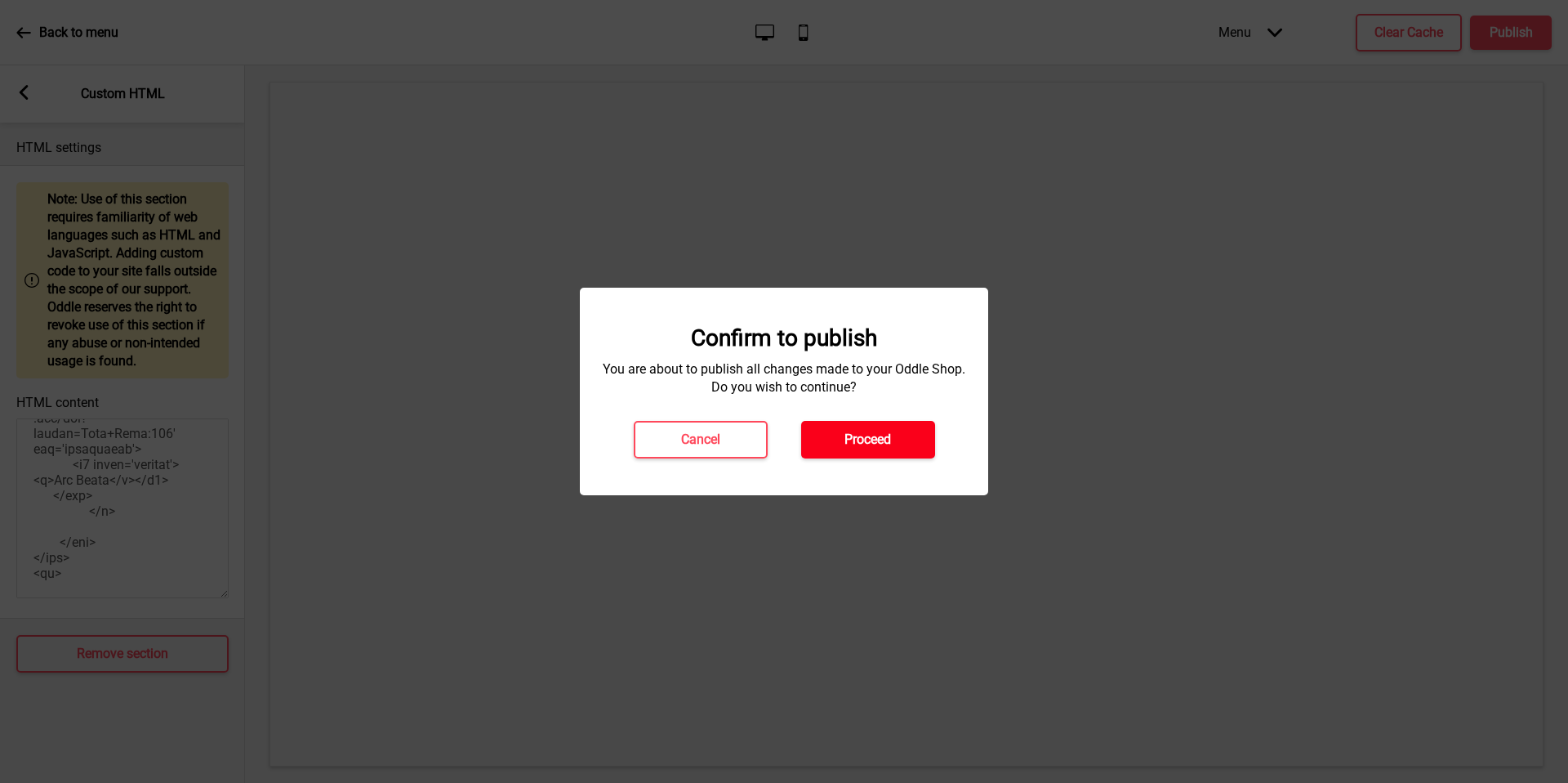
click at [904, 447] on button "Proceed" at bounding box center [868, 439] width 134 height 37
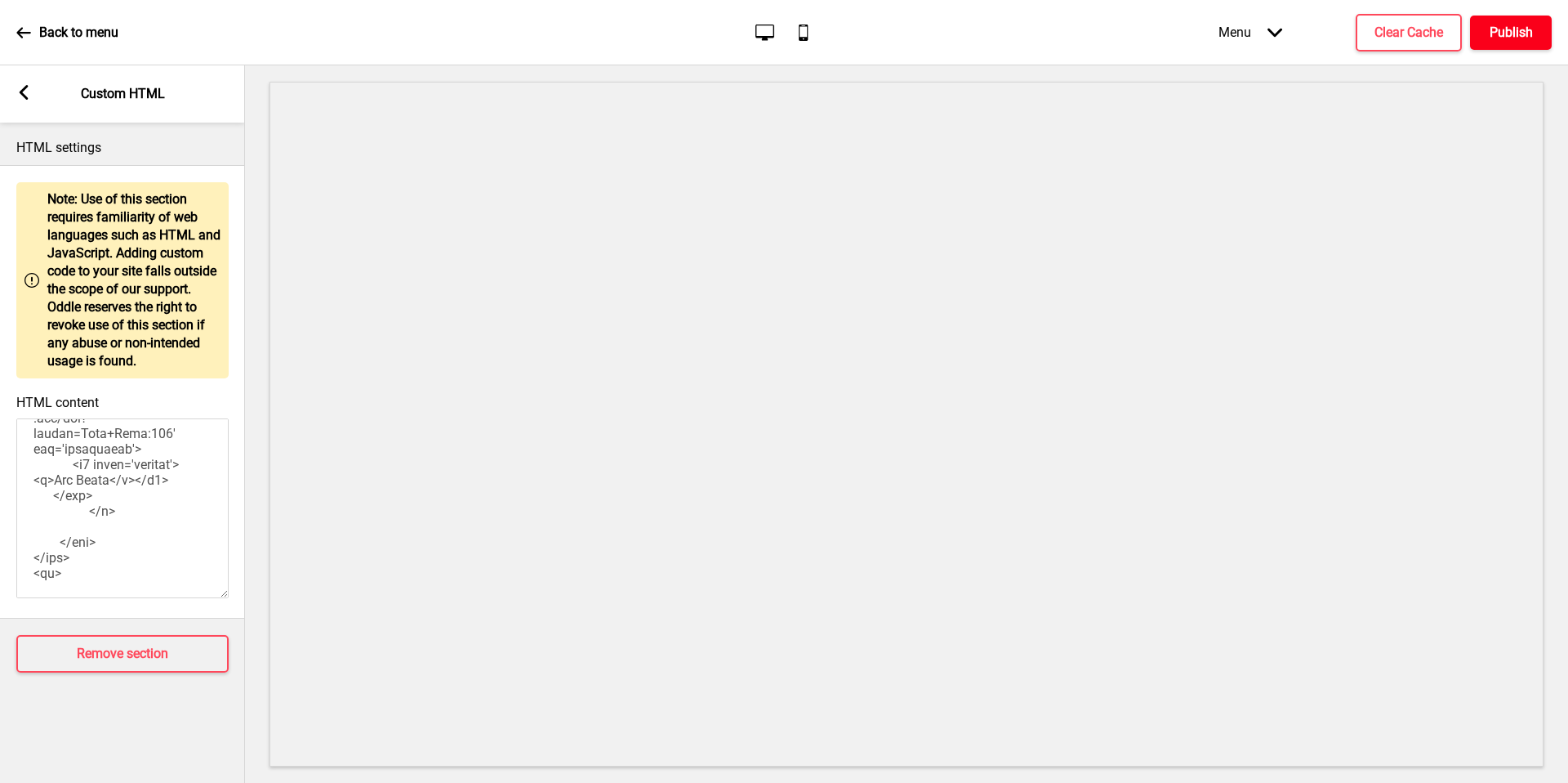
scroll to position [2654, 0]
click at [64, 520] on textarea "HTML content" at bounding box center [123, 508] width 213 height 180
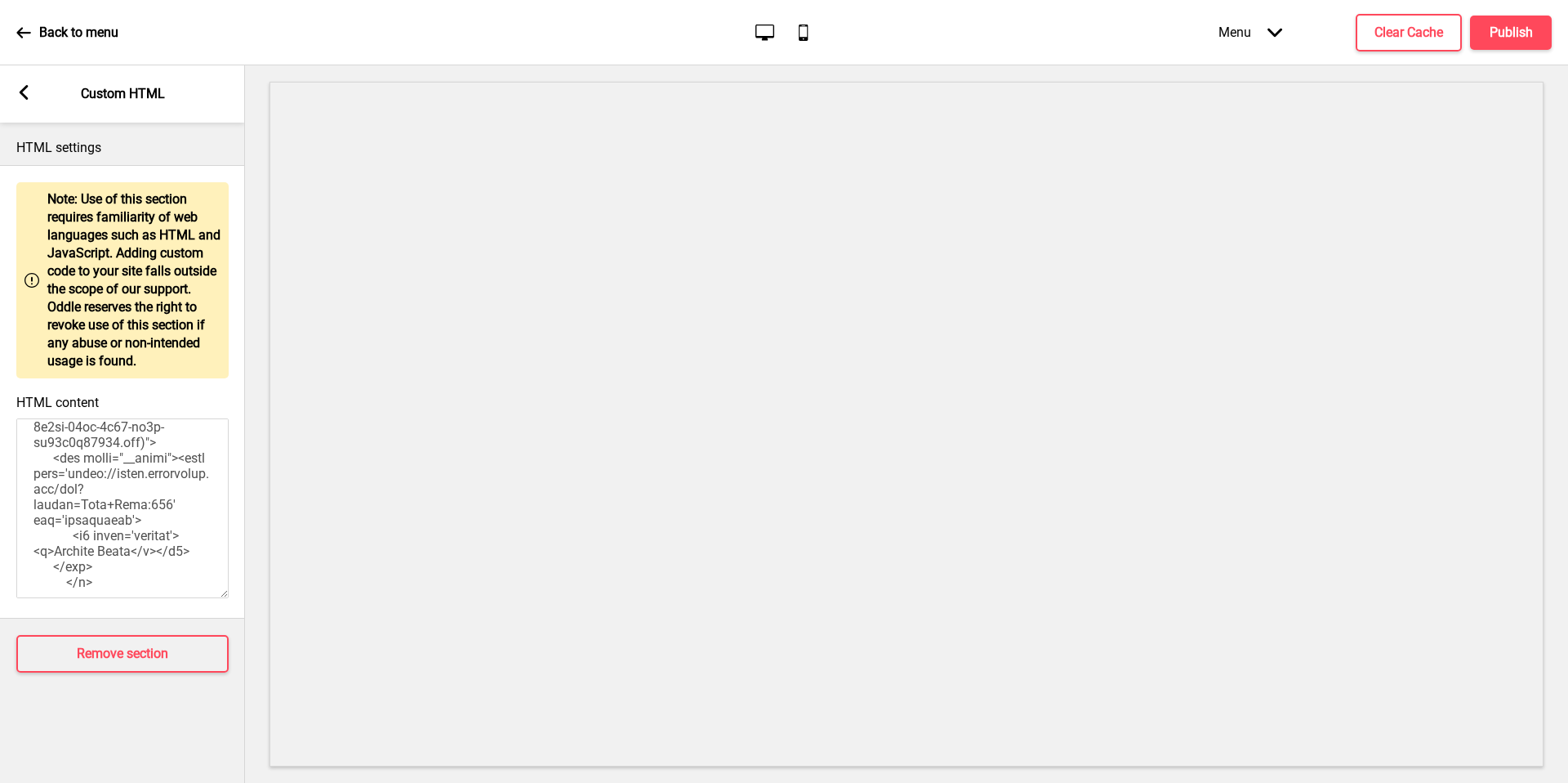
scroll to position [1536, 0]
click at [58, 460] on textarea "HTML content" at bounding box center [123, 508] width 213 height 180
click at [112, 494] on textarea "HTML content" at bounding box center [123, 508] width 213 height 180
click at [124, 494] on textarea "HTML content" at bounding box center [123, 508] width 213 height 180
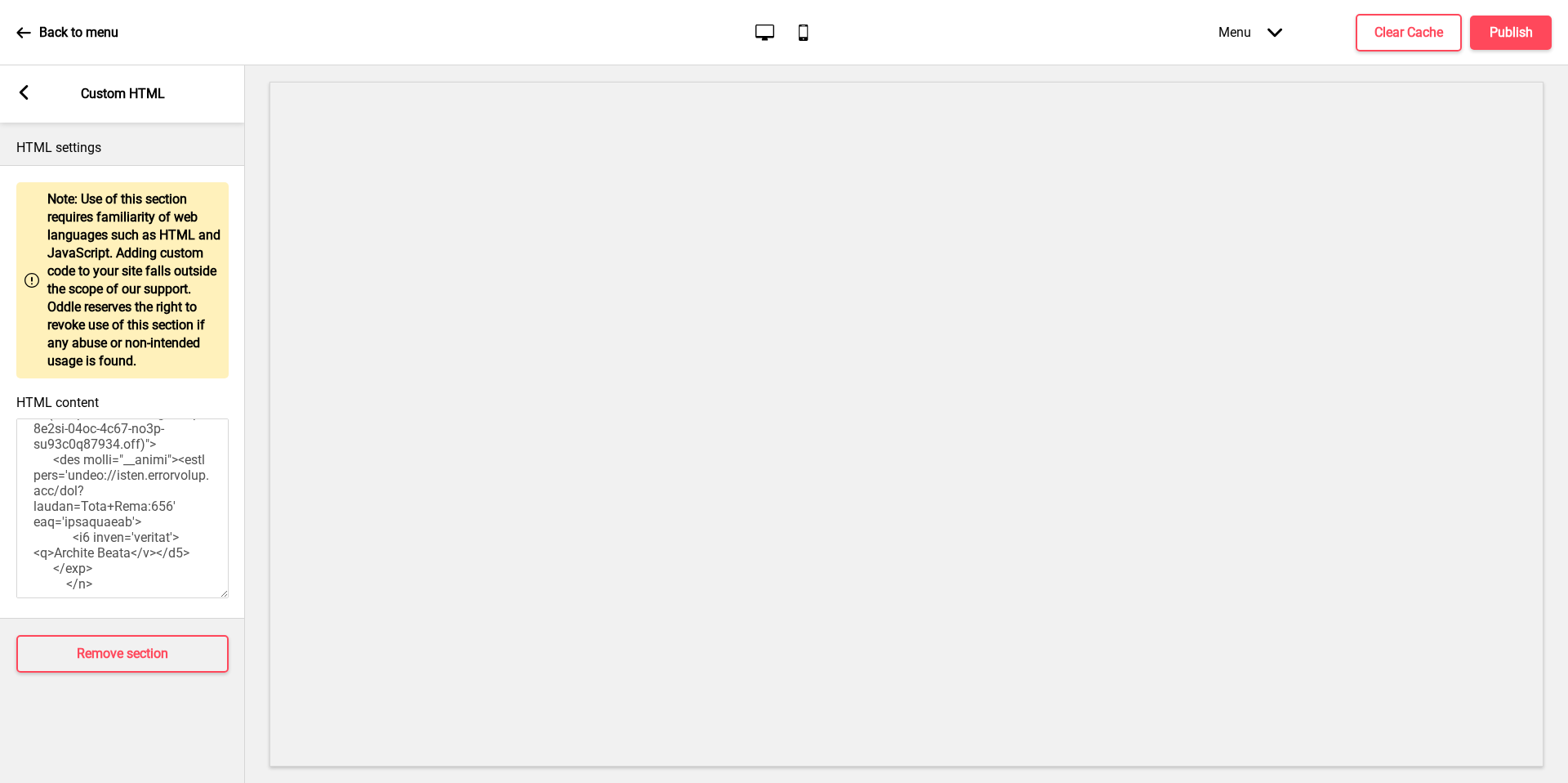
paste textarea "ucarecdn.com/78dd7131-d704-4ff2-a45f-d0cfe6bff387/-/resize/x1000/"
type textarea "<style> .__container { max-width: 1200px; margin: 0 auto; text-align: center; }…"
click at [1492, 44] on button "Publish" at bounding box center [1511, 32] width 82 height 34
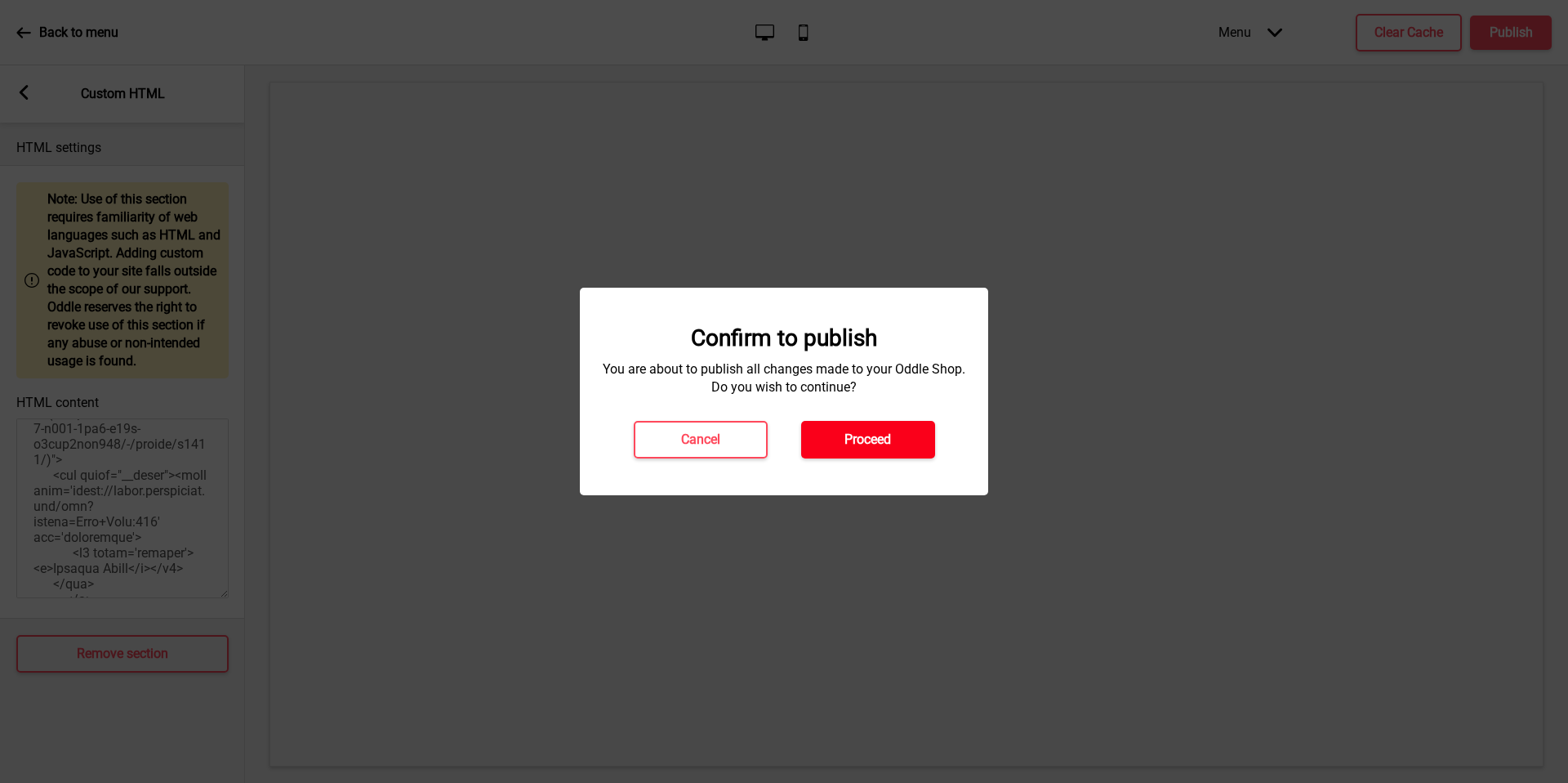
click at [872, 456] on button "Proceed" at bounding box center [868, 439] width 134 height 37
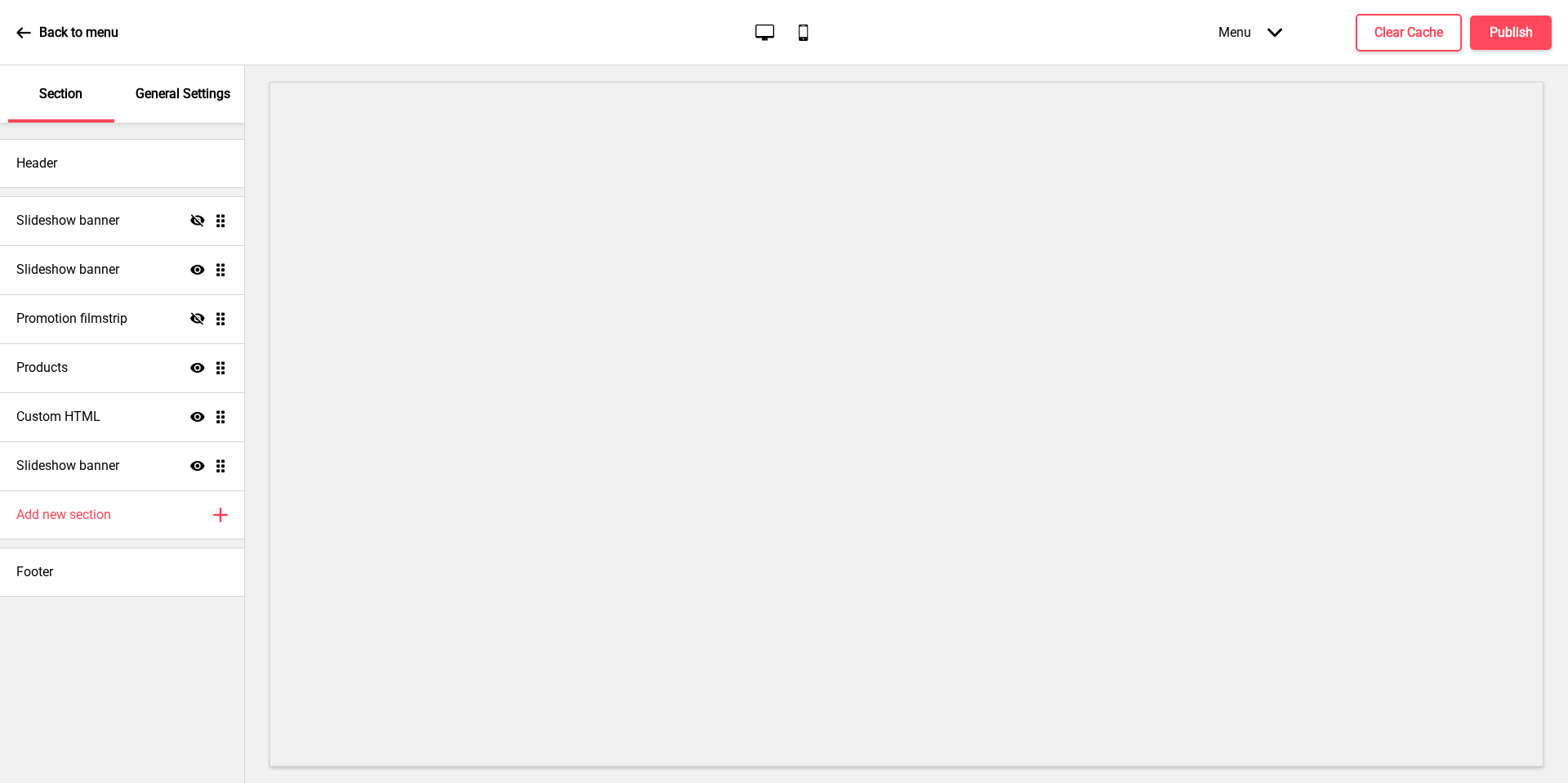
click at [146, 599] on div "Header Slideshow banner Hide Drag Slideshow banner Show Drag Promotion filmstri…" at bounding box center [122, 453] width 244 height 660
click at [203, 369] on icon at bounding box center [197, 367] width 15 height 10
